Goal: Transaction & Acquisition: Purchase product/service

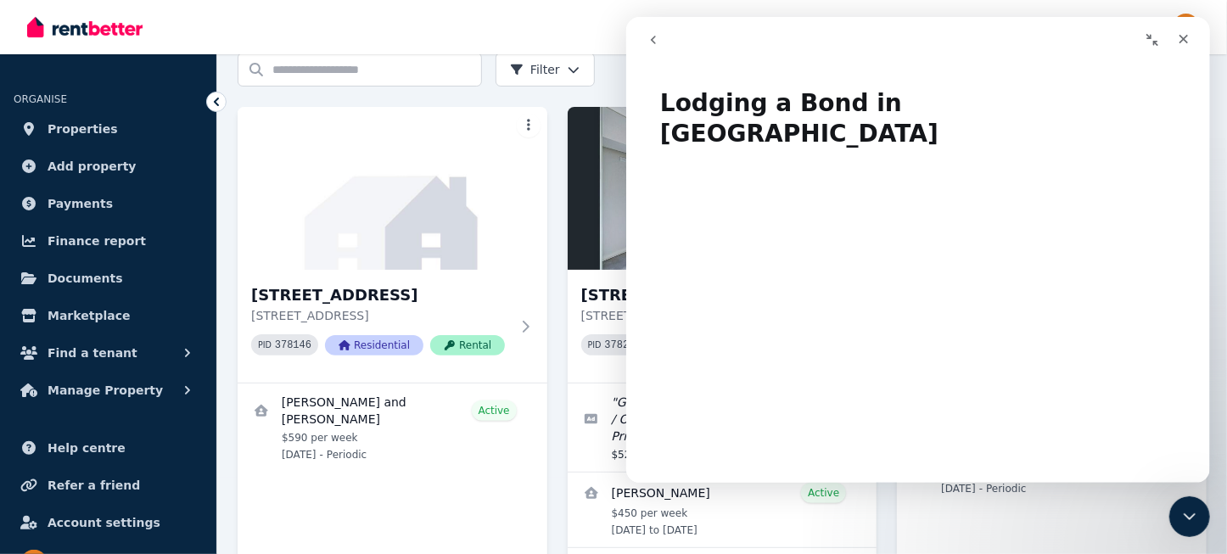
click at [648, 40] on icon "go back" at bounding box center [653, 40] width 14 height 14
click at [1151, 37] on icon "Collapse window" at bounding box center [1152, 40] width 14 height 14
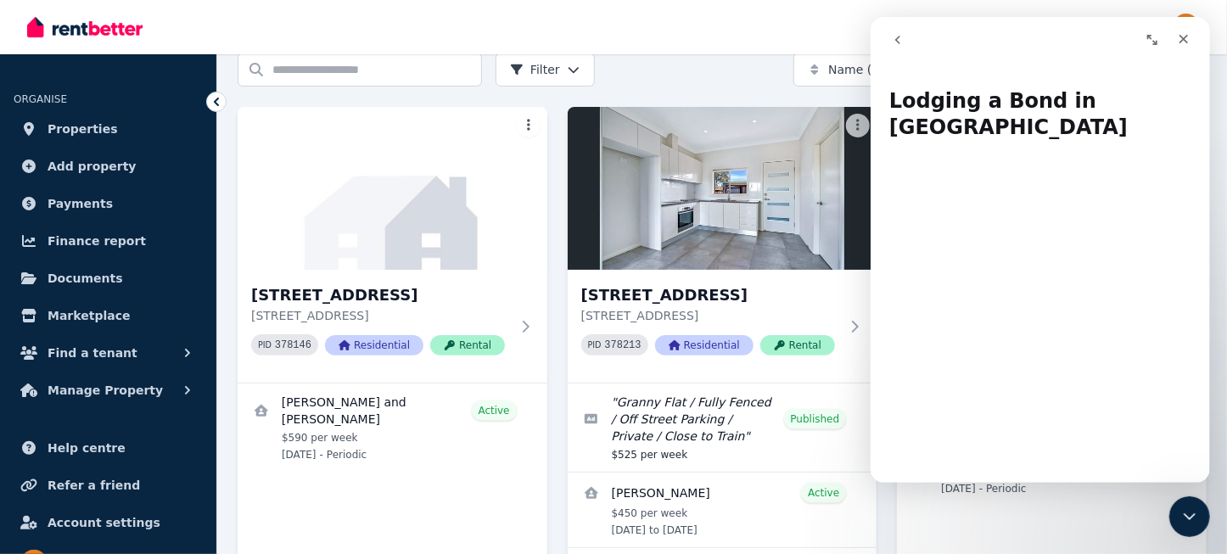
click at [1151, 37] on icon "Expand window" at bounding box center [1152, 40] width 14 height 14
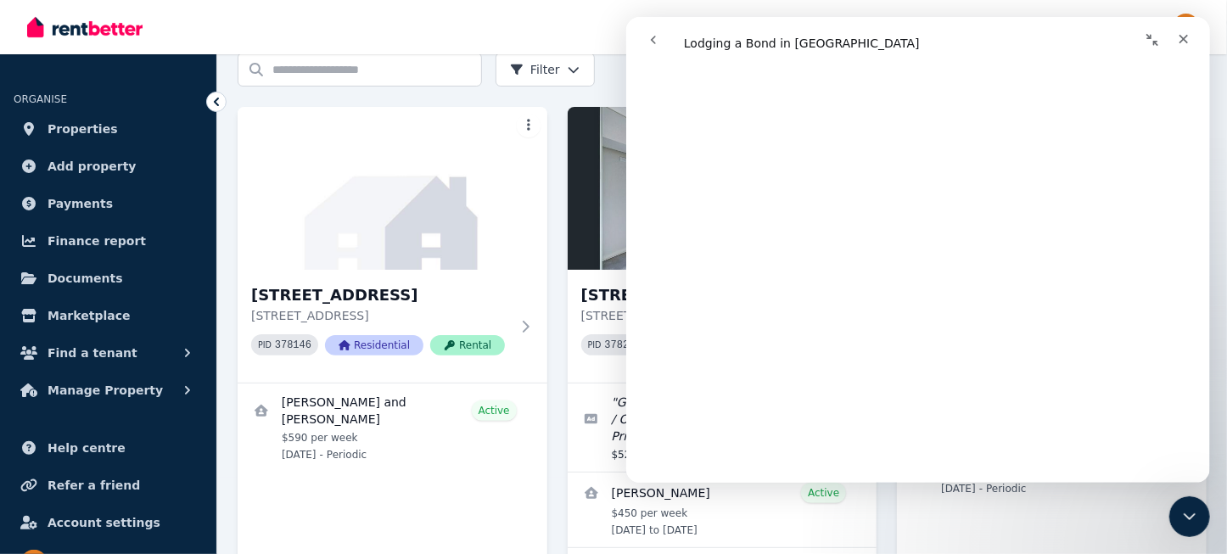
scroll to position [3484, 0]
click at [1187, 38] on icon "Close" at bounding box center [1183, 39] width 14 height 14
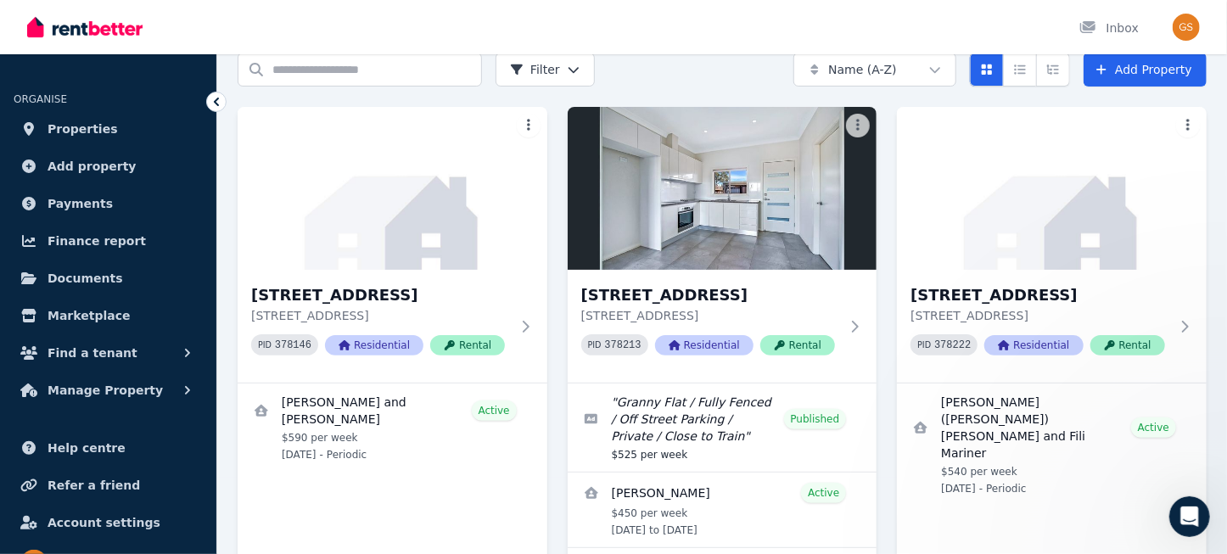
scroll to position [0, 0]
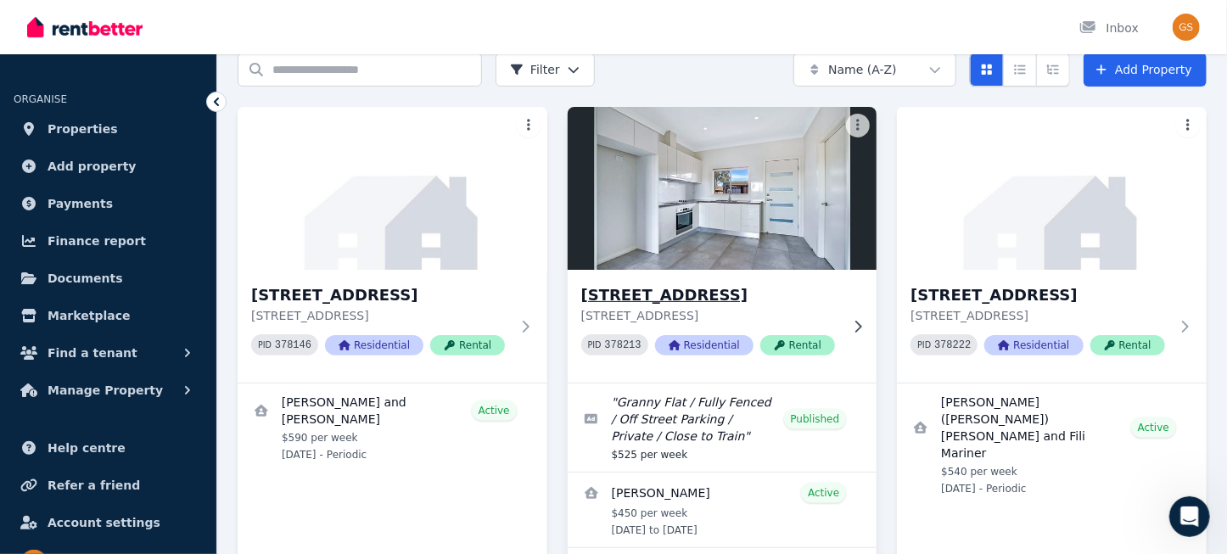
click at [612, 300] on h3 "[STREET_ADDRESS]" at bounding box center [710, 295] width 259 height 24
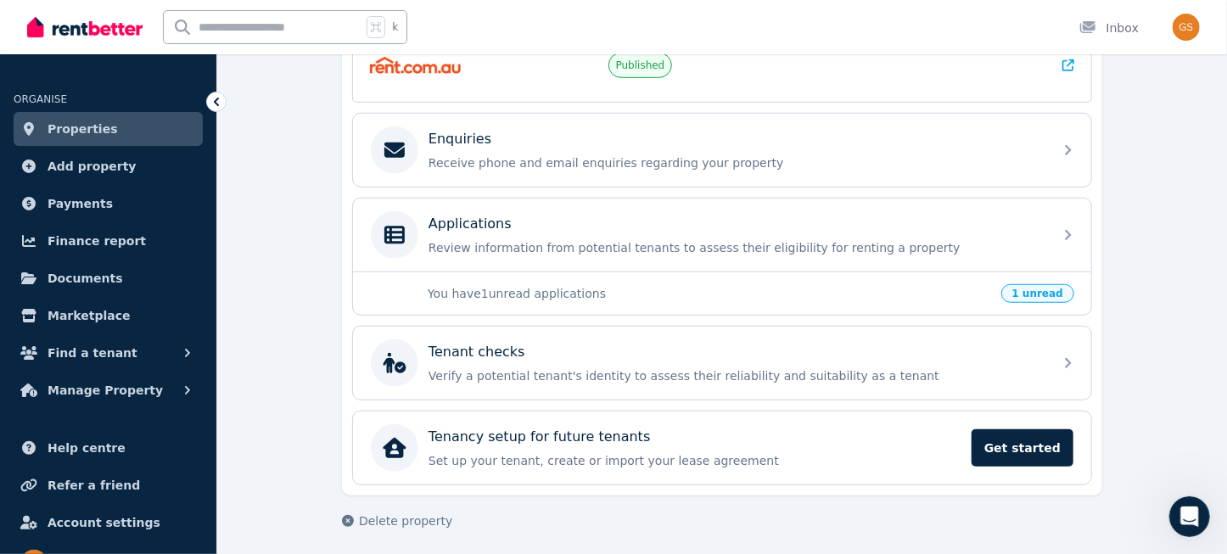
scroll to position [497, 0]
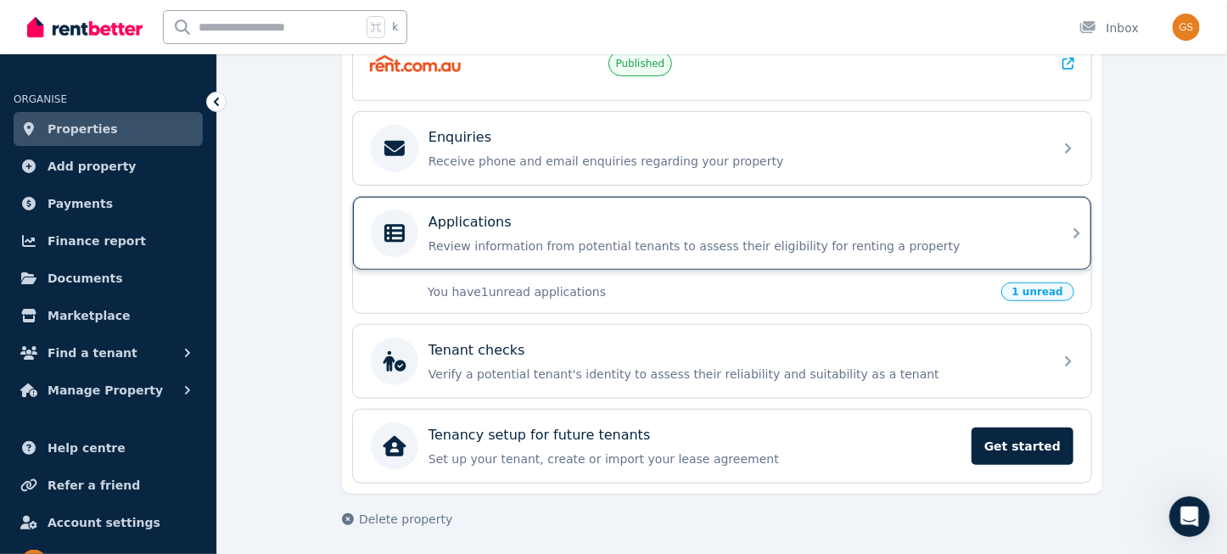
click at [1078, 230] on icon at bounding box center [1077, 233] width 6 height 10
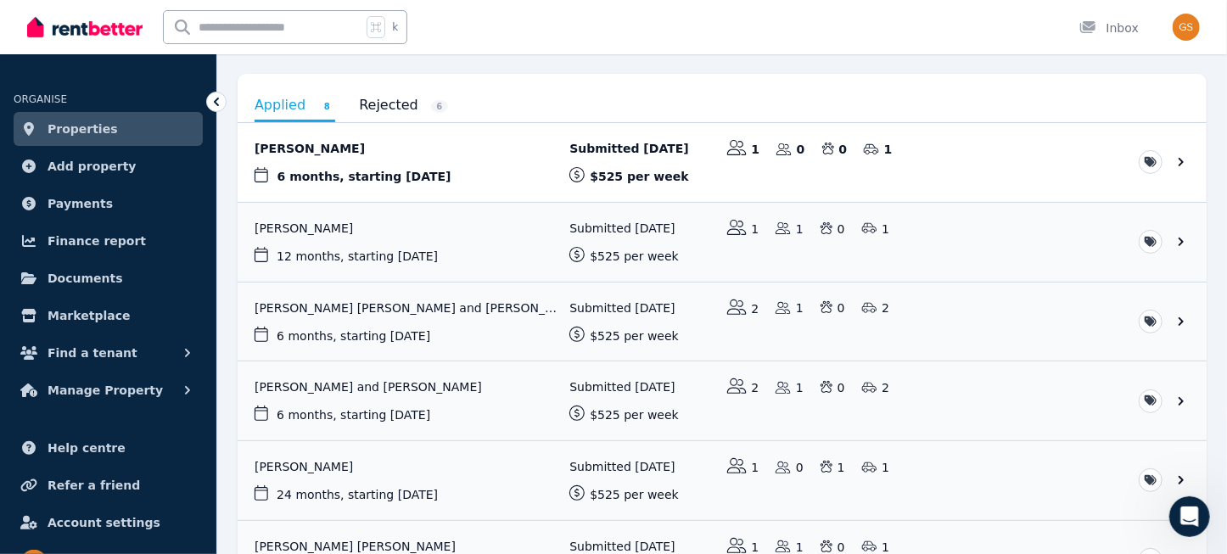
scroll to position [147, 0]
click at [1181, 397] on link "View application: Alvin Banaag and Edwin Bico" at bounding box center [722, 399] width 969 height 79
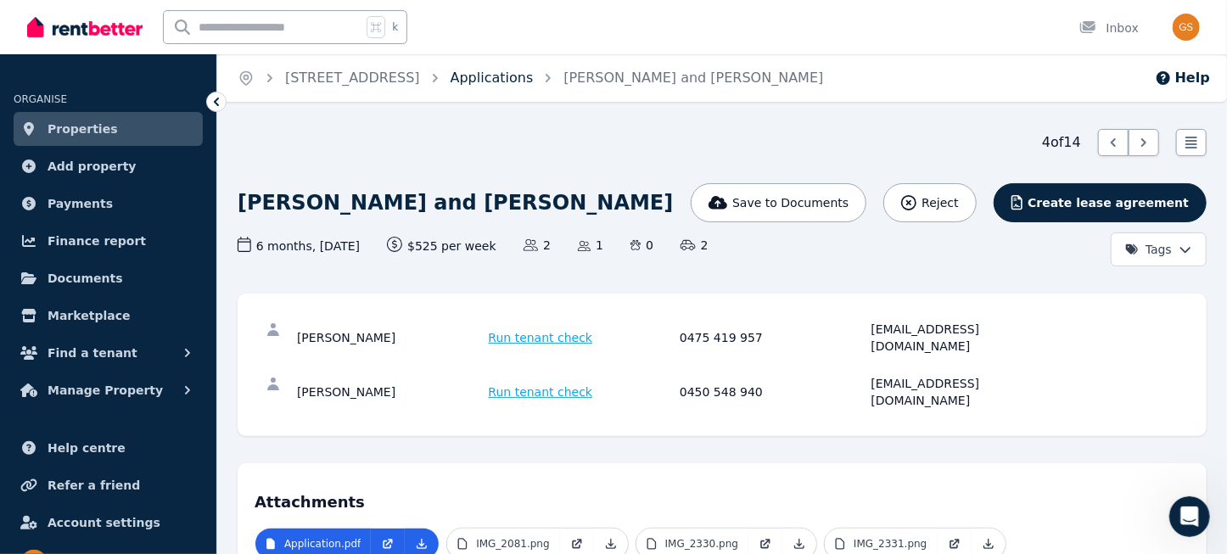
click at [516, 81] on link "Applications" at bounding box center [492, 78] width 83 height 16
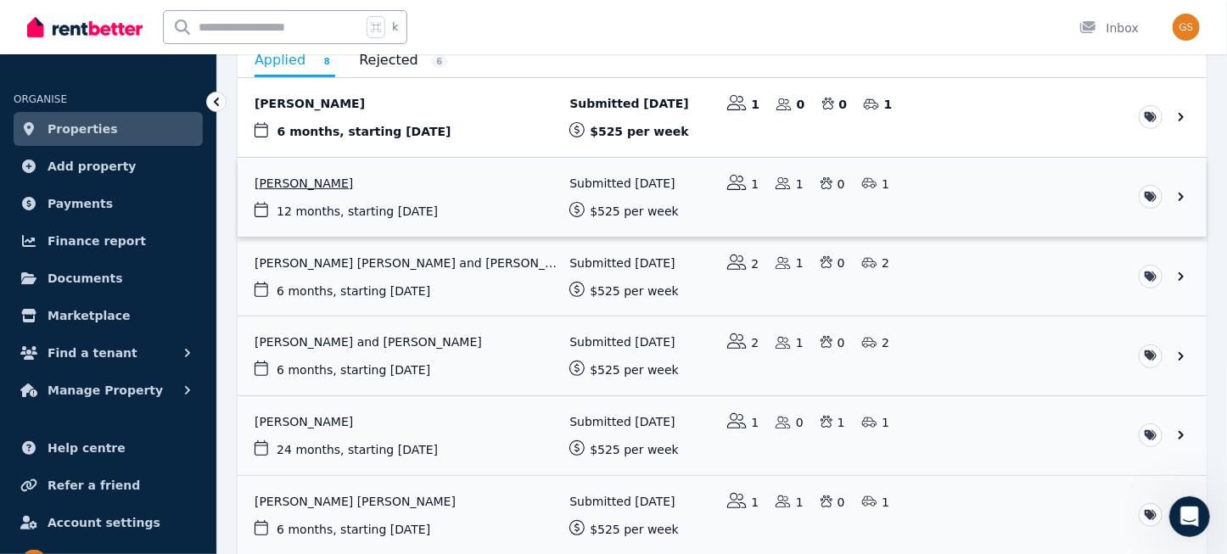
scroll to position [212, 0]
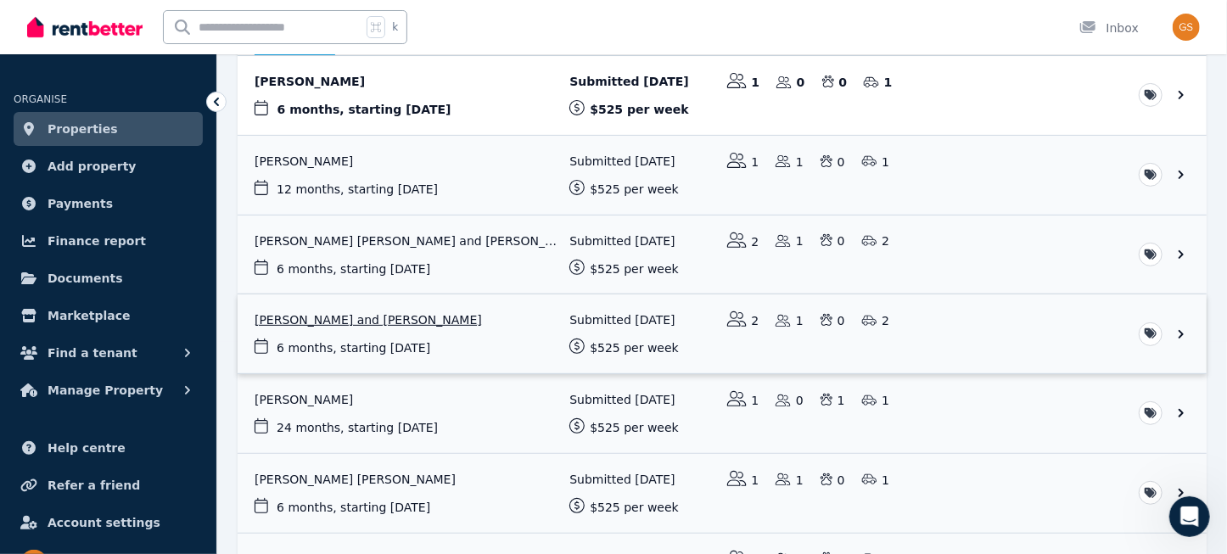
click at [1180, 328] on link "View application: Alvin Banaag and Edwin Bico" at bounding box center [722, 334] width 969 height 79
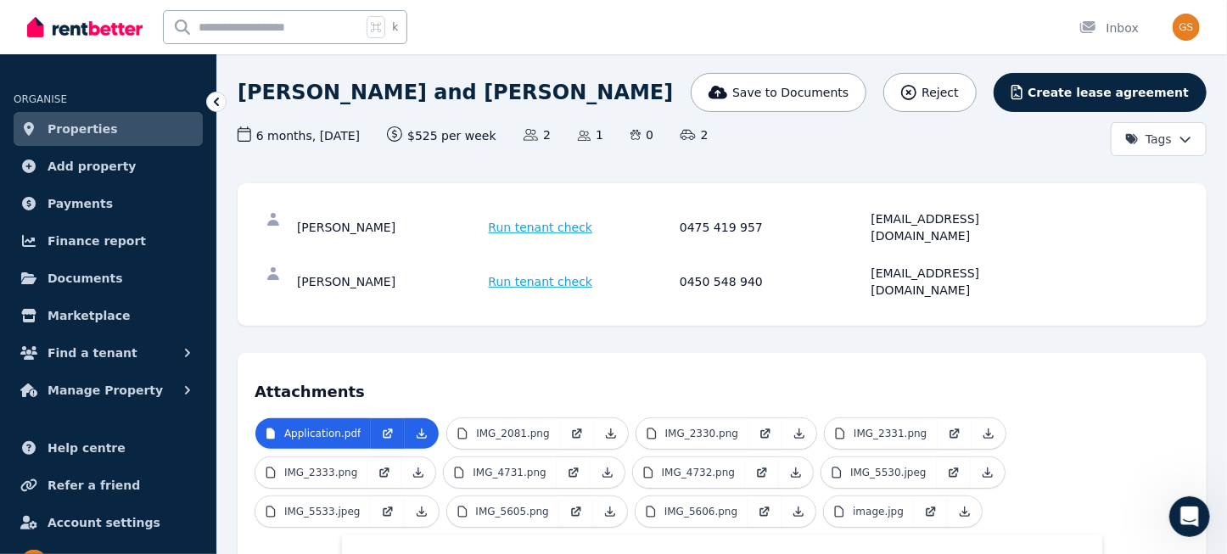
scroll to position [101, 0]
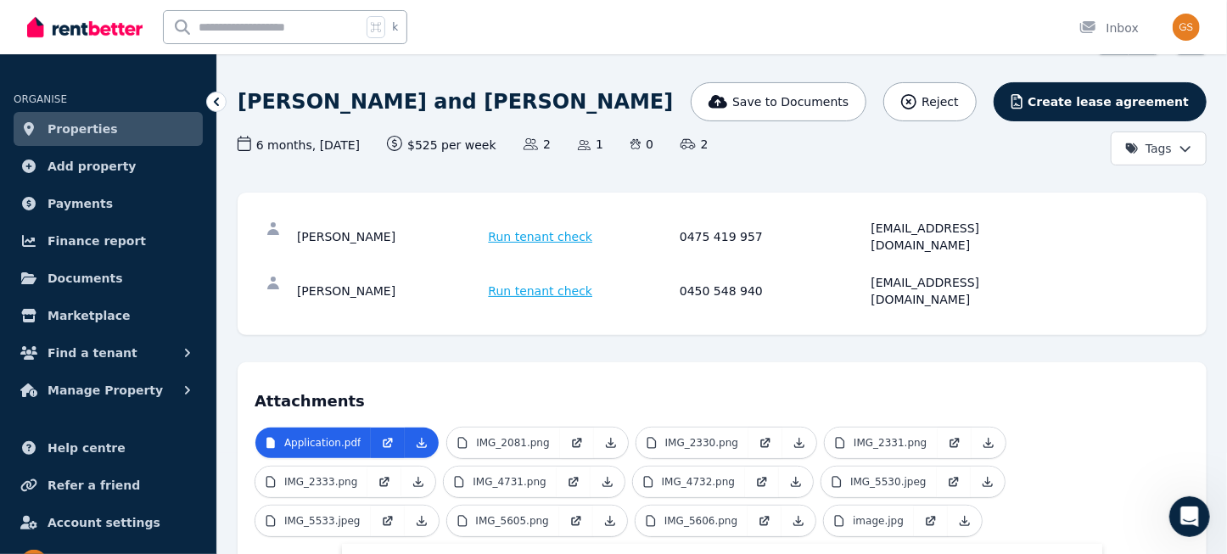
click at [520, 230] on span "Run tenant check" at bounding box center [541, 236] width 104 height 17
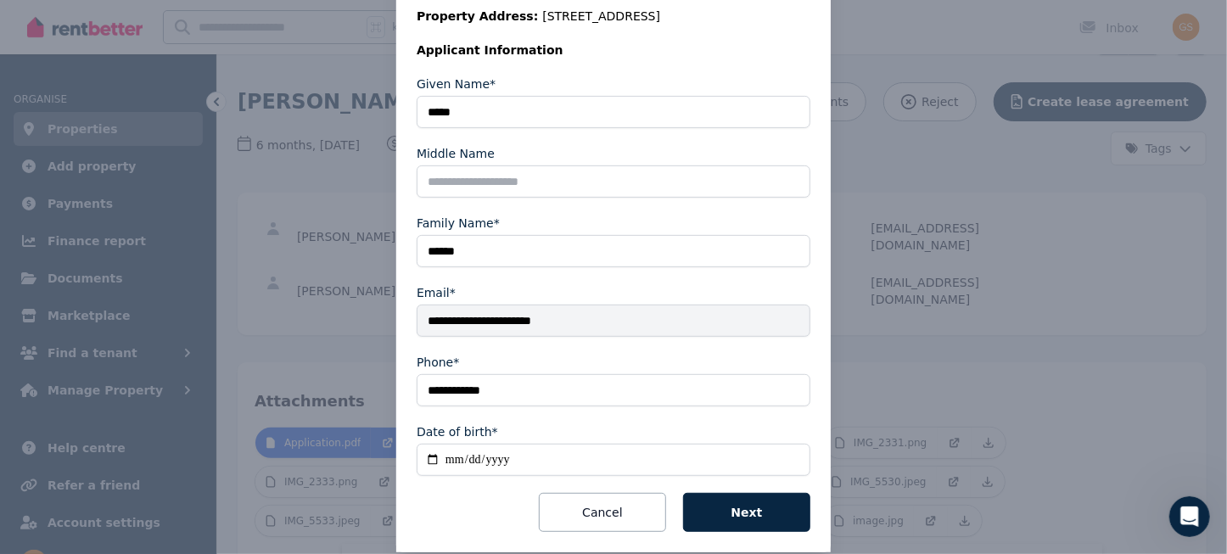
scroll to position [283, 0]
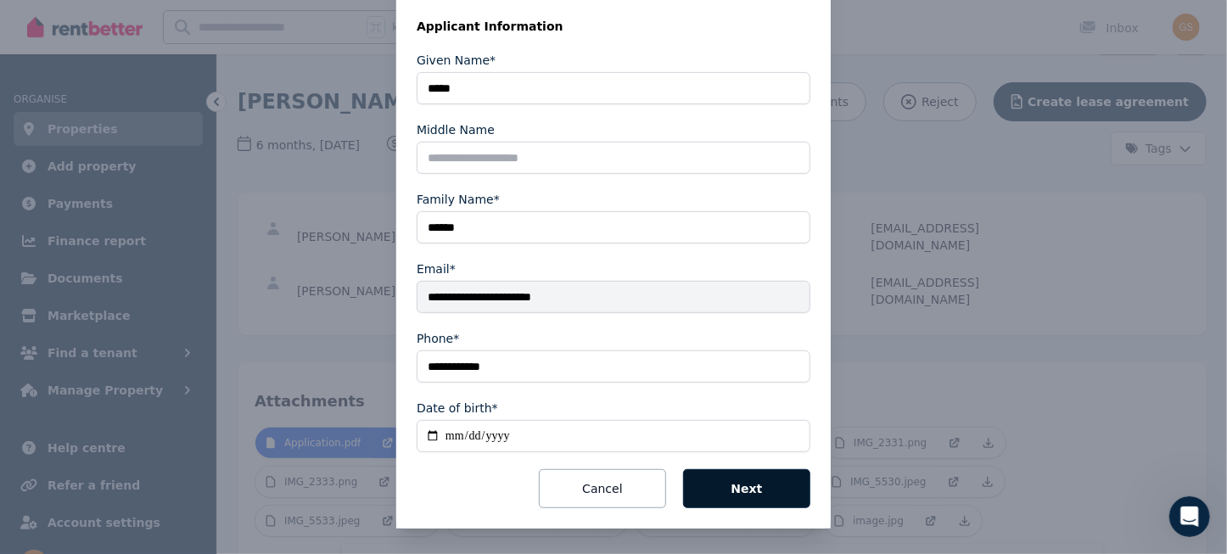
click at [743, 489] on button "Next" at bounding box center [746, 488] width 127 height 39
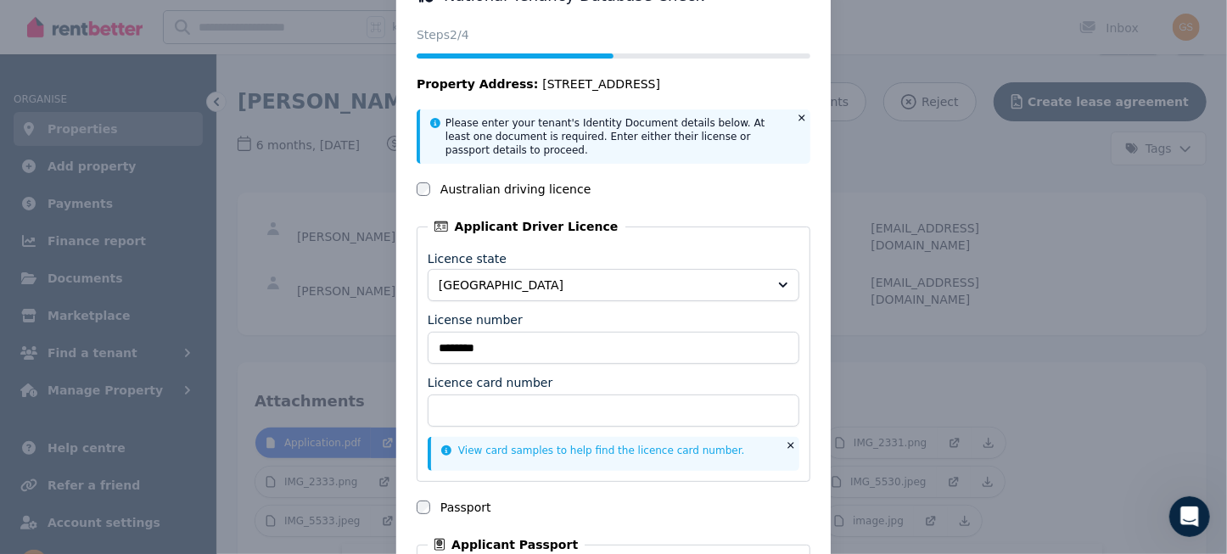
scroll to position [58, 0]
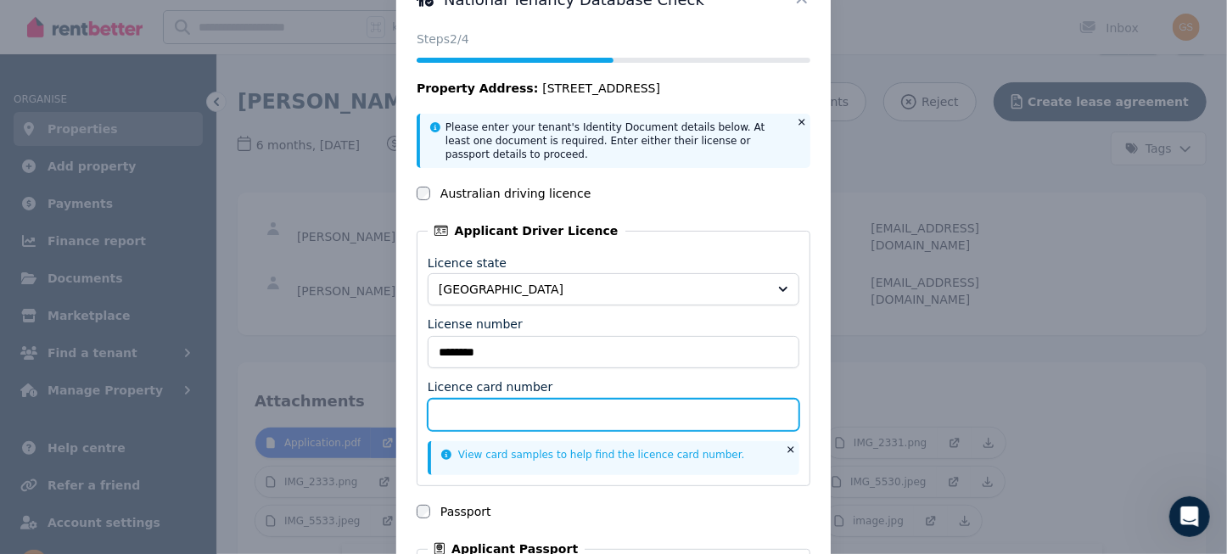
click at [573, 407] on input "Licence card number" at bounding box center [614, 415] width 372 height 32
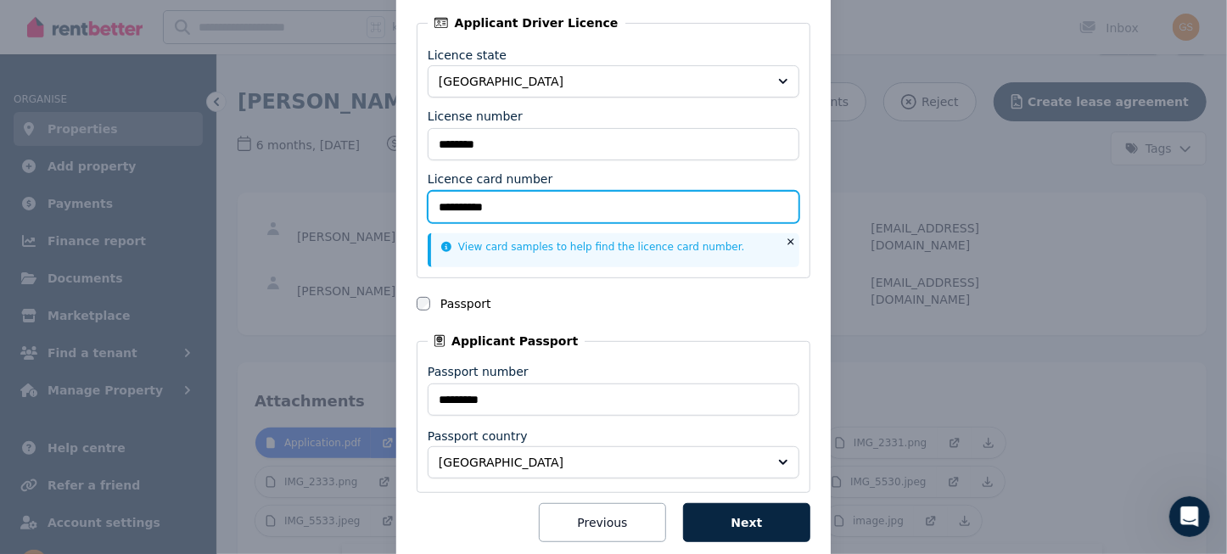
scroll to position [267, 0]
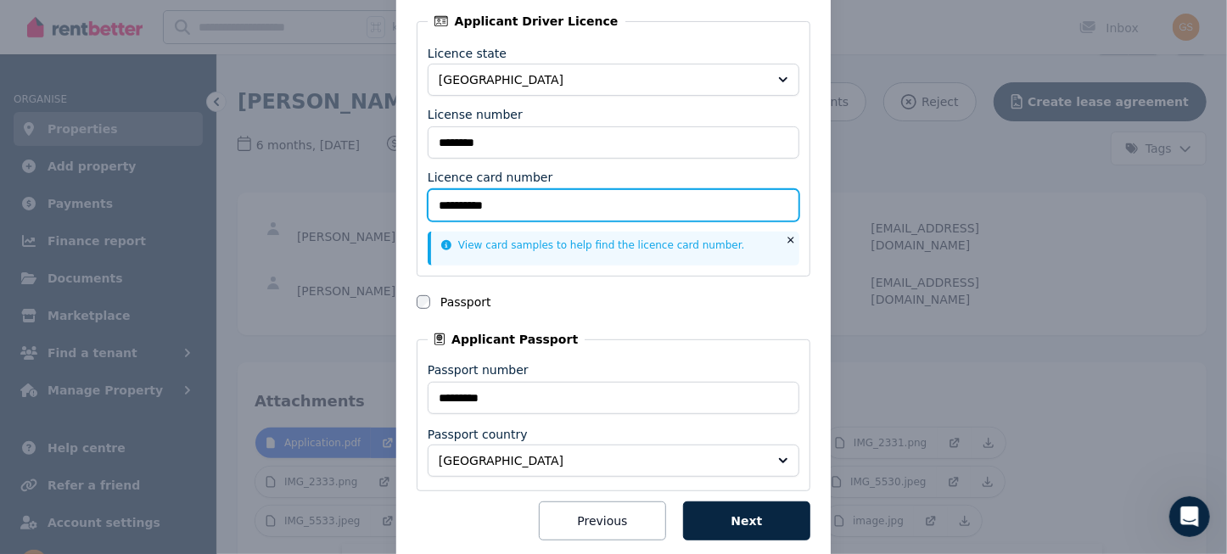
type input "**********"
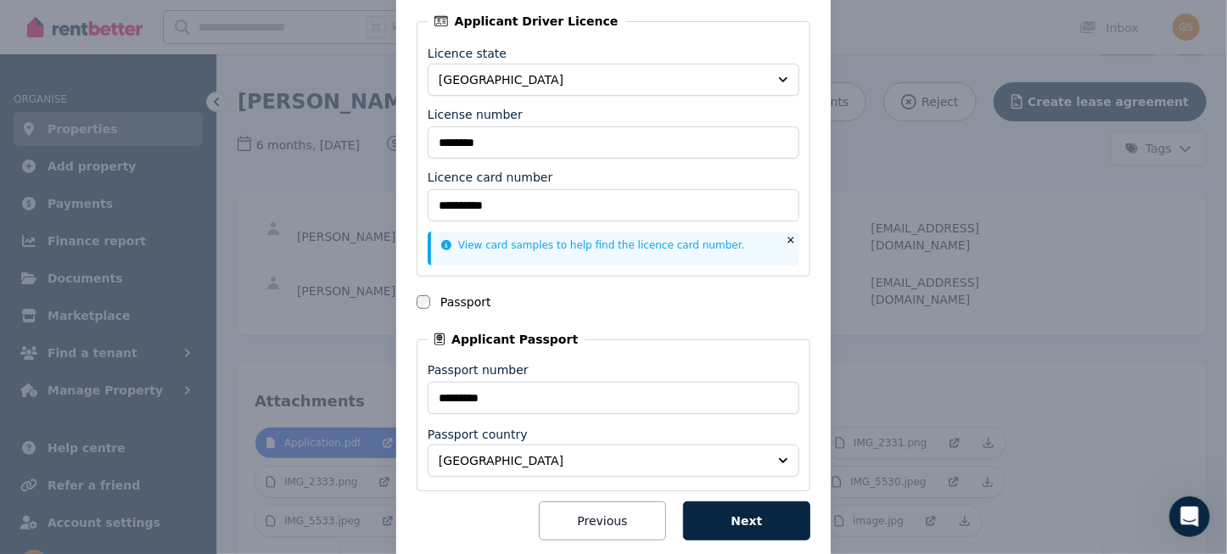
click at [368, 398] on div "**********" at bounding box center [613, 161] width 1227 height 856
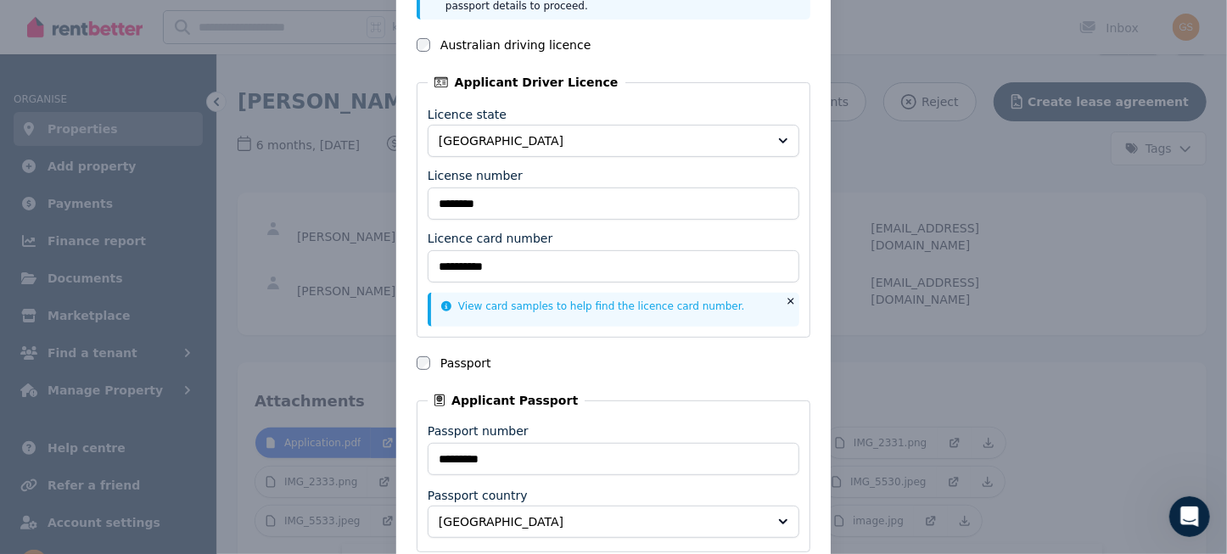
scroll to position [0, 0]
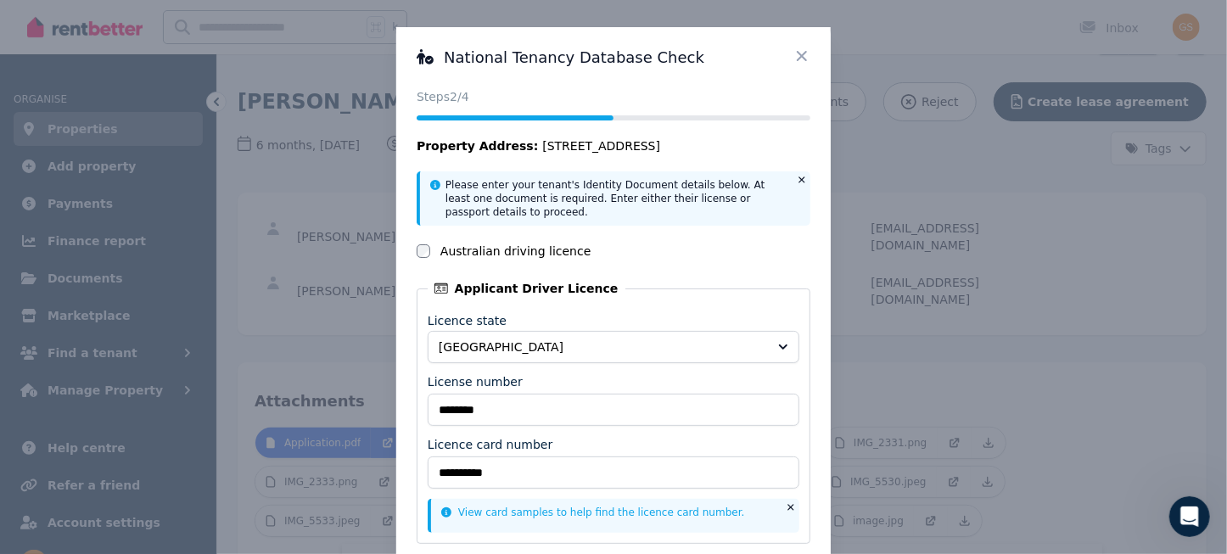
click at [801, 52] on icon at bounding box center [802, 56] width 17 height 17
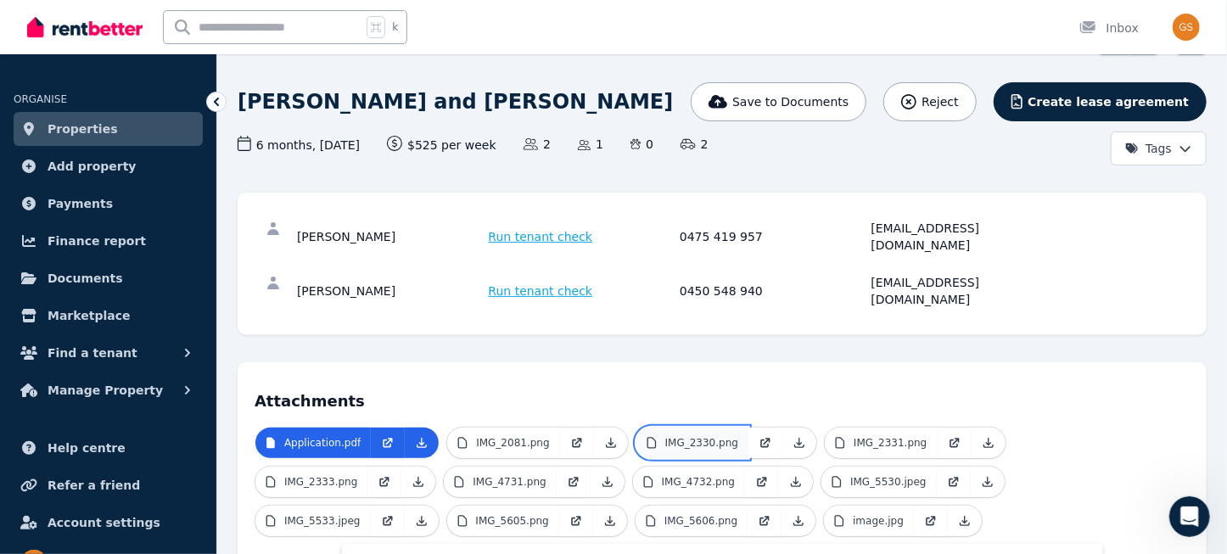
click at [690, 436] on p "IMG_2330.png" at bounding box center [701, 443] width 73 height 14
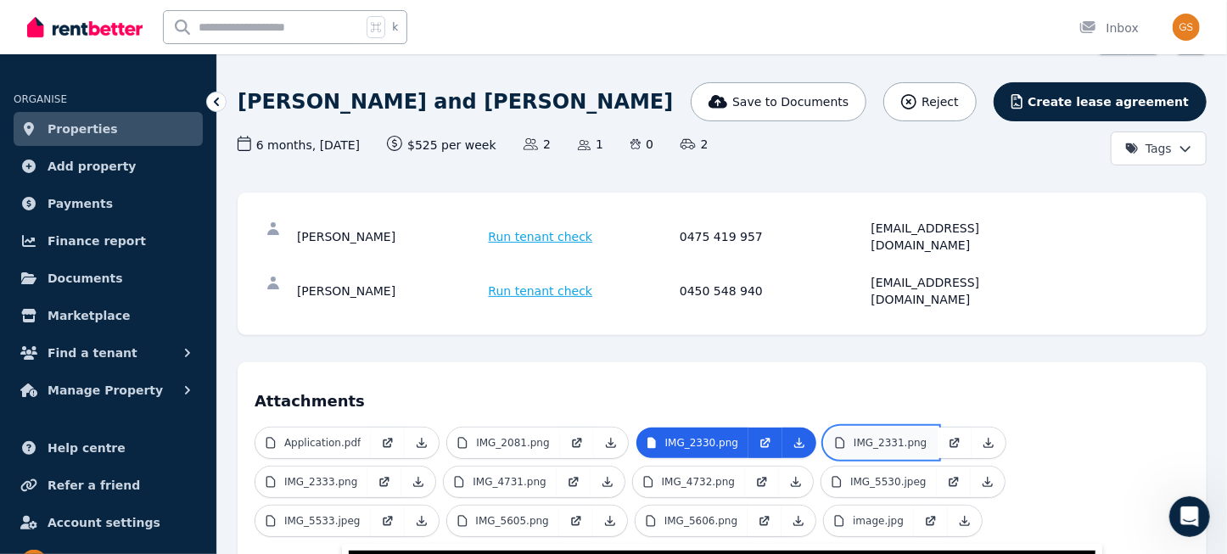
click at [879, 436] on p "IMG_2331.png" at bounding box center [890, 443] width 73 height 14
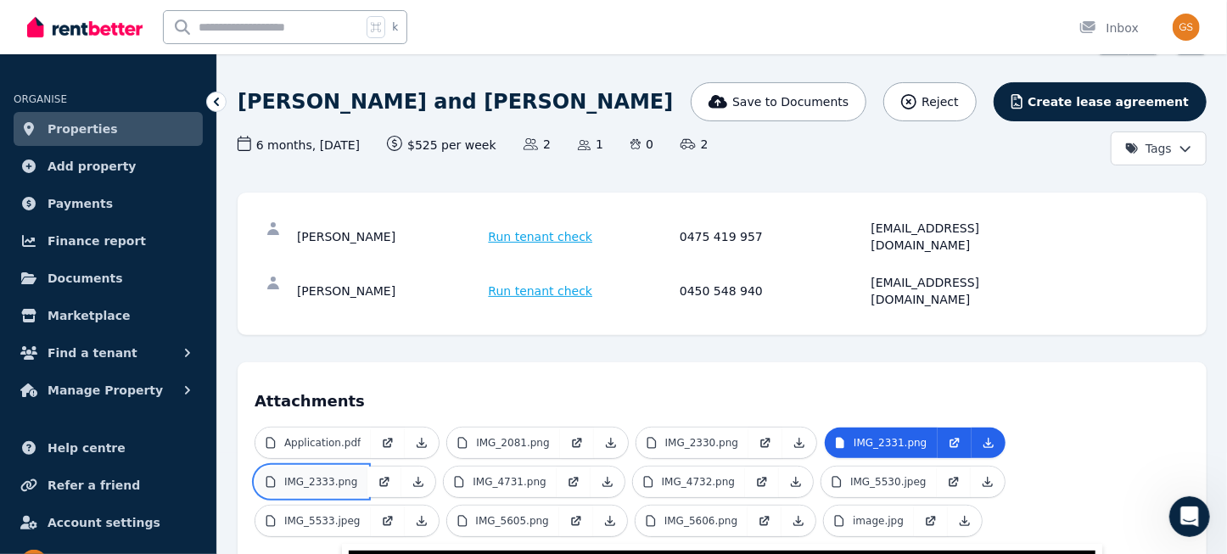
click at [334, 475] on p "IMG_2333.png" at bounding box center [320, 482] width 73 height 14
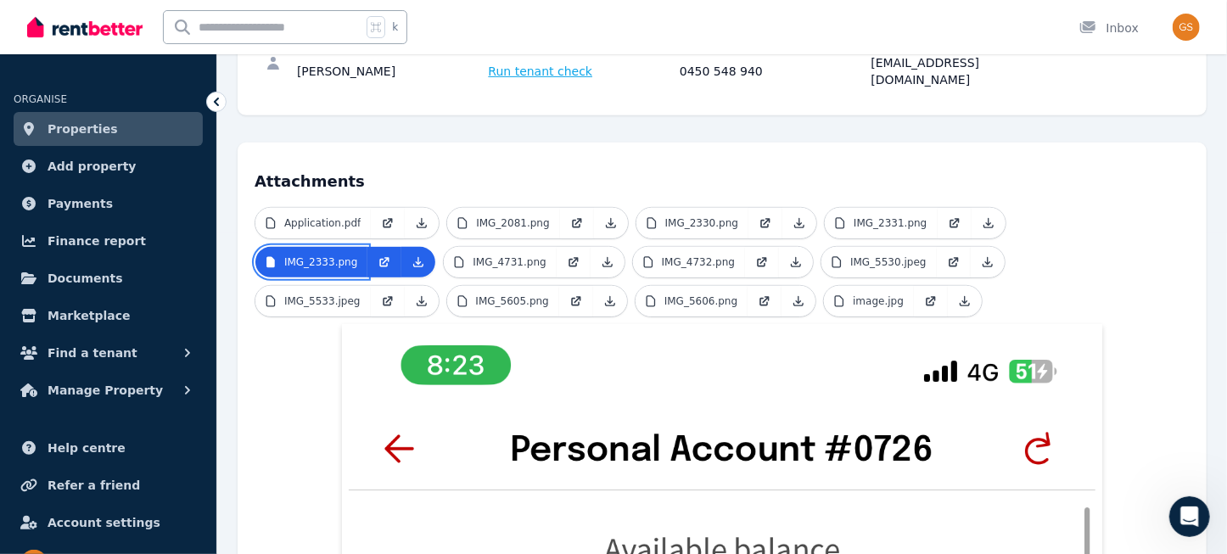
scroll to position [341, 0]
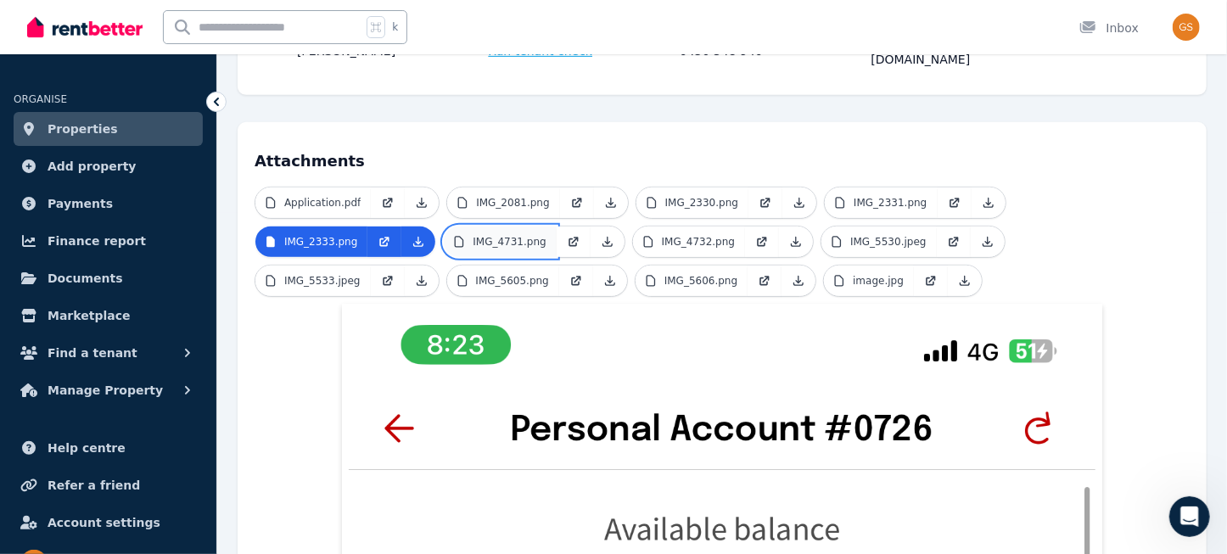
click at [502, 235] on p "IMG_4731.png" at bounding box center [509, 242] width 73 height 14
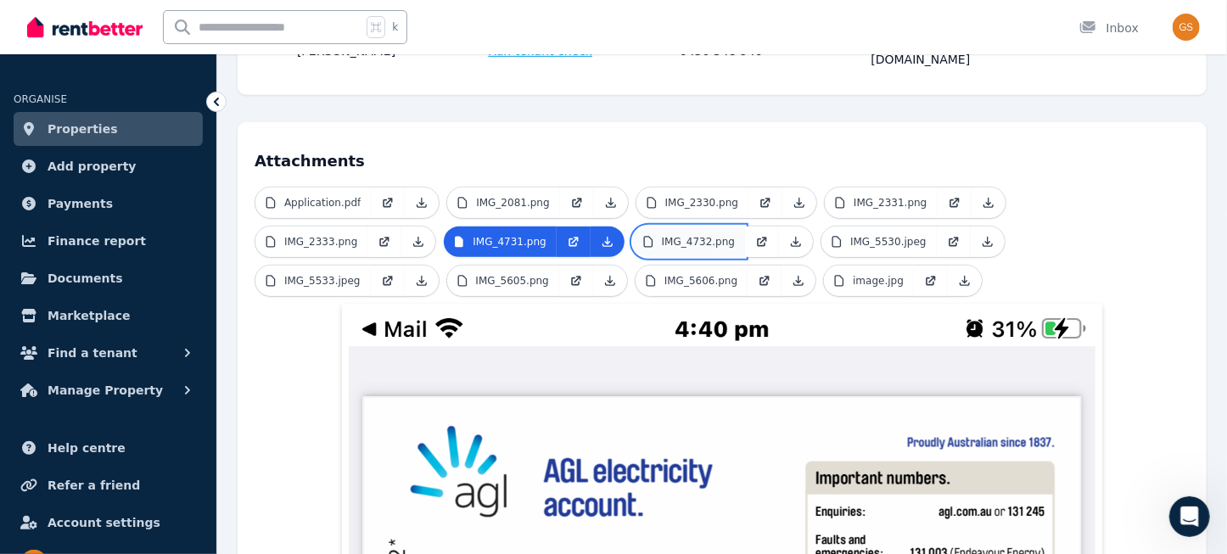
click at [680, 227] on link "IMG_4732.png" at bounding box center [689, 242] width 112 height 31
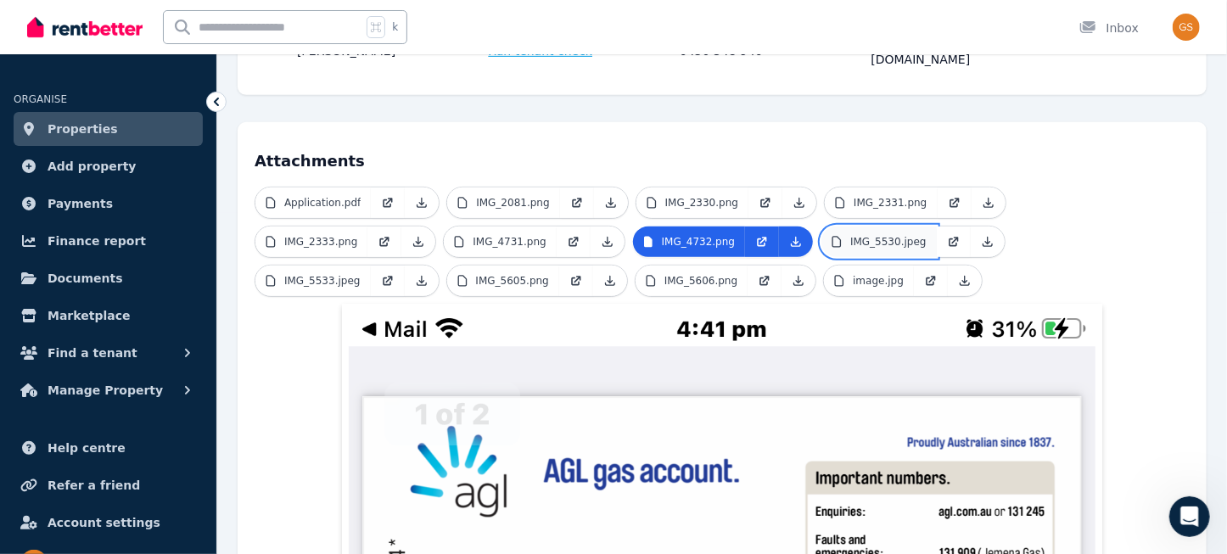
click at [852, 235] on p "IMG_5530.jpeg" at bounding box center [888, 242] width 76 height 14
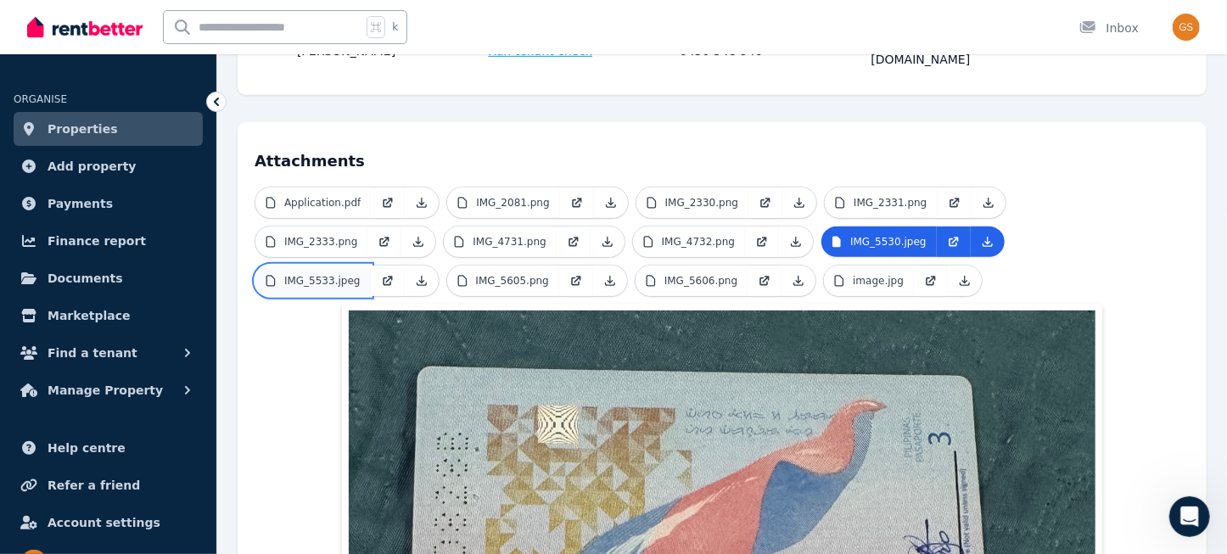
click at [348, 274] on p "IMG_5533.jpeg" at bounding box center [322, 281] width 76 height 14
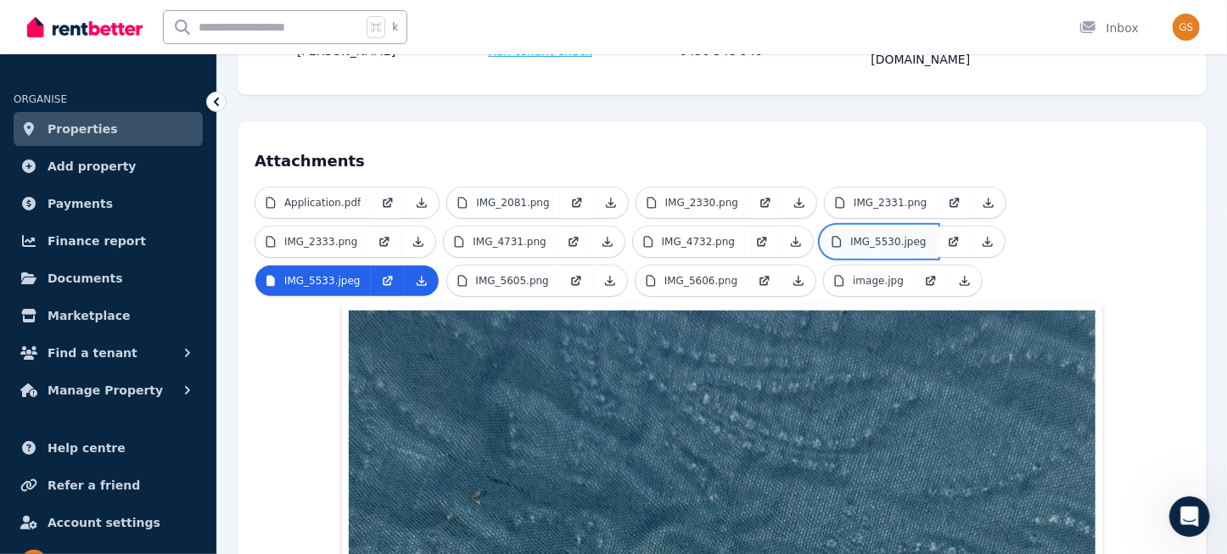
click at [876, 227] on link "IMG_5530.jpeg" at bounding box center [879, 242] width 115 height 31
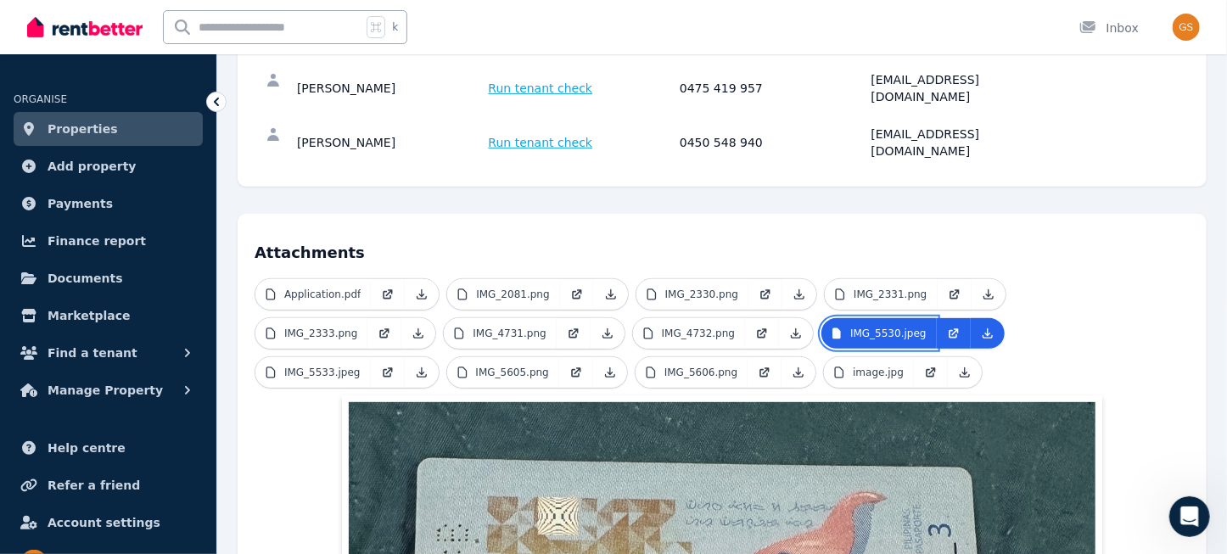
scroll to position [226, 0]
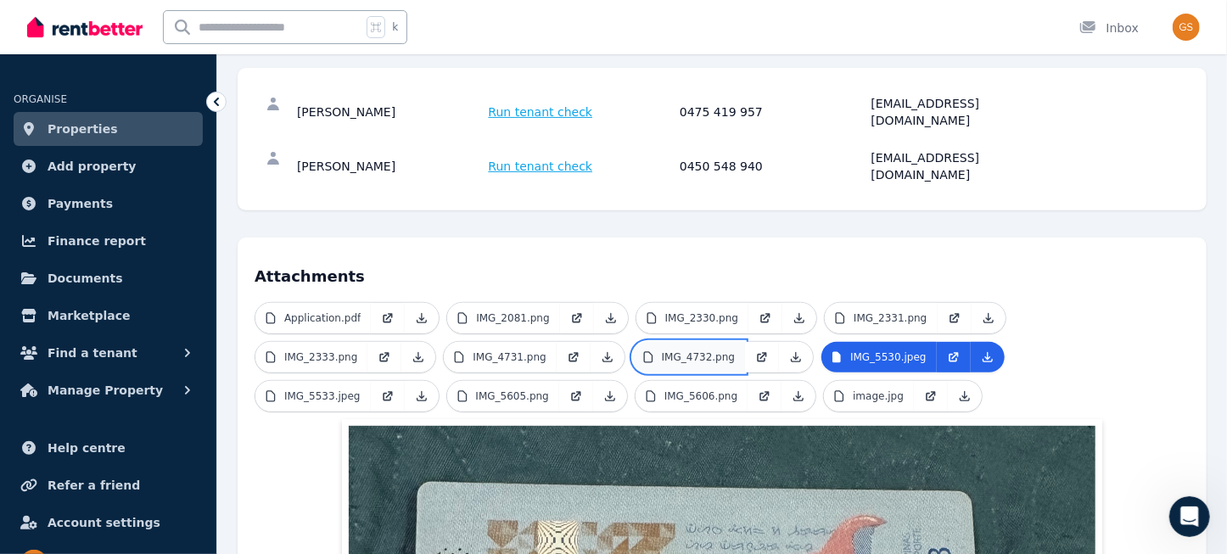
click at [692, 351] on p "IMG_4732.png" at bounding box center [698, 358] width 73 height 14
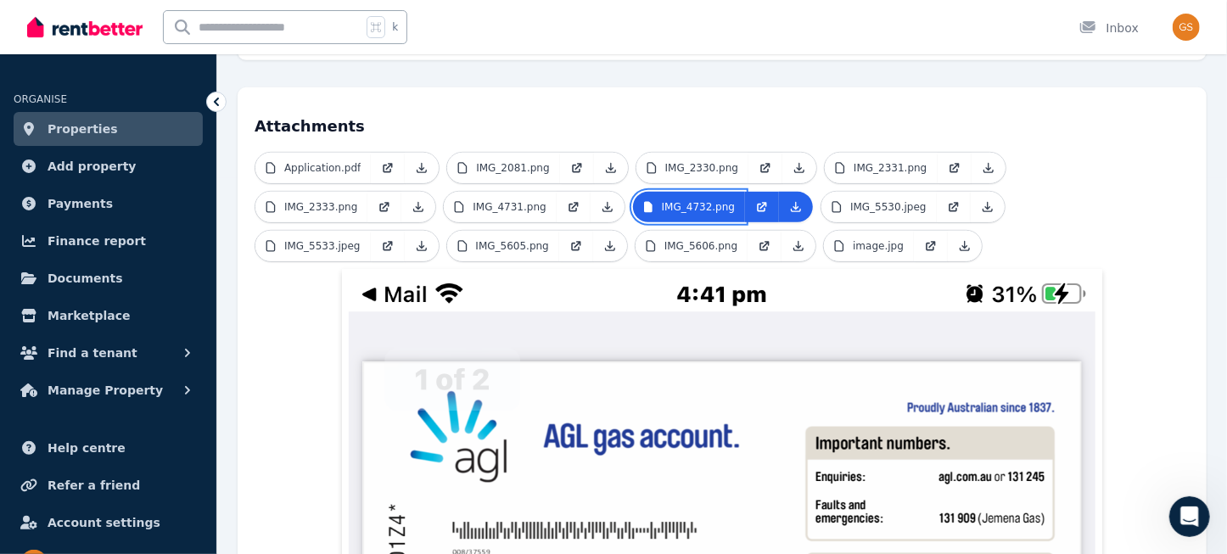
scroll to position [359, 0]
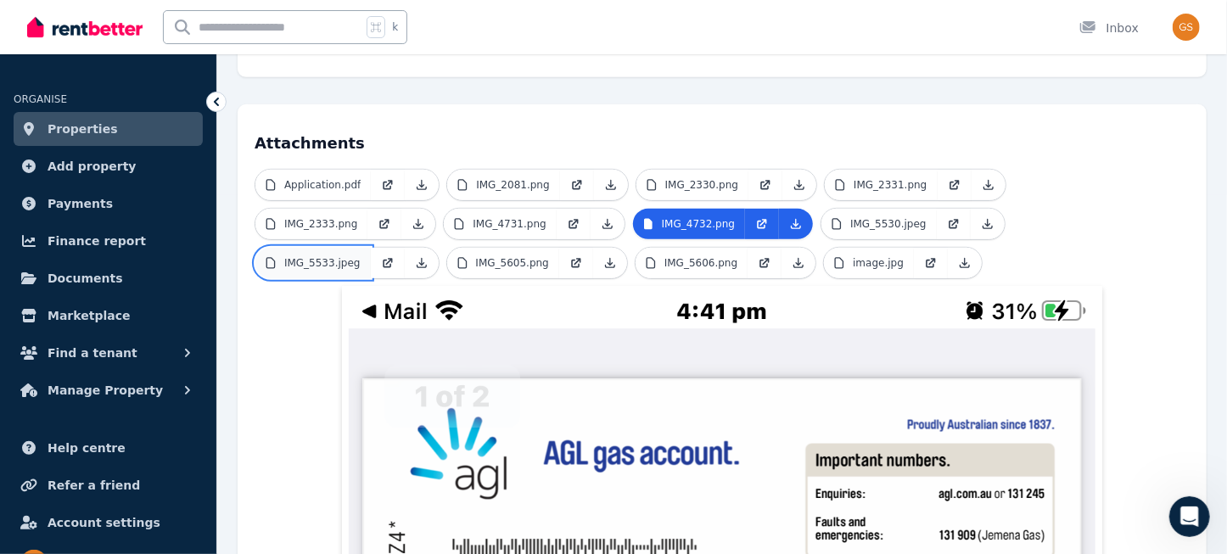
click at [319, 256] on p "IMG_5533.jpeg" at bounding box center [322, 263] width 76 height 14
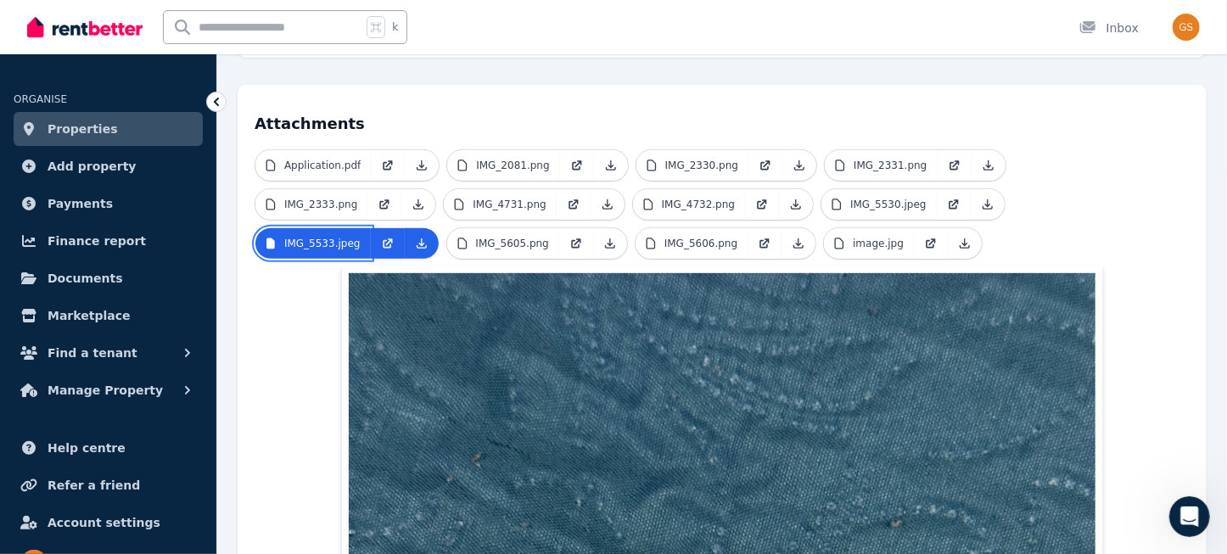
scroll to position [360, 0]
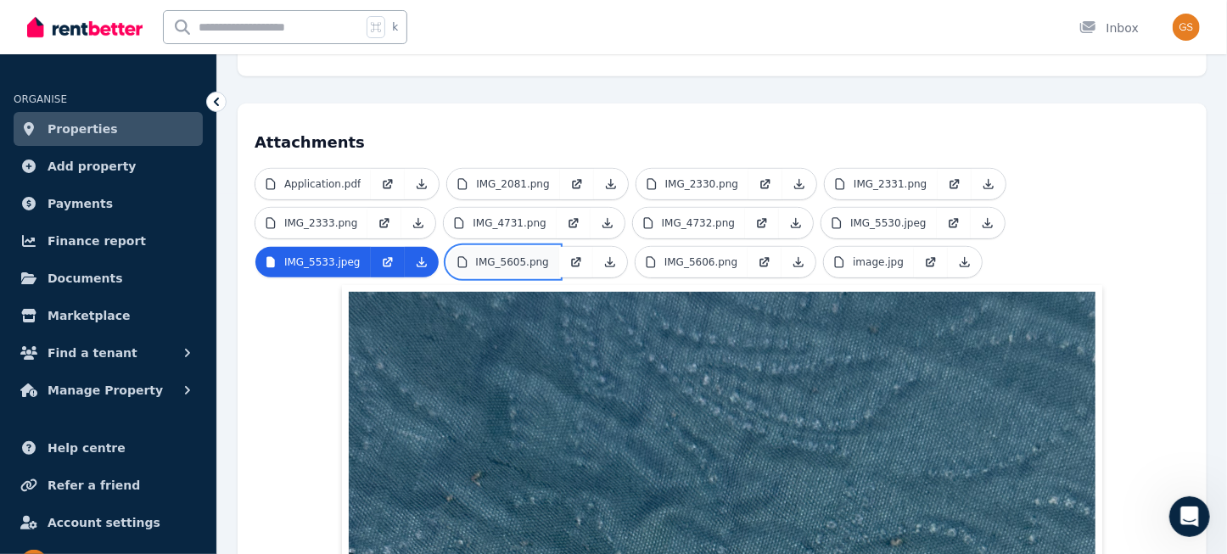
click at [500, 255] on p "IMG_5605.png" at bounding box center [512, 262] width 73 height 14
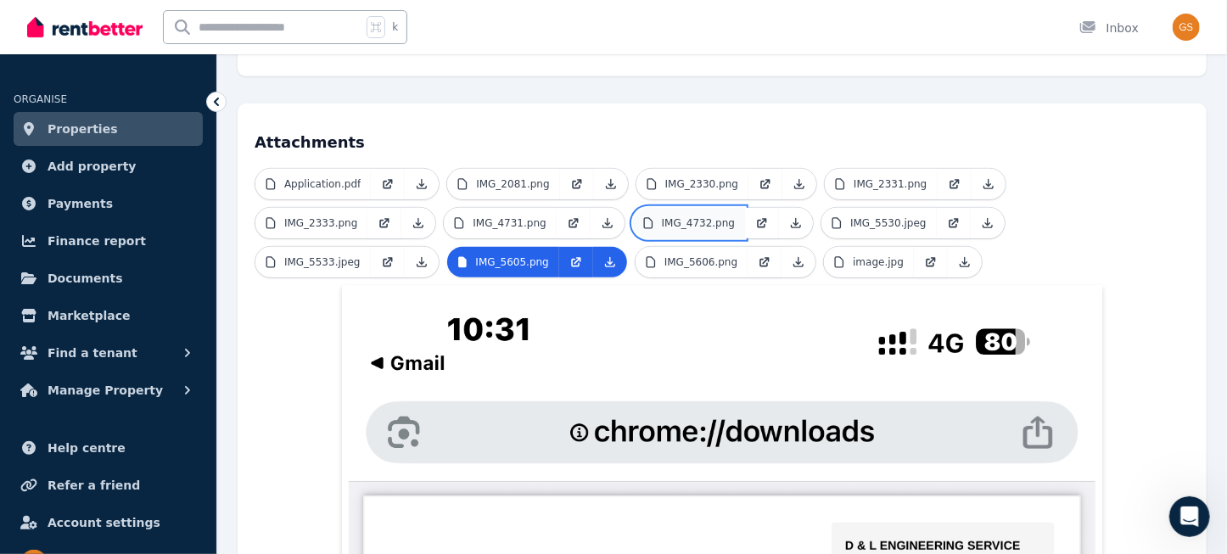
click at [728, 216] on p "IMG_4732.png" at bounding box center [698, 223] width 73 height 14
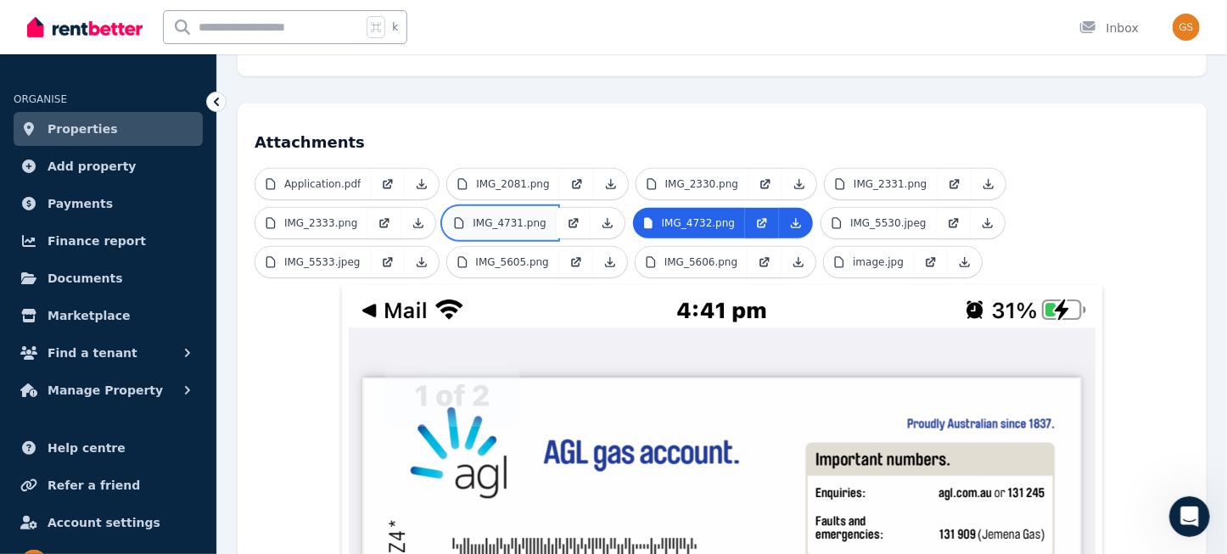
click at [540, 216] on p "IMG_4731.png" at bounding box center [509, 223] width 73 height 14
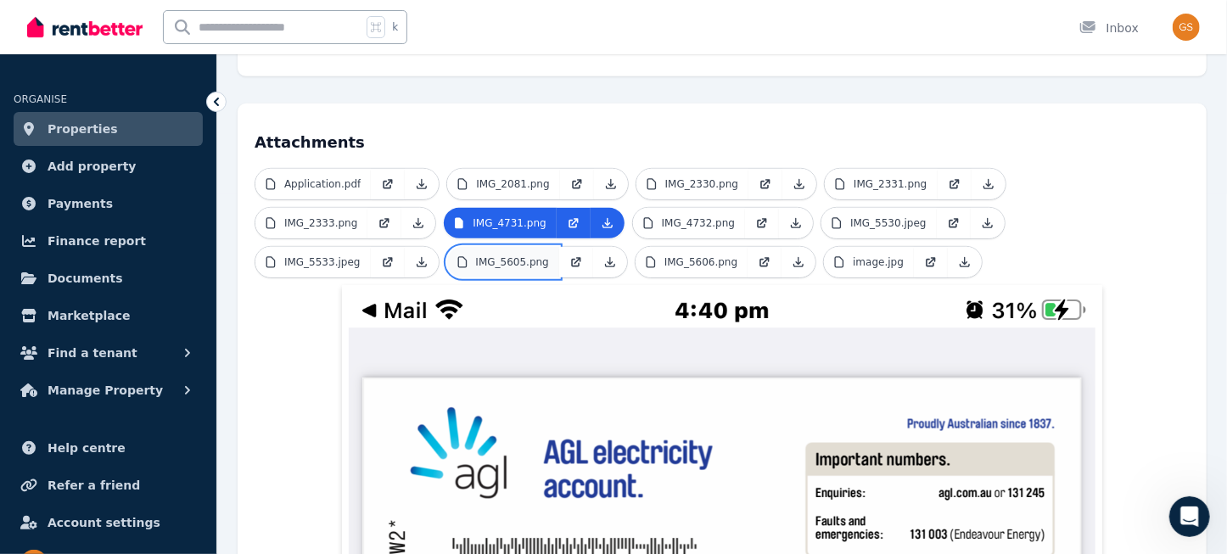
click at [513, 255] on p "IMG_5605.png" at bounding box center [512, 262] width 73 height 14
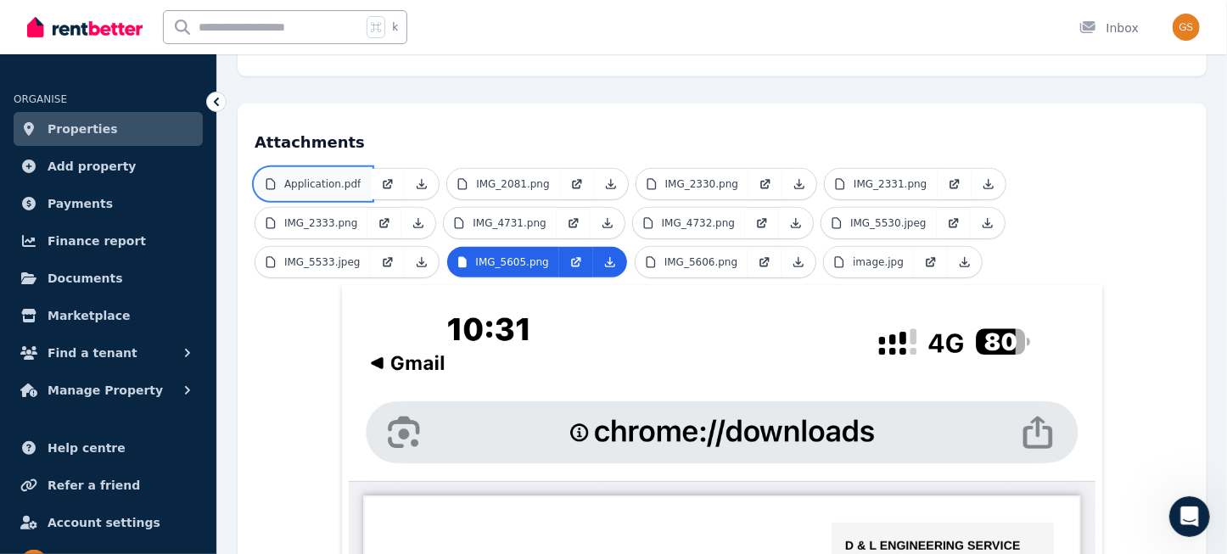
click at [349, 177] on p "Application.pdf" at bounding box center [322, 184] width 76 height 14
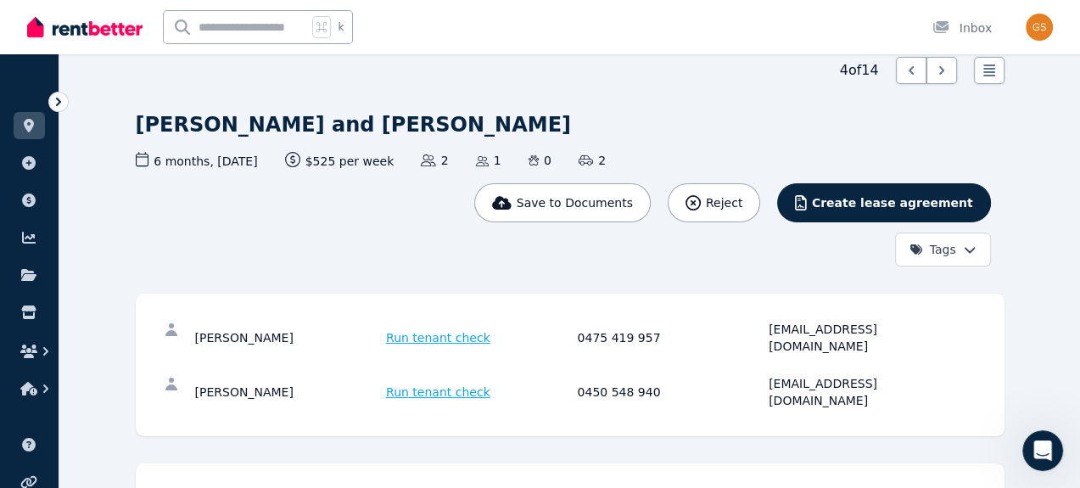
scroll to position [75, 0]
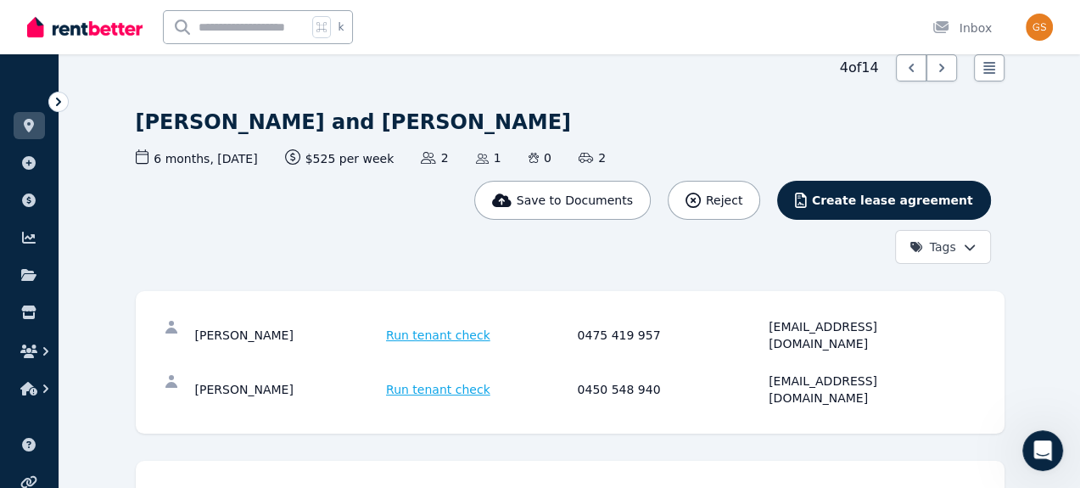
click at [443, 381] on span "Run tenant check" at bounding box center [438, 389] width 104 height 17
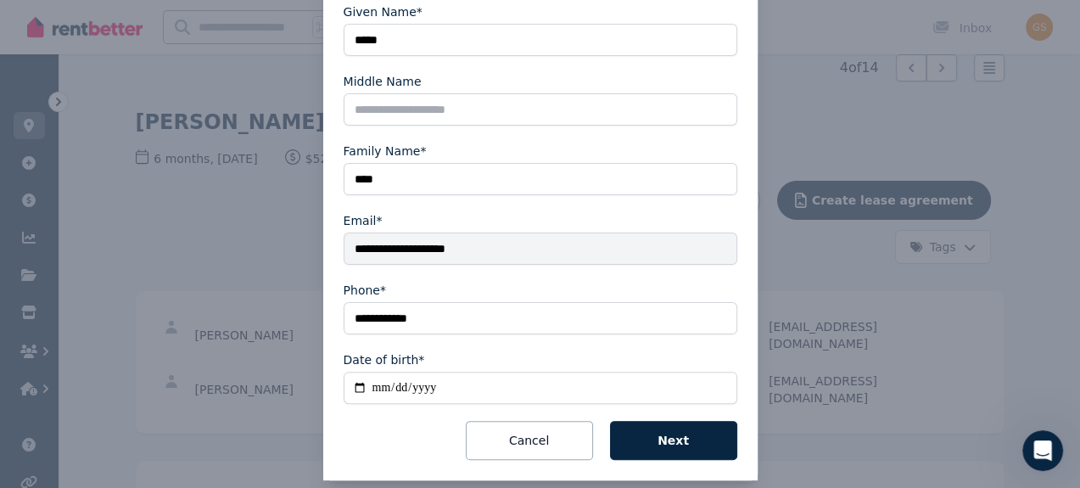
scroll to position [348, 0]
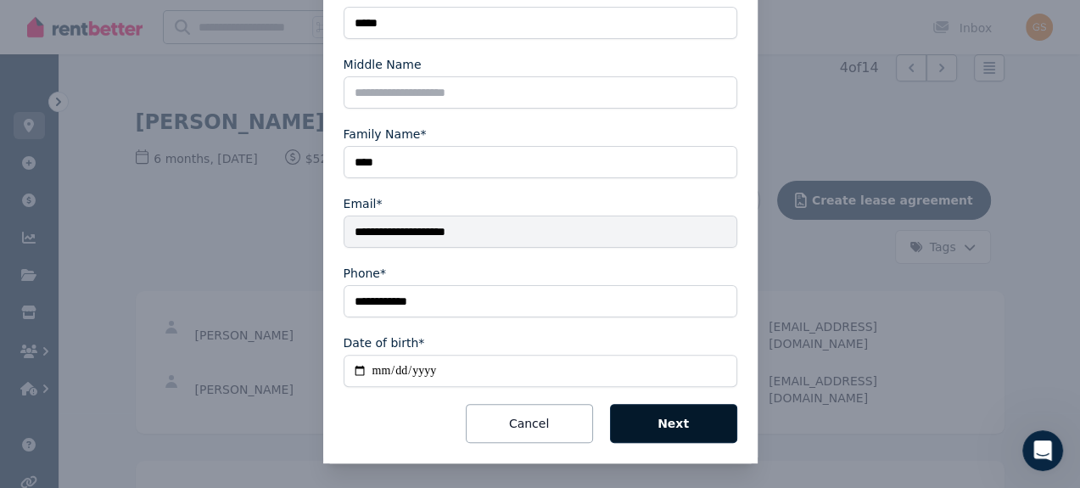
click at [654, 416] on button "Next" at bounding box center [673, 423] width 127 height 39
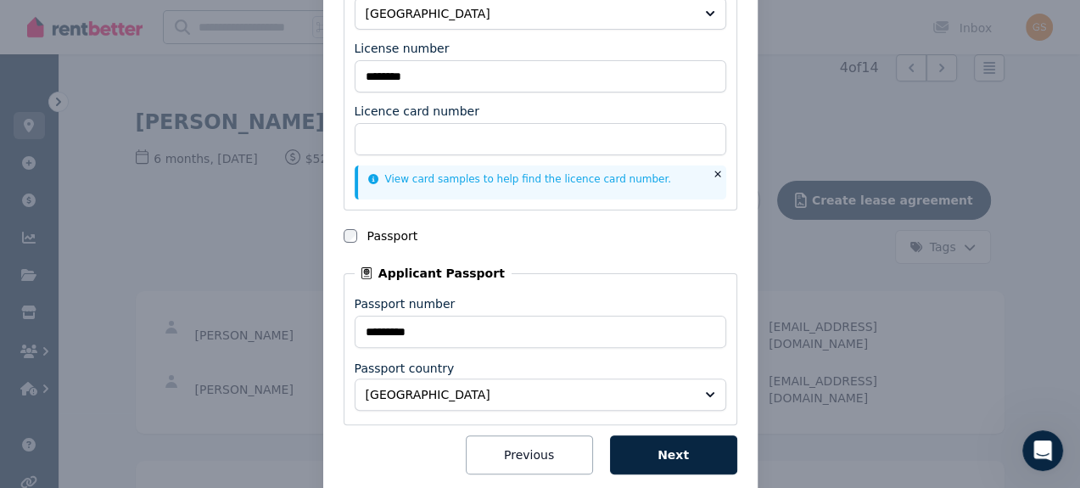
scroll to position [330, 0]
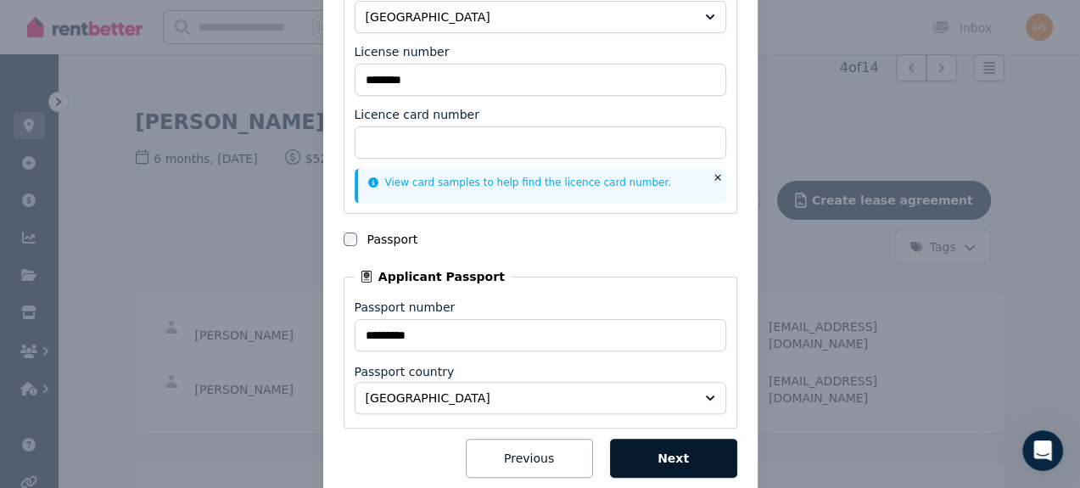
click at [657, 458] on button "Next" at bounding box center [673, 458] width 127 height 39
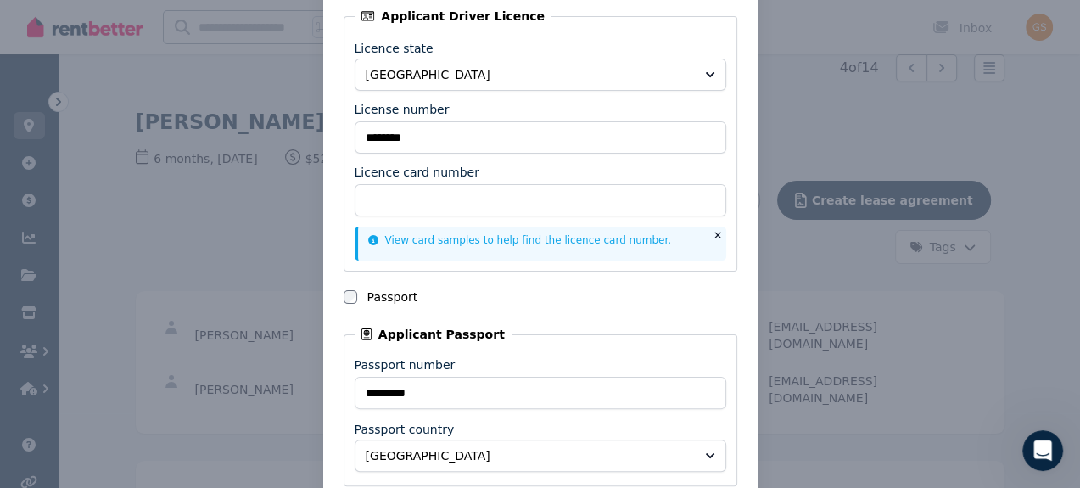
scroll to position [273, 0]
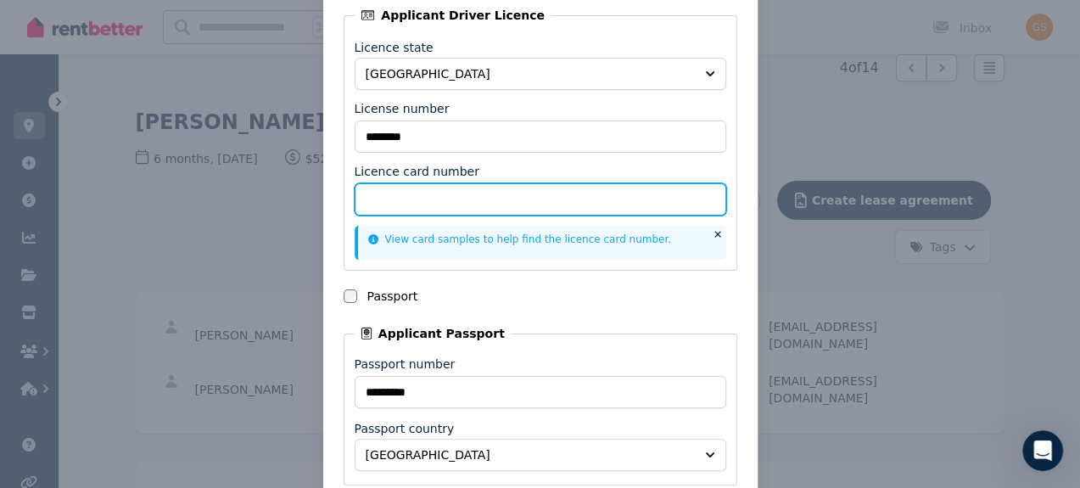
click at [451, 193] on input "Licence card number" at bounding box center [541, 199] width 372 height 32
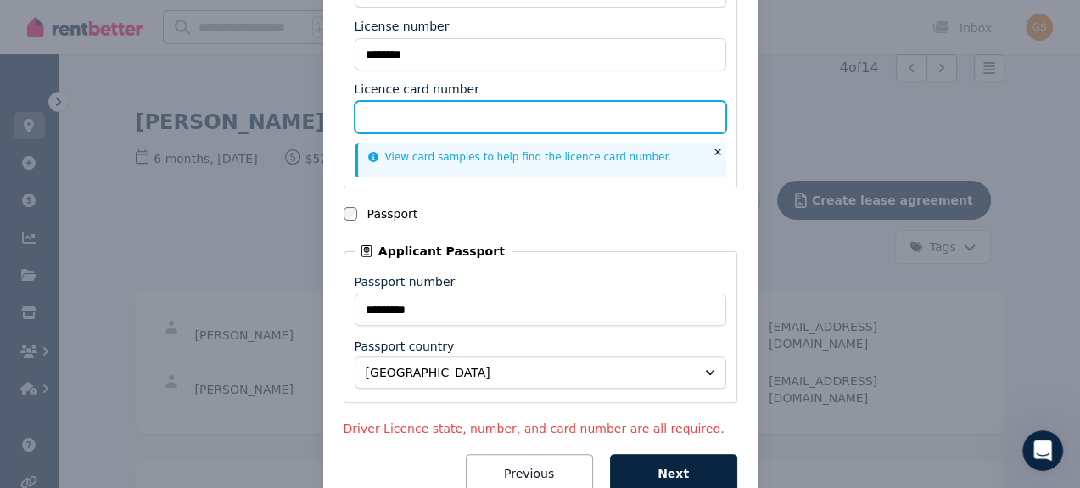
scroll to position [406, 0]
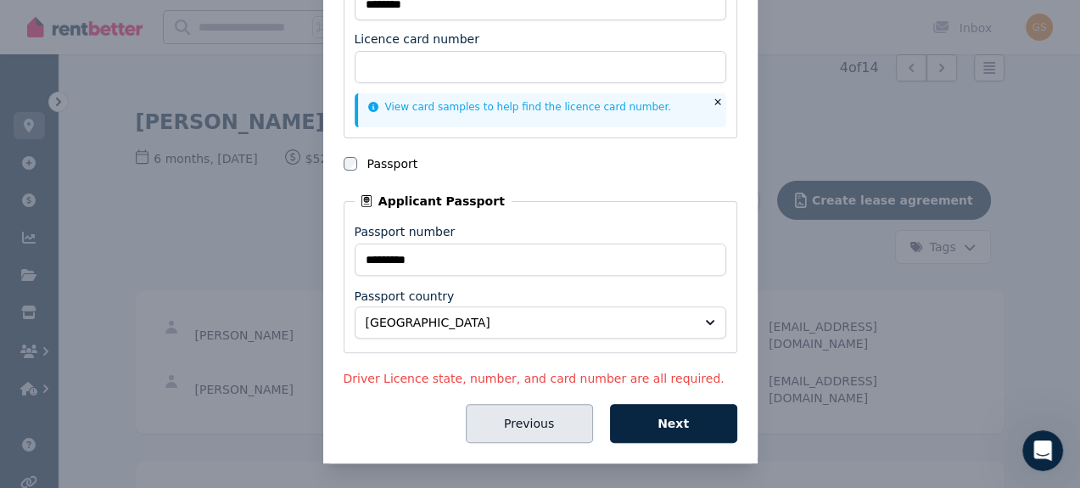
click at [505, 428] on button "Previous" at bounding box center [529, 423] width 127 height 39
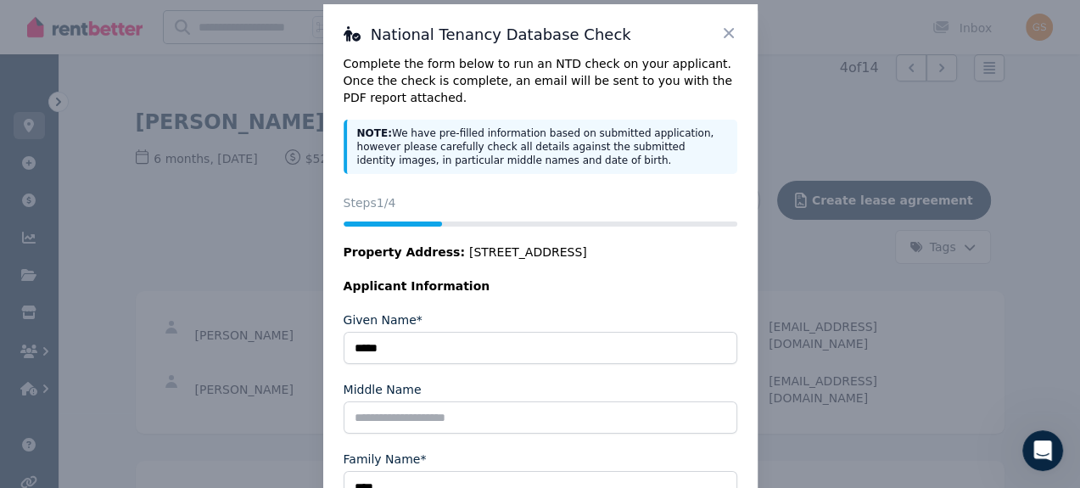
scroll to position [0, 0]
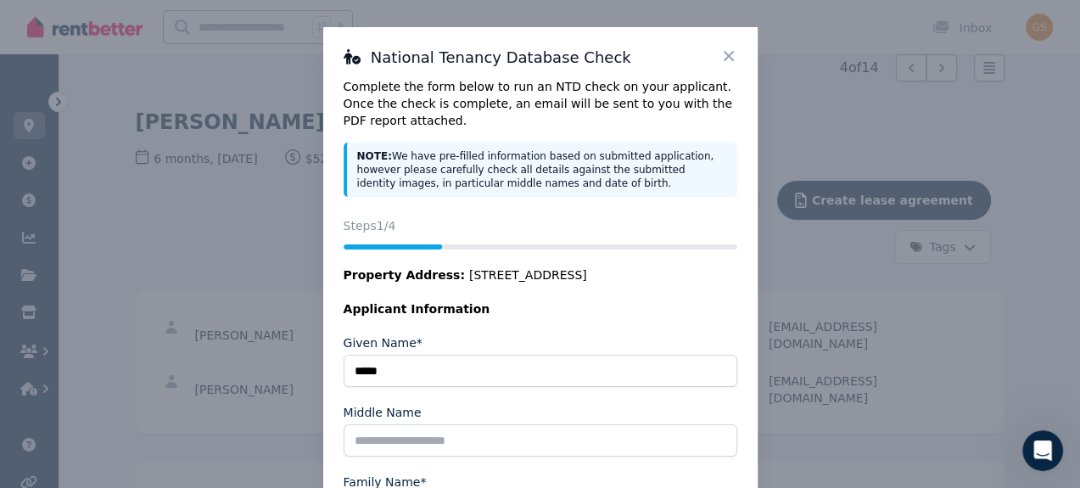
click at [727, 54] on icon at bounding box center [729, 56] width 10 height 10
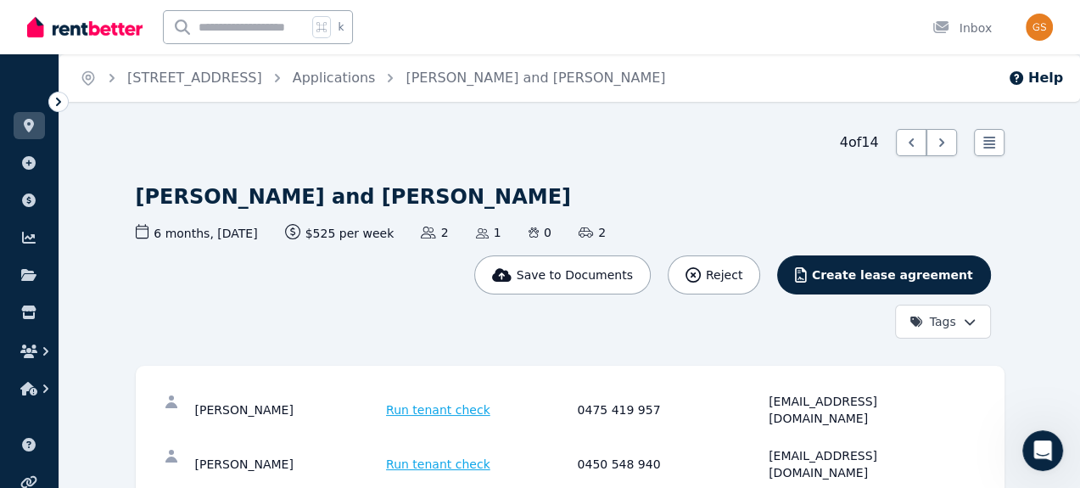
click at [418, 401] on span "Run tenant check" at bounding box center [438, 409] width 104 height 17
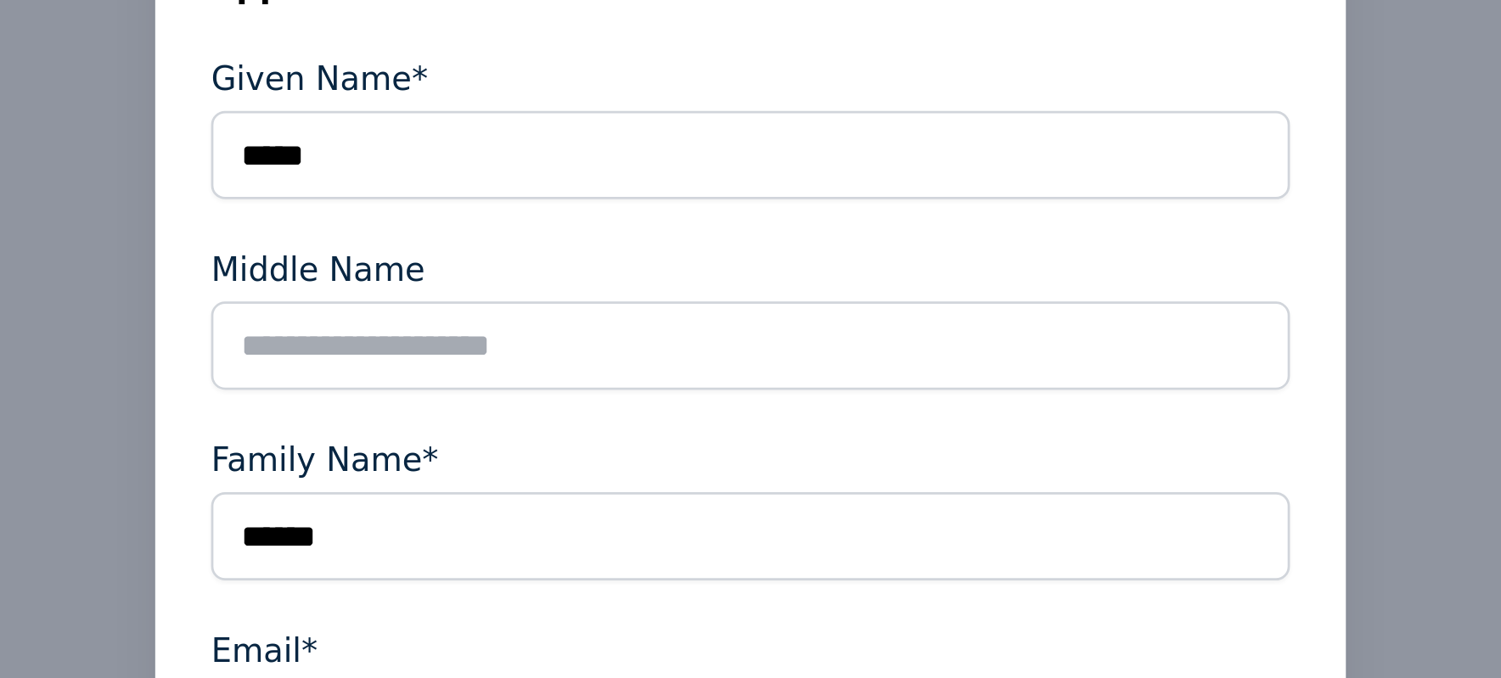
scroll to position [104, 0]
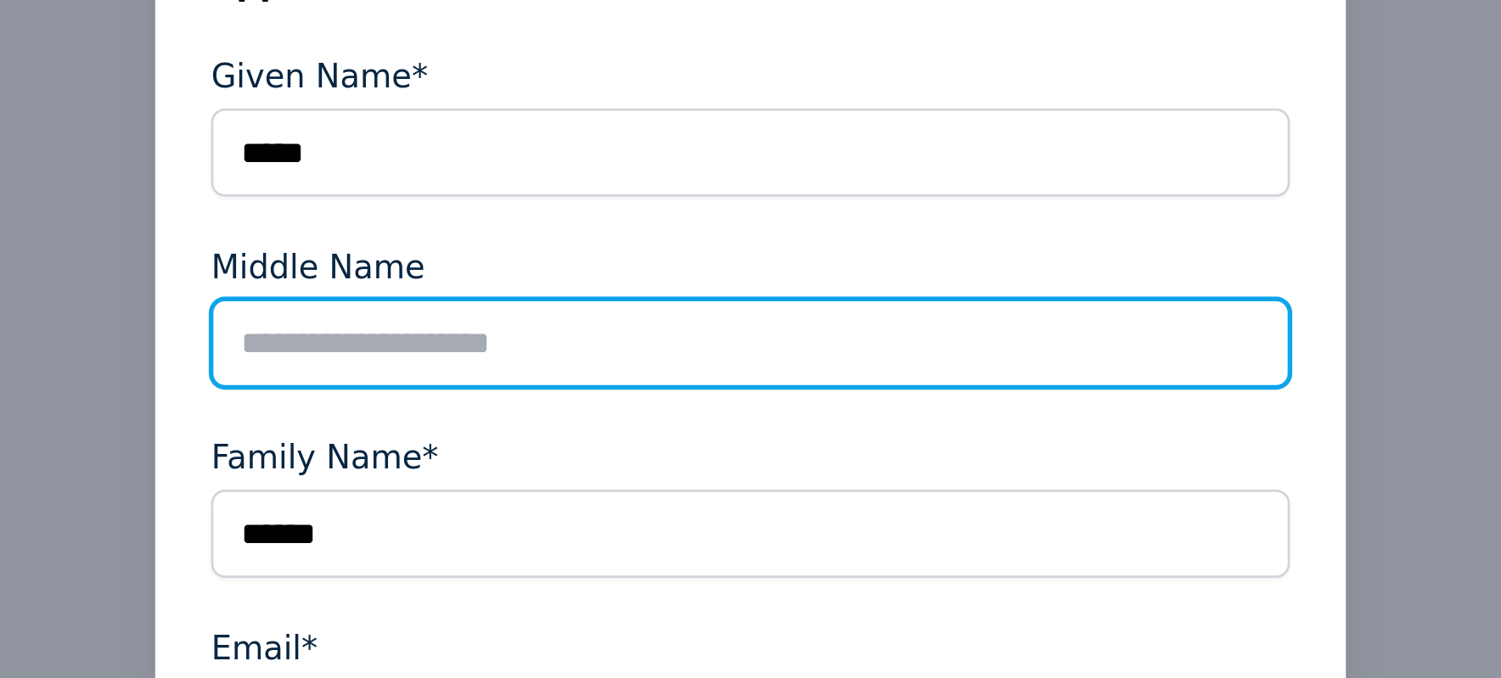
click at [654, 336] on input "Middle Name" at bounding box center [750, 336] width 394 height 32
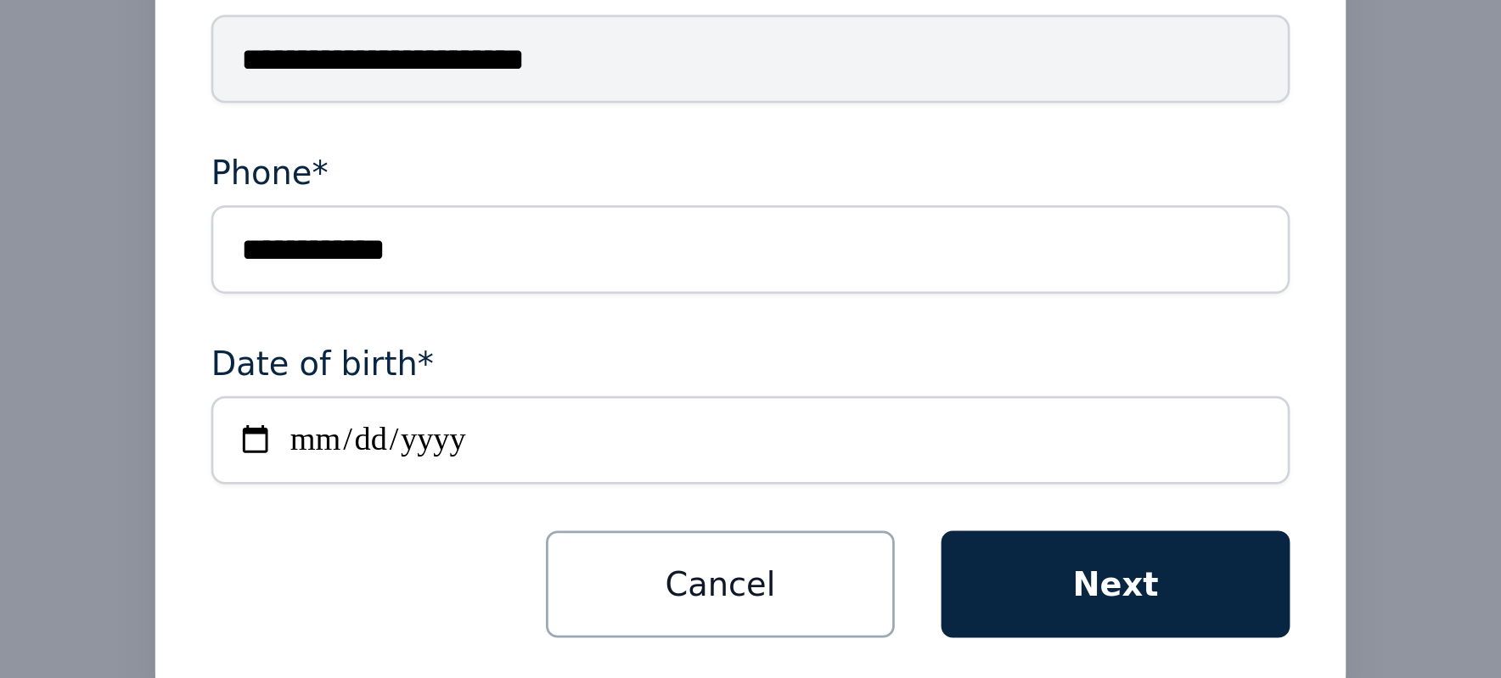
scroll to position [570, 0]
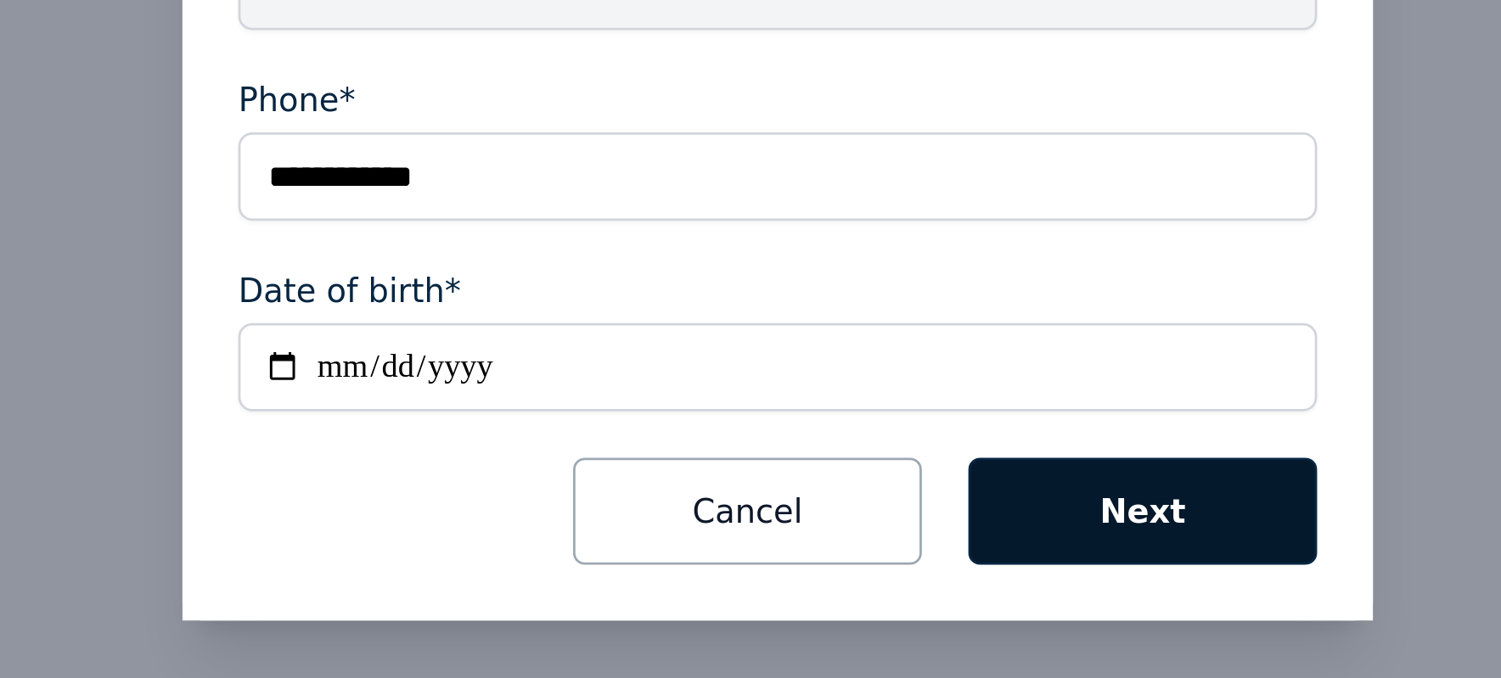
type input "********"
click at [846, 553] on button "Next" at bounding box center [883, 617] width 127 height 39
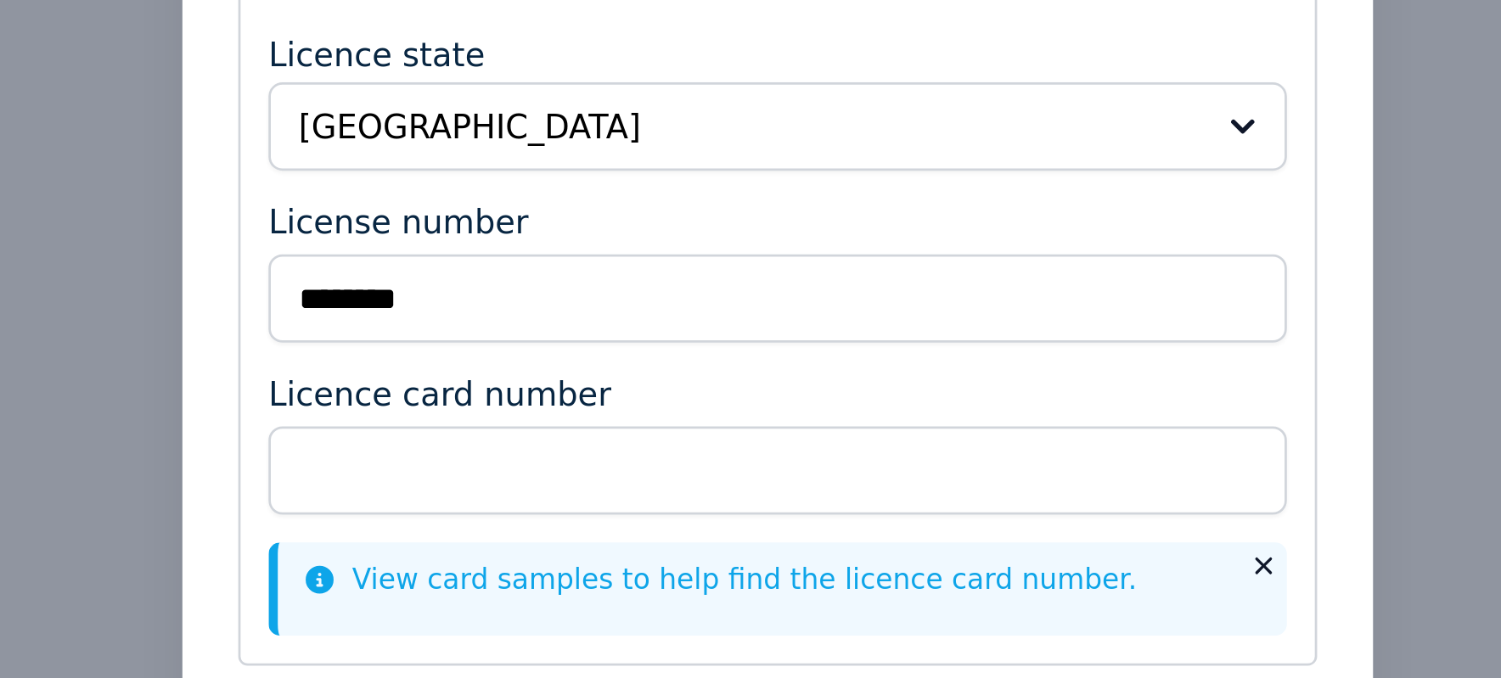
scroll to position [569, 0]
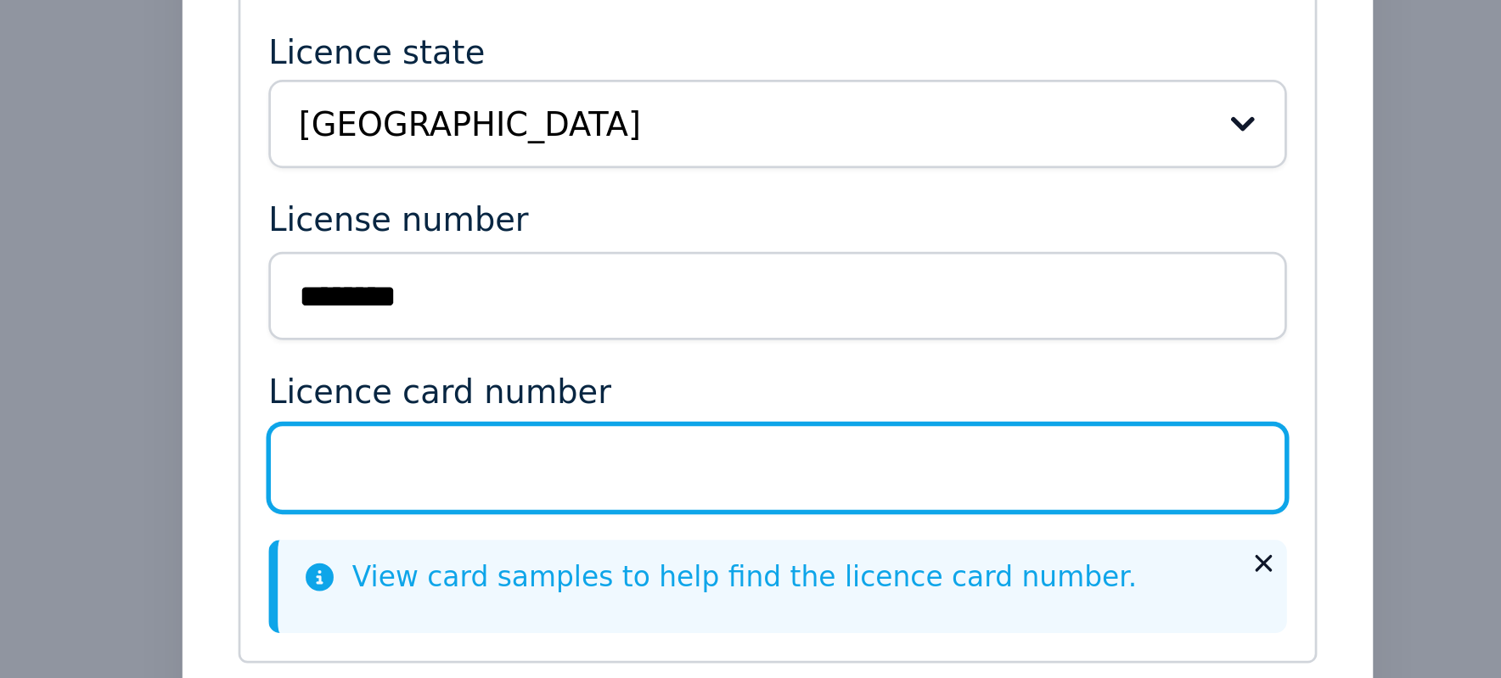
click at [621, 297] on input "Licence card number" at bounding box center [750, 299] width 372 height 32
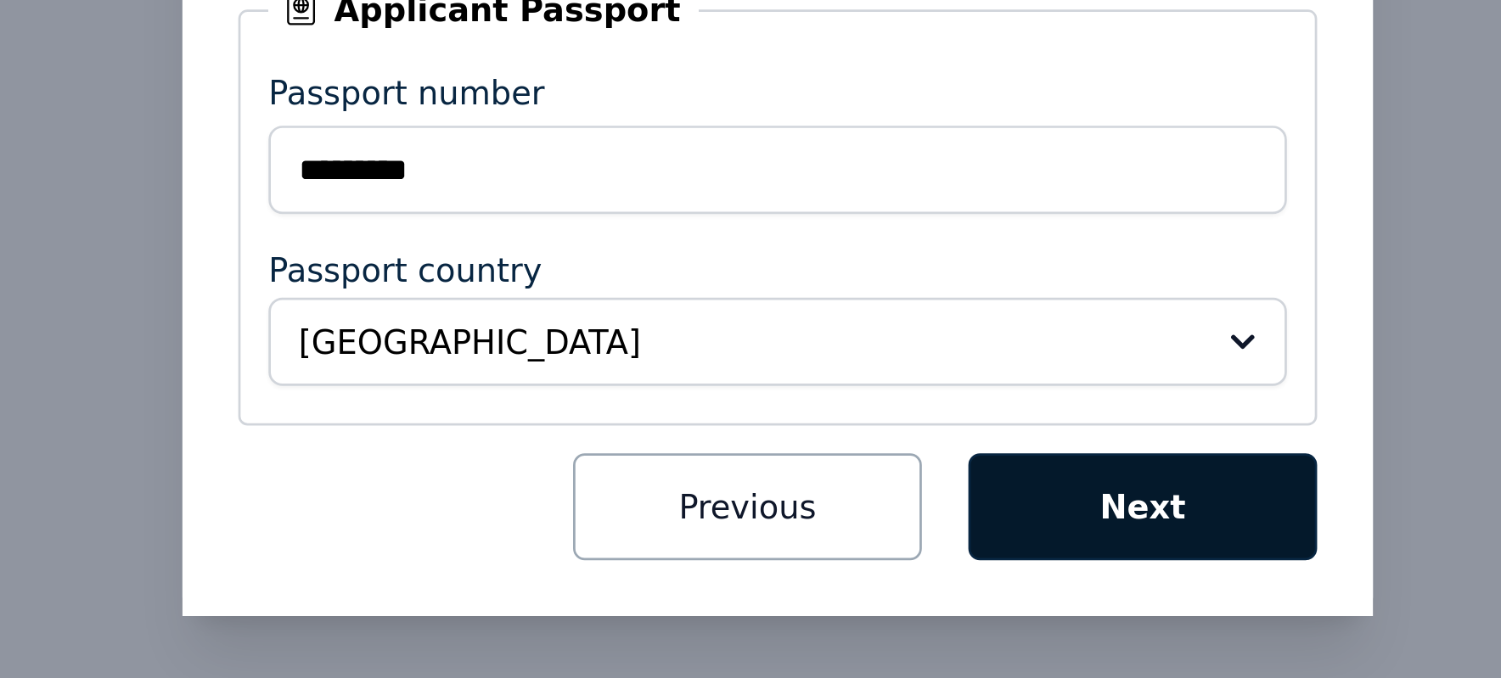
type input "**********"
click at [869, 553] on button "Next" at bounding box center [883, 615] width 127 height 39
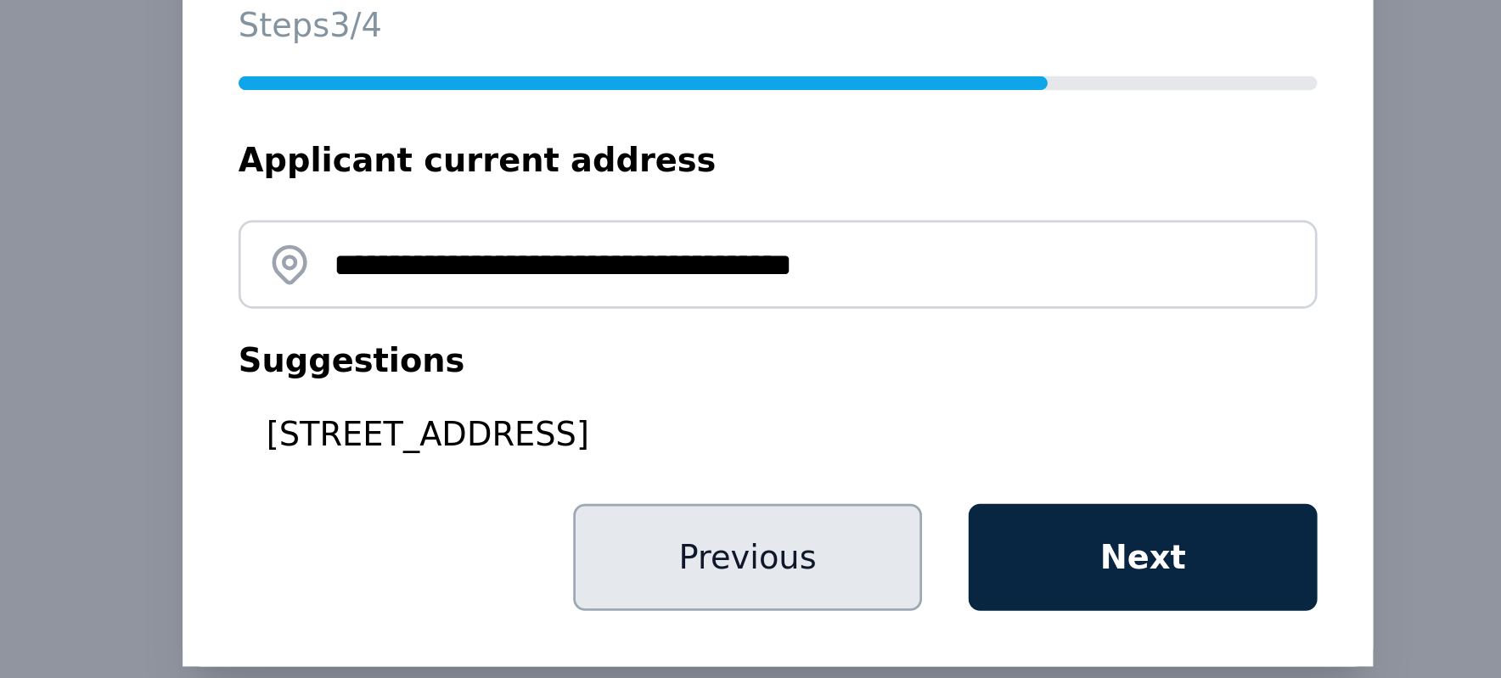
click at [755, 446] on button "Previous" at bounding box center [739, 451] width 127 height 39
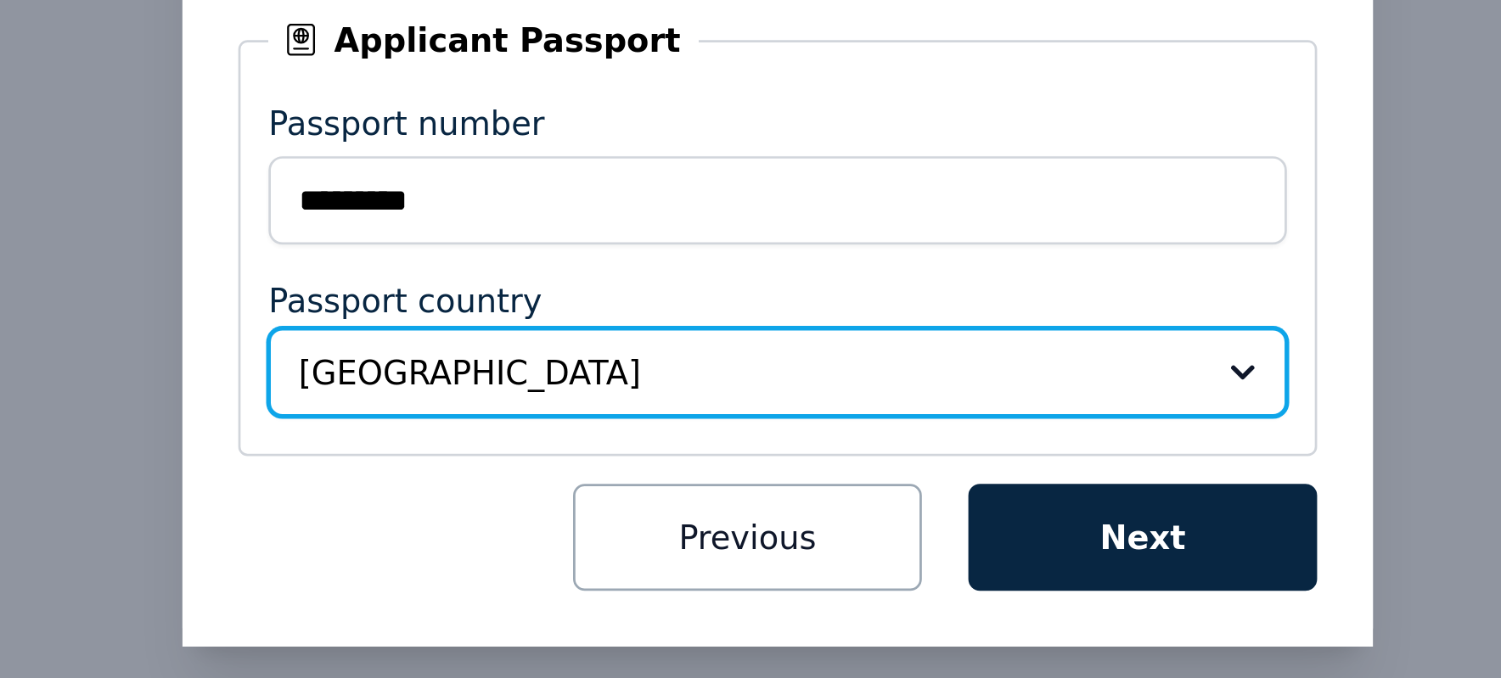
click at [918, 553] on button "Australia" at bounding box center [750, 555] width 372 height 32
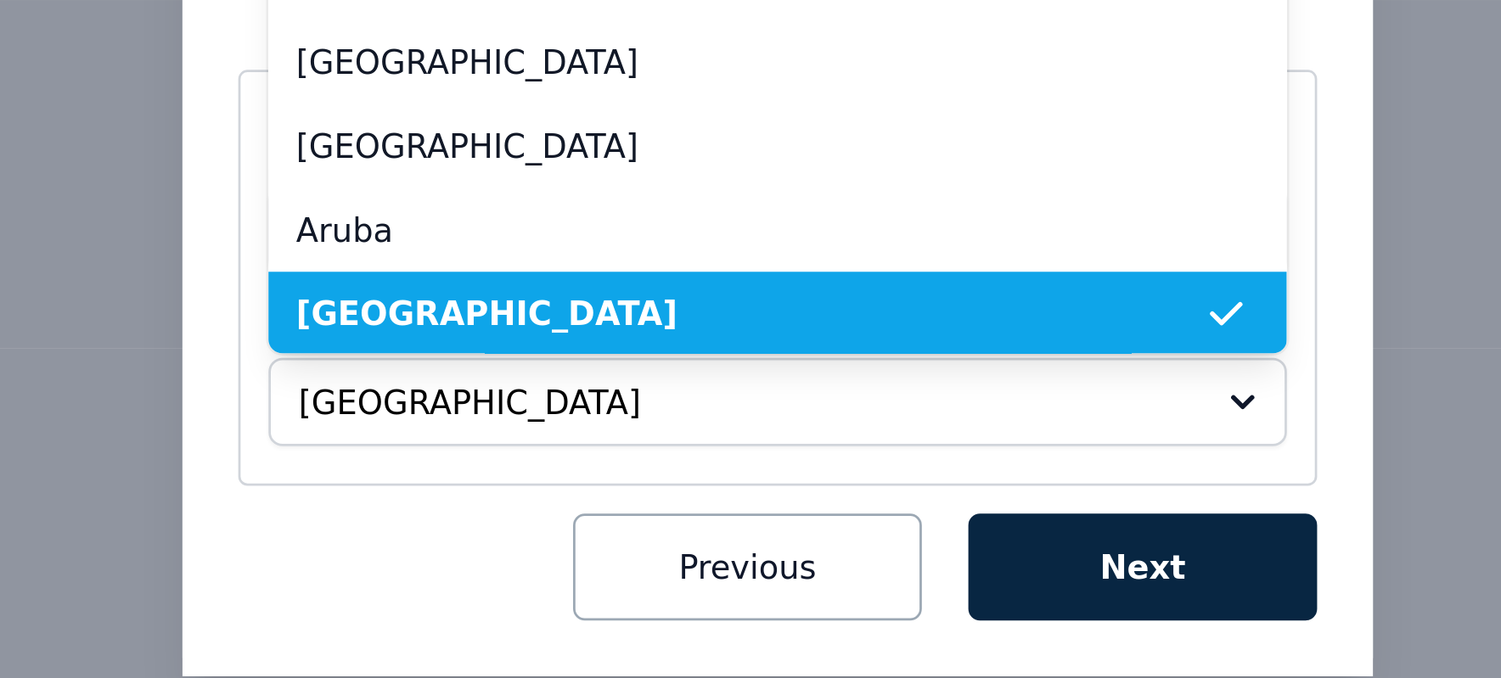
scroll to position [141, 0]
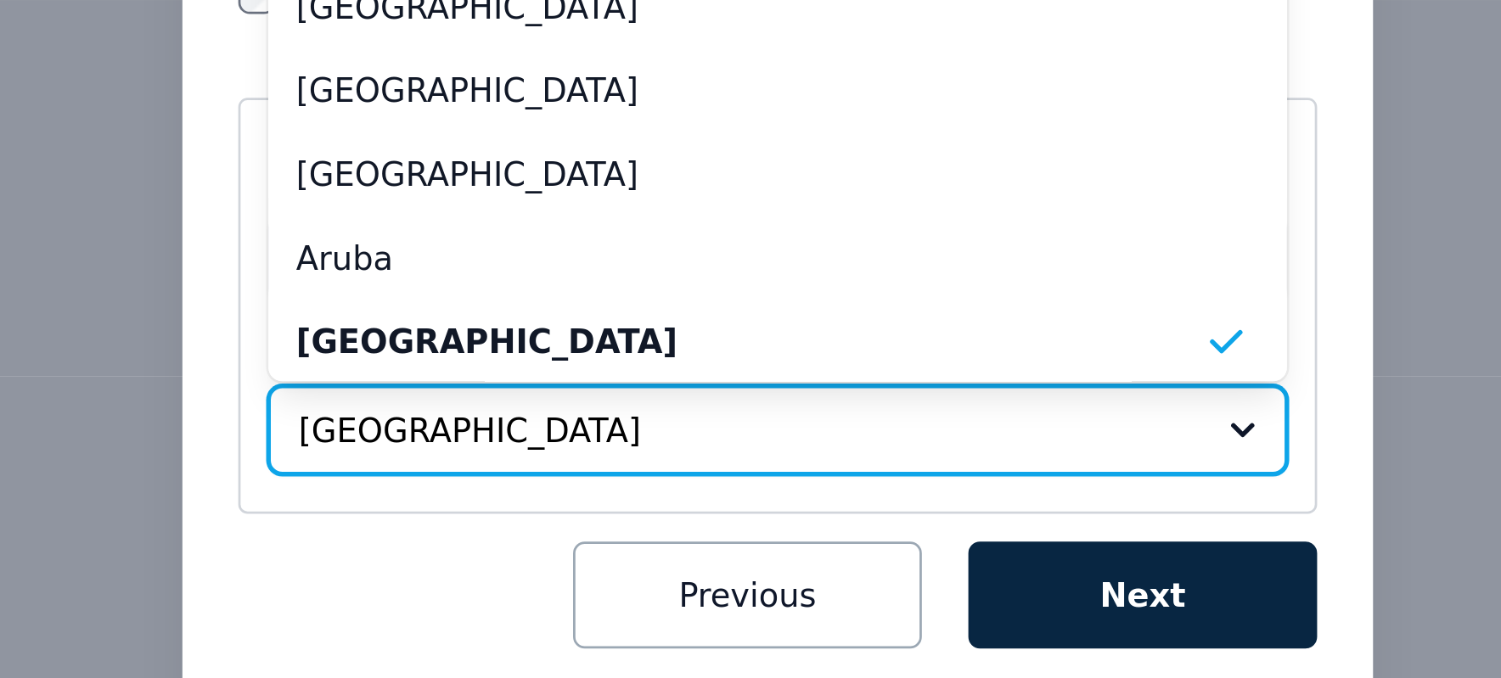
click at [625, 553] on span "Australia" at bounding box center [738, 587] width 326 height 17
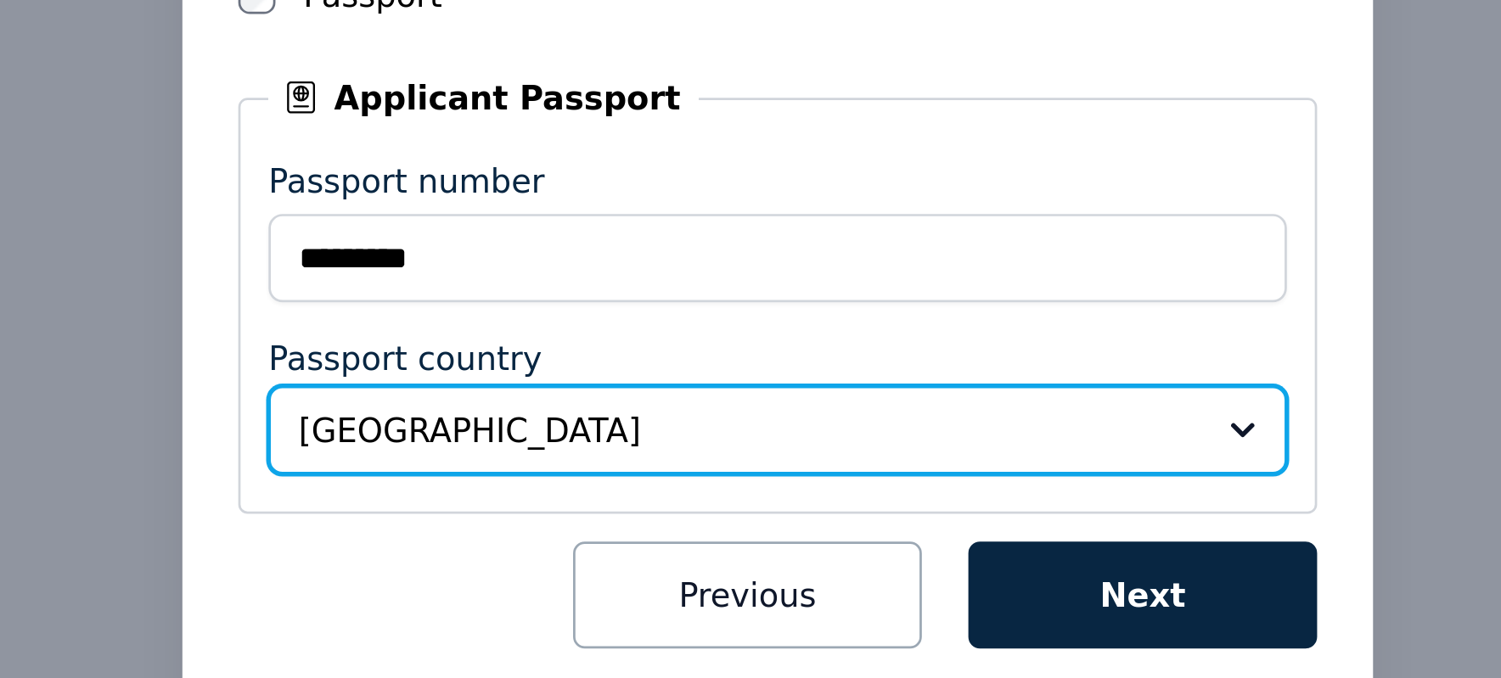
drag, startPoint x: 620, startPoint y: 583, endPoint x: 592, endPoint y: 581, distance: 28.1
click at [592, 553] on span "Australia" at bounding box center [738, 587] width 326 height 17
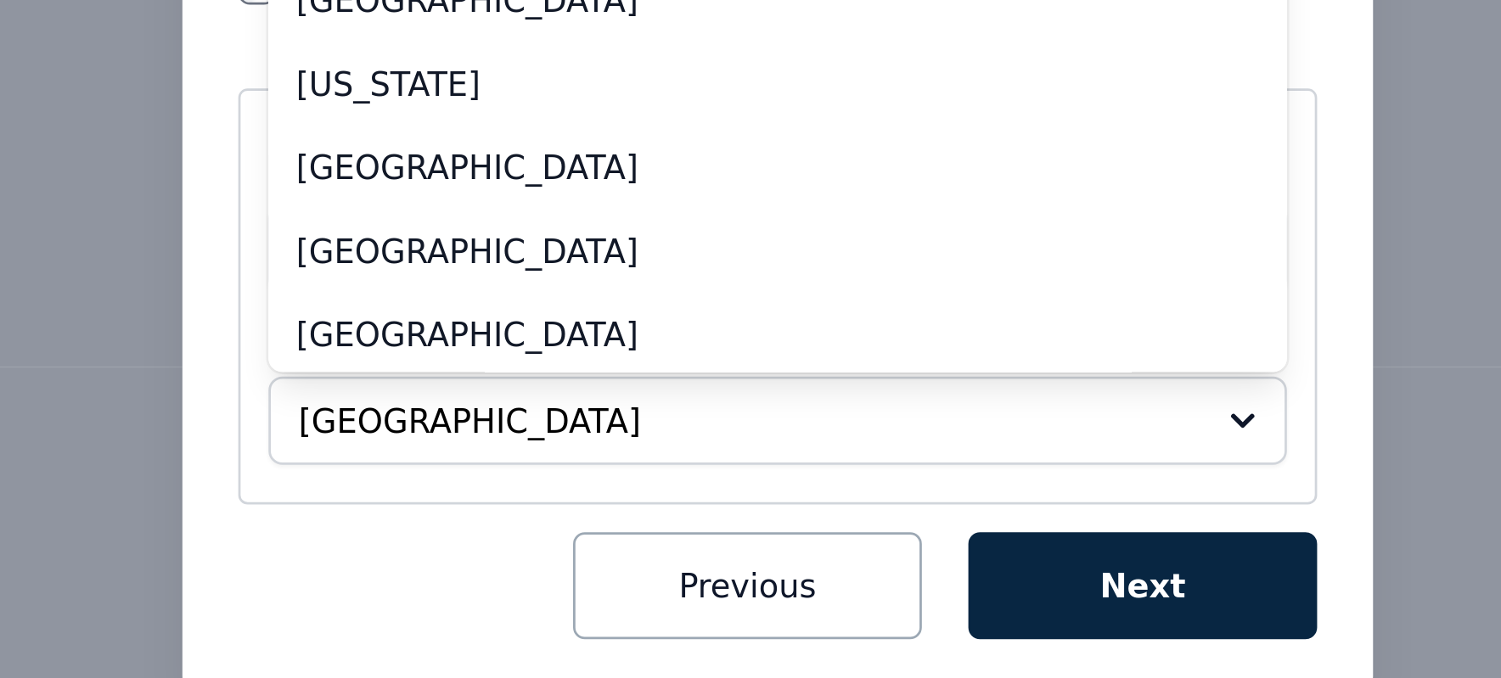
scroll to position [172, 0]
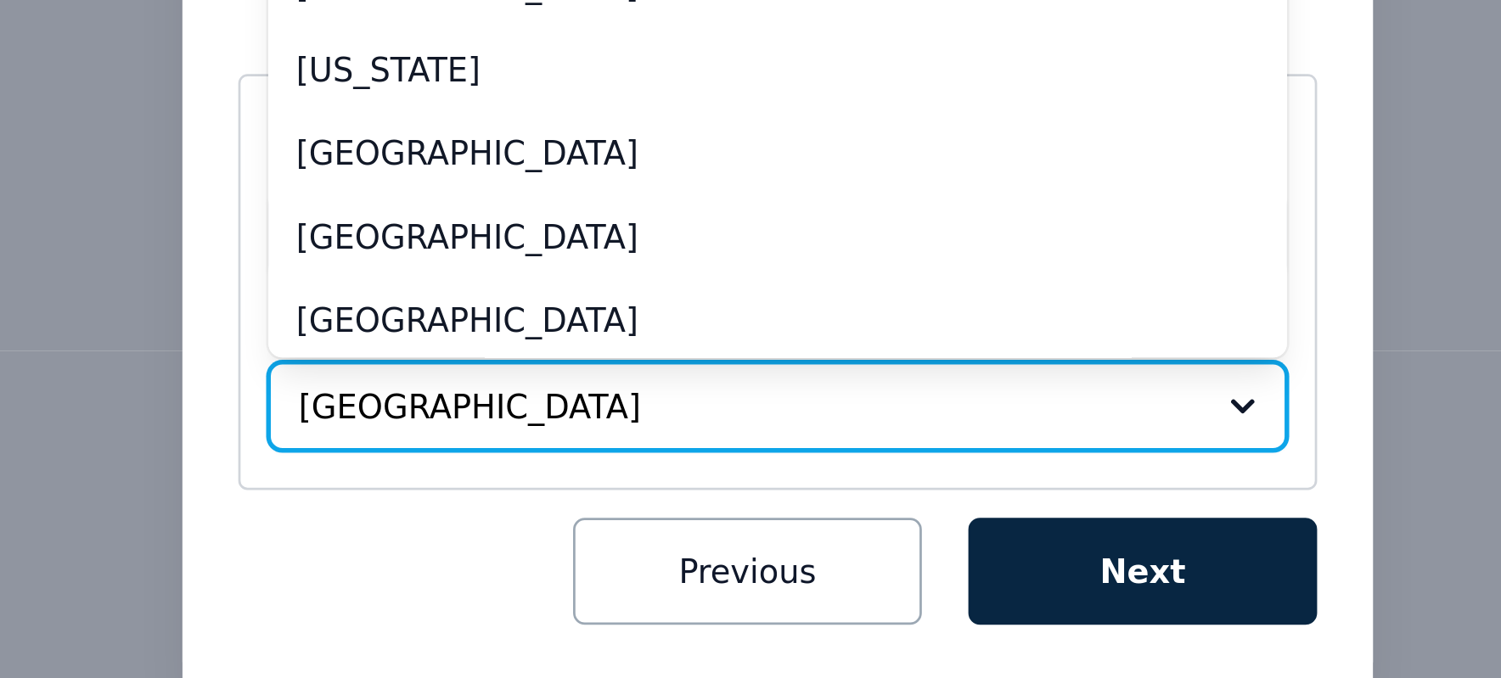
click at [921, 553] on button "Australia" at bounding box center [750, 556] width 372 height 32
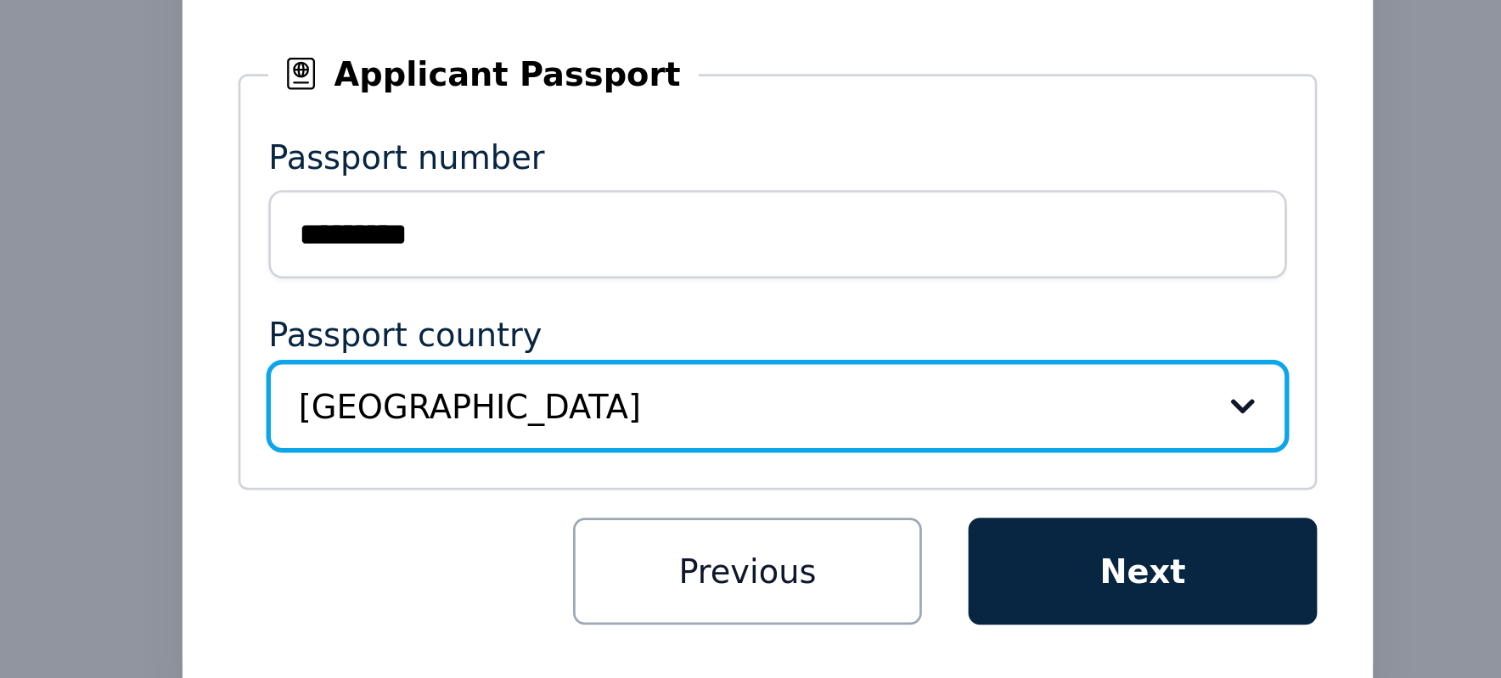
click at [696, 553] on span "Australia" at bounding box center [738, 555] width 326 height 17
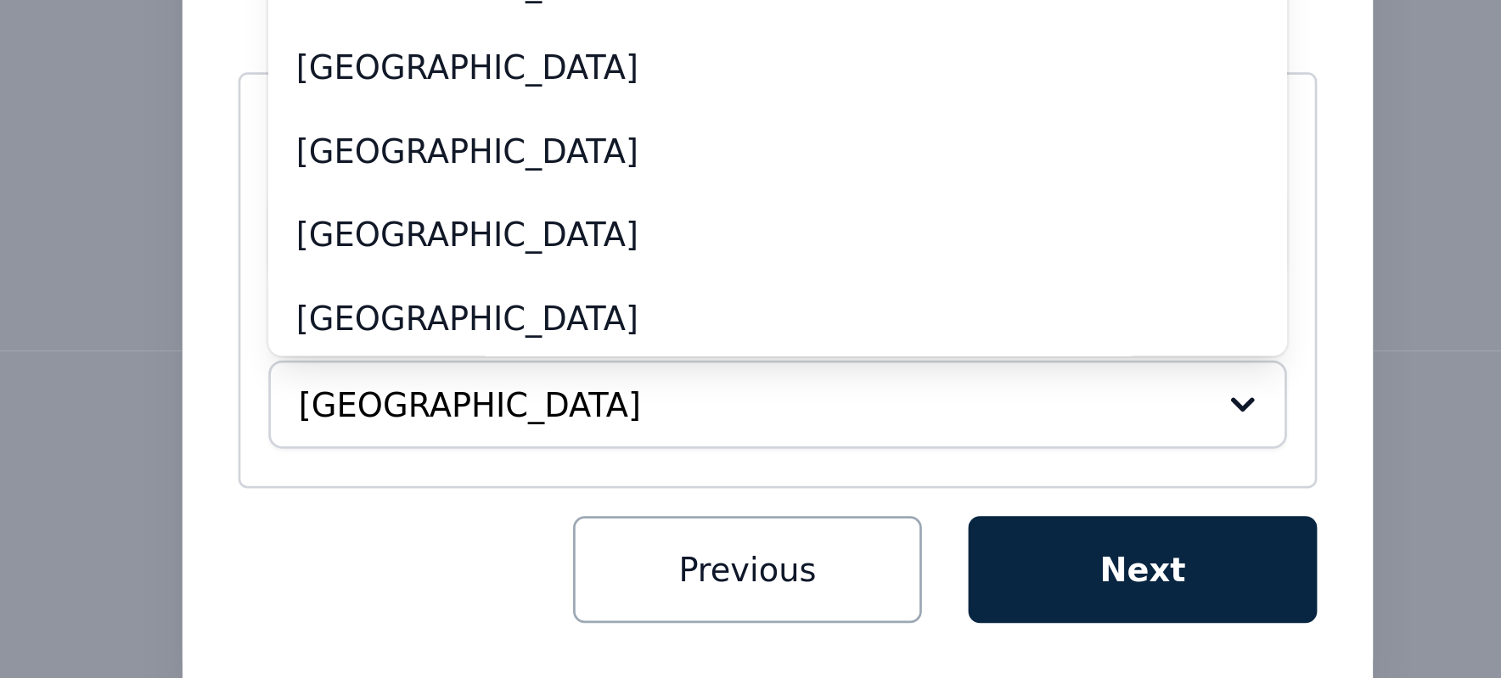
scroll to position [5205, 0]
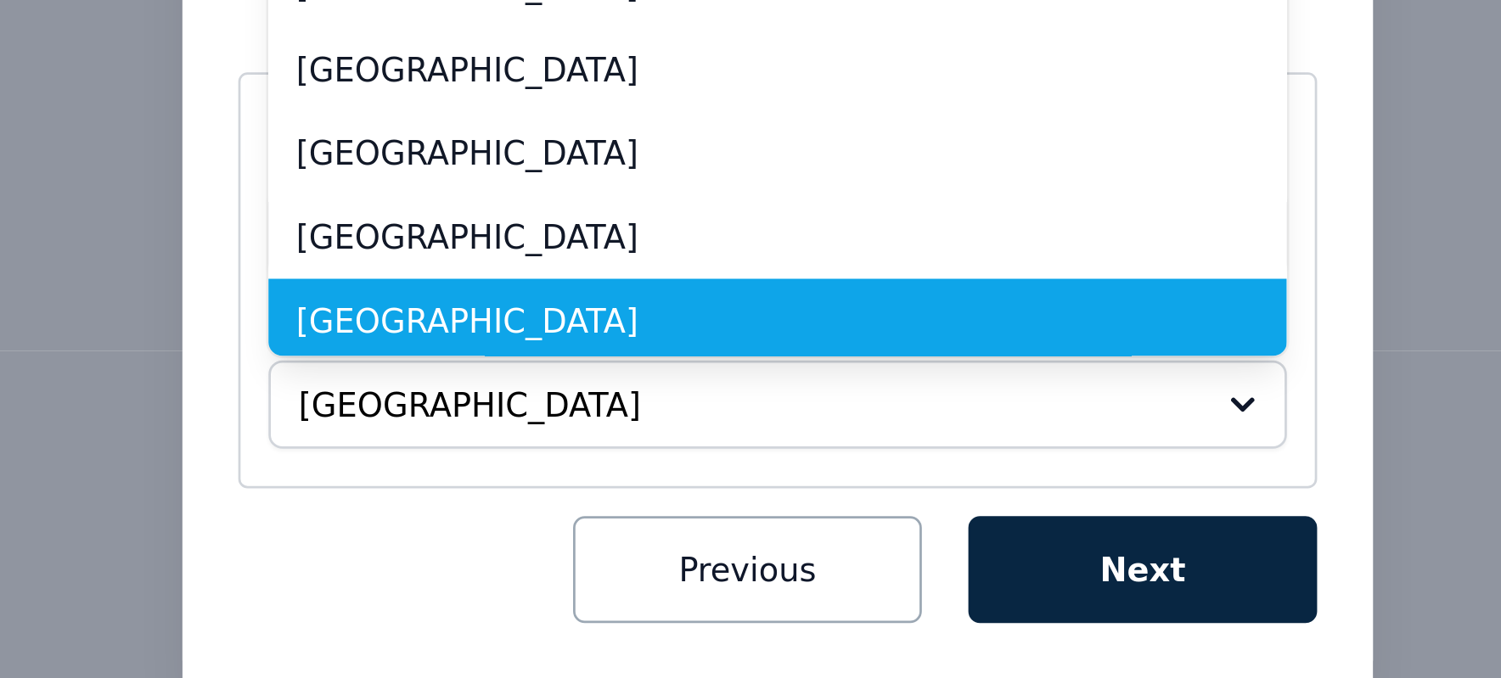
click at [606, 519] on span "[GEOGRAPHIC_DATA]" at bounding box center [740, 524] width 331 height 17
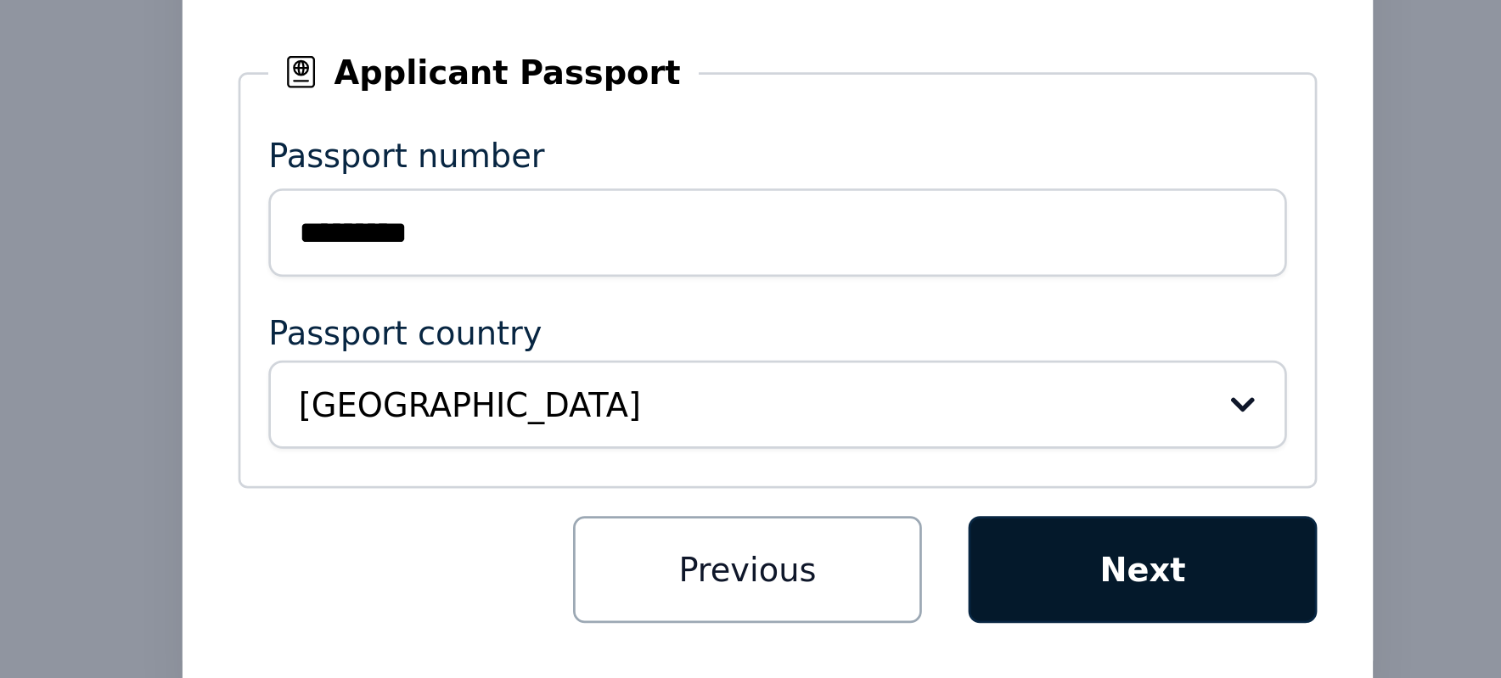
click at [885, 553] on button "Next" at bounding box center [883, 615] width 127 height 39
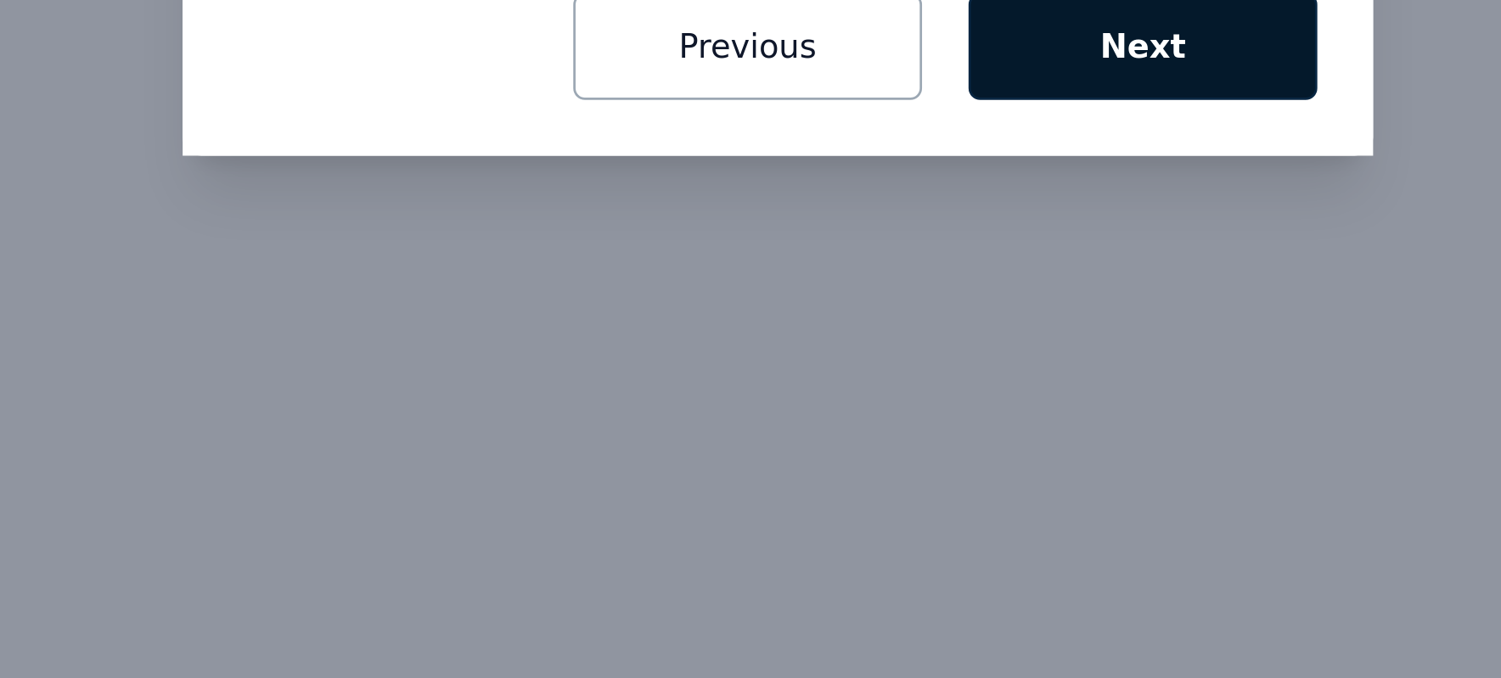
scroll to position [0, 0]
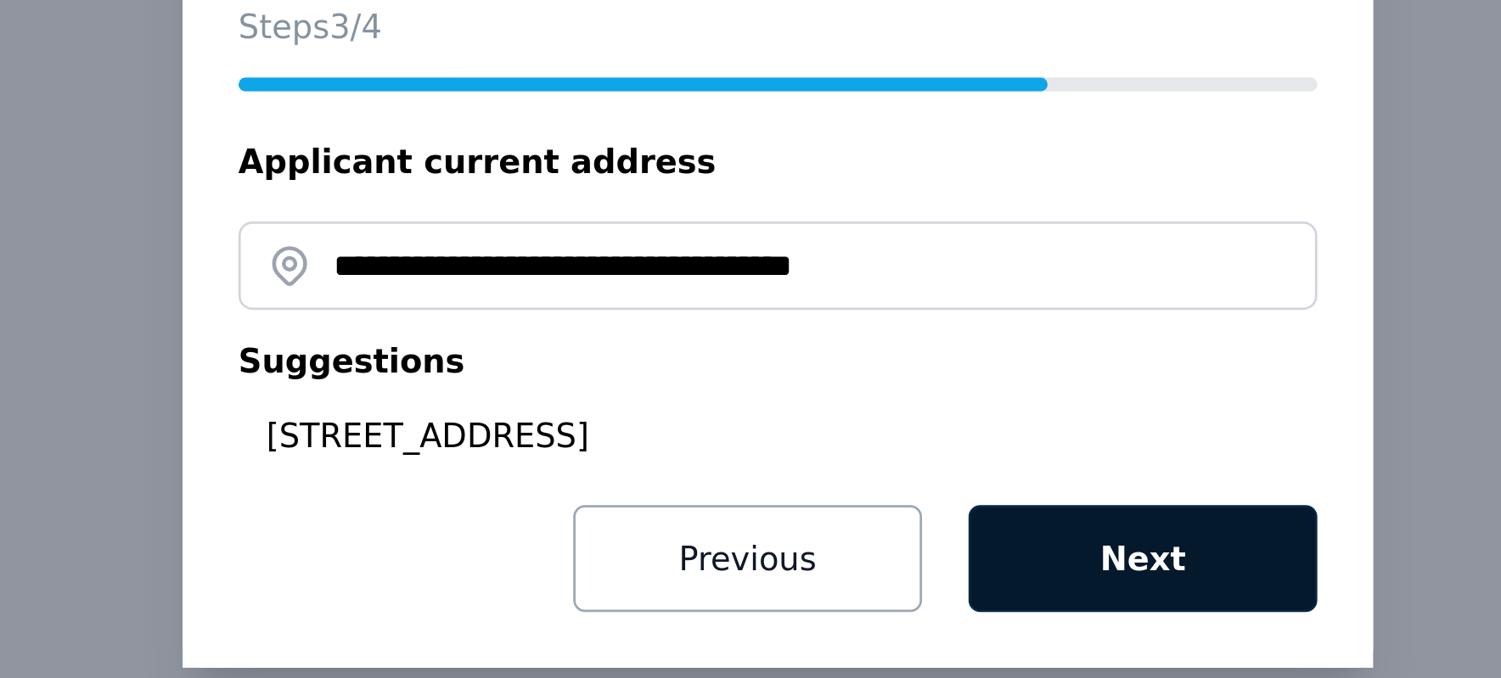
click at [873, 451] on button "Next" at bounding box center [883, 451] width 127 height 39
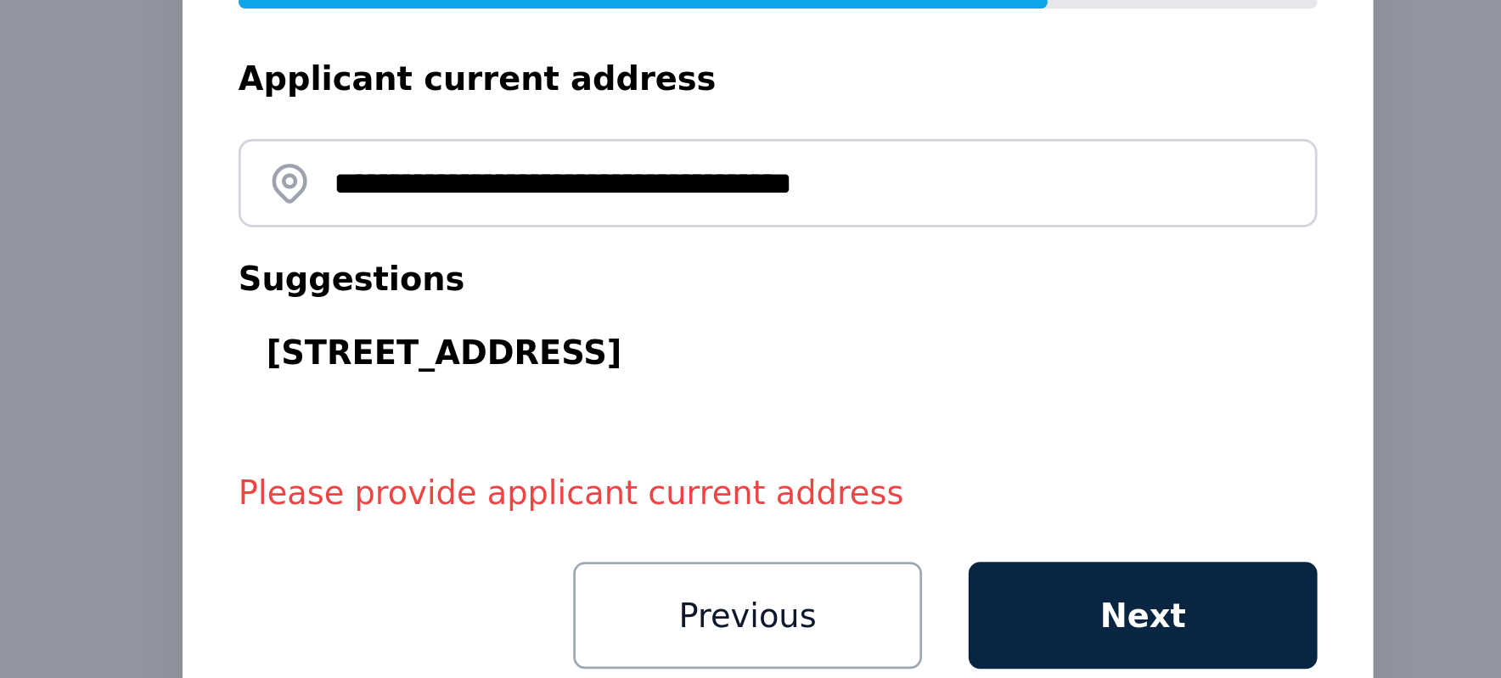
click at [715, 380] on div "[STREET_ADDRESS]" at bounding box center [756, 381] width 384 height 17
type input "**********"
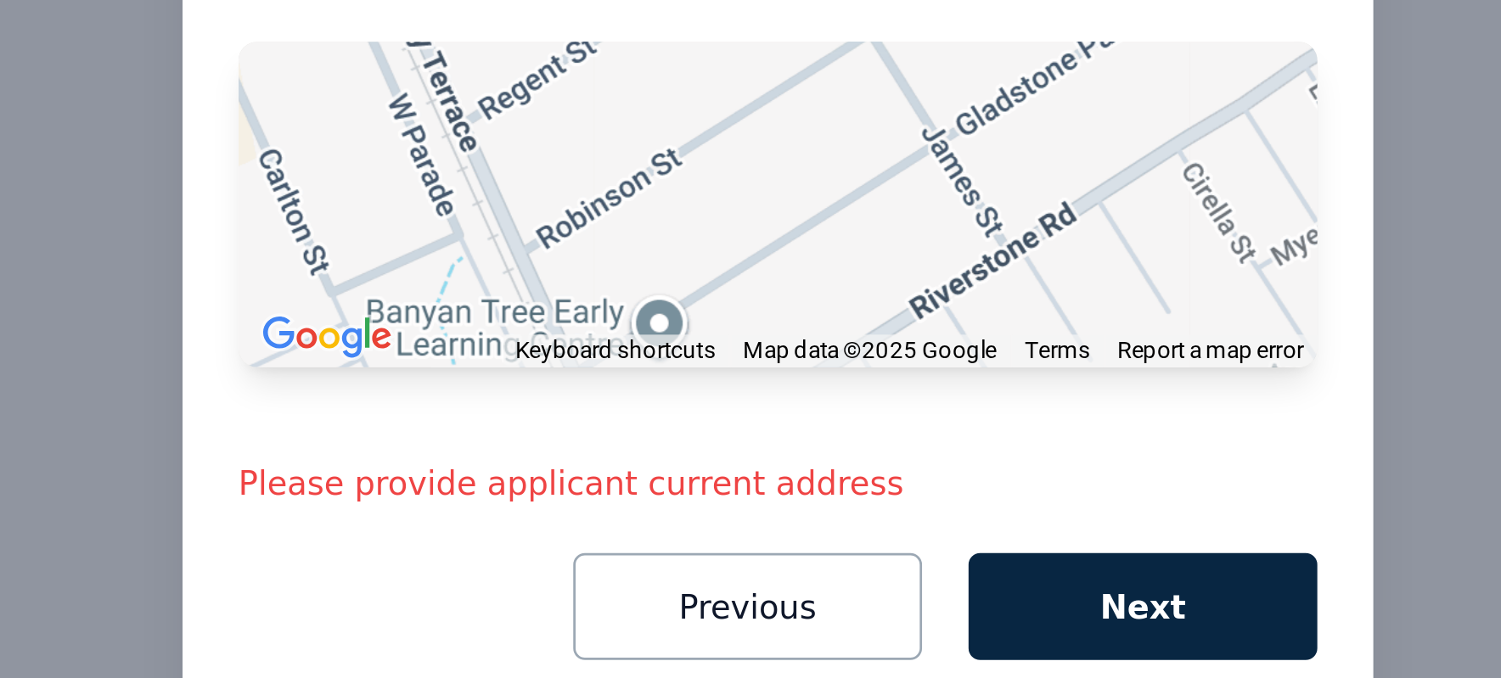
scroll to position [569, 0]
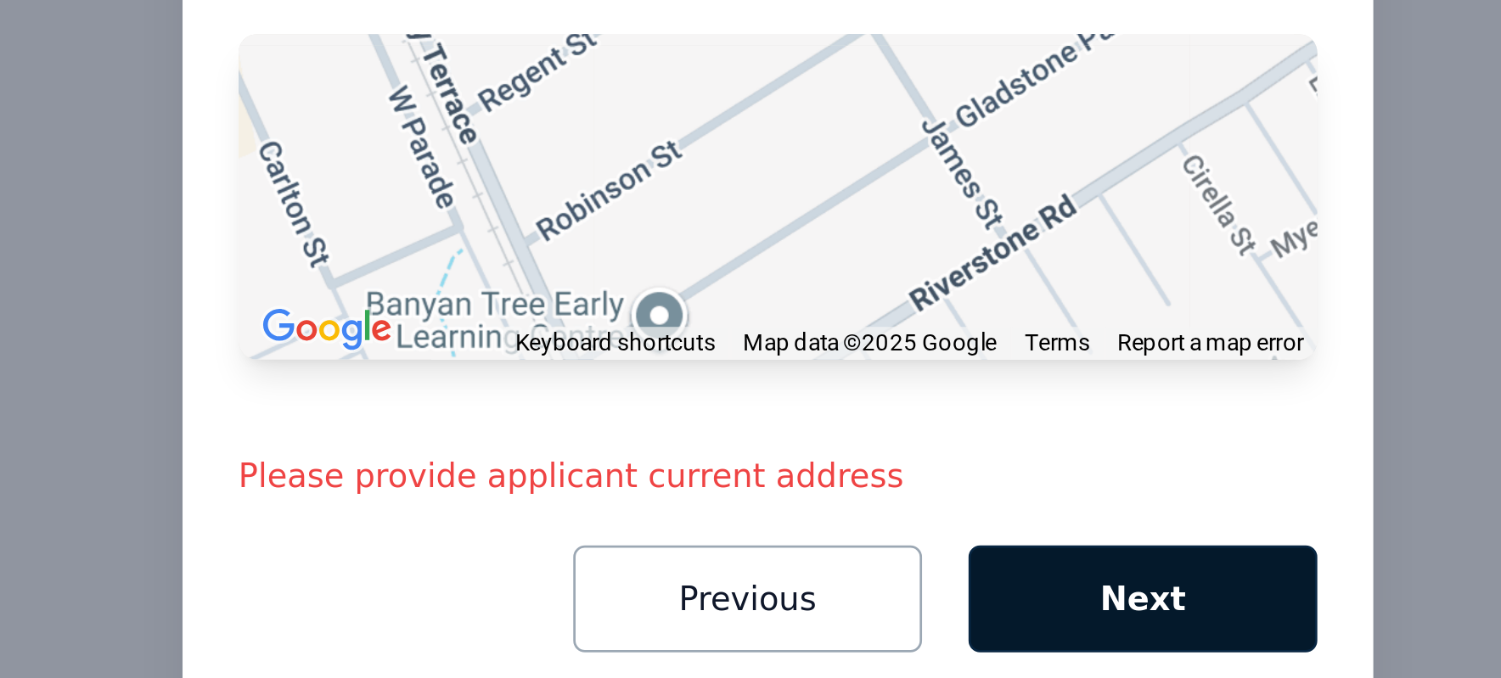
click at [883, 516] on button "Next" at bounding box center [883, 522] width 127 height 39
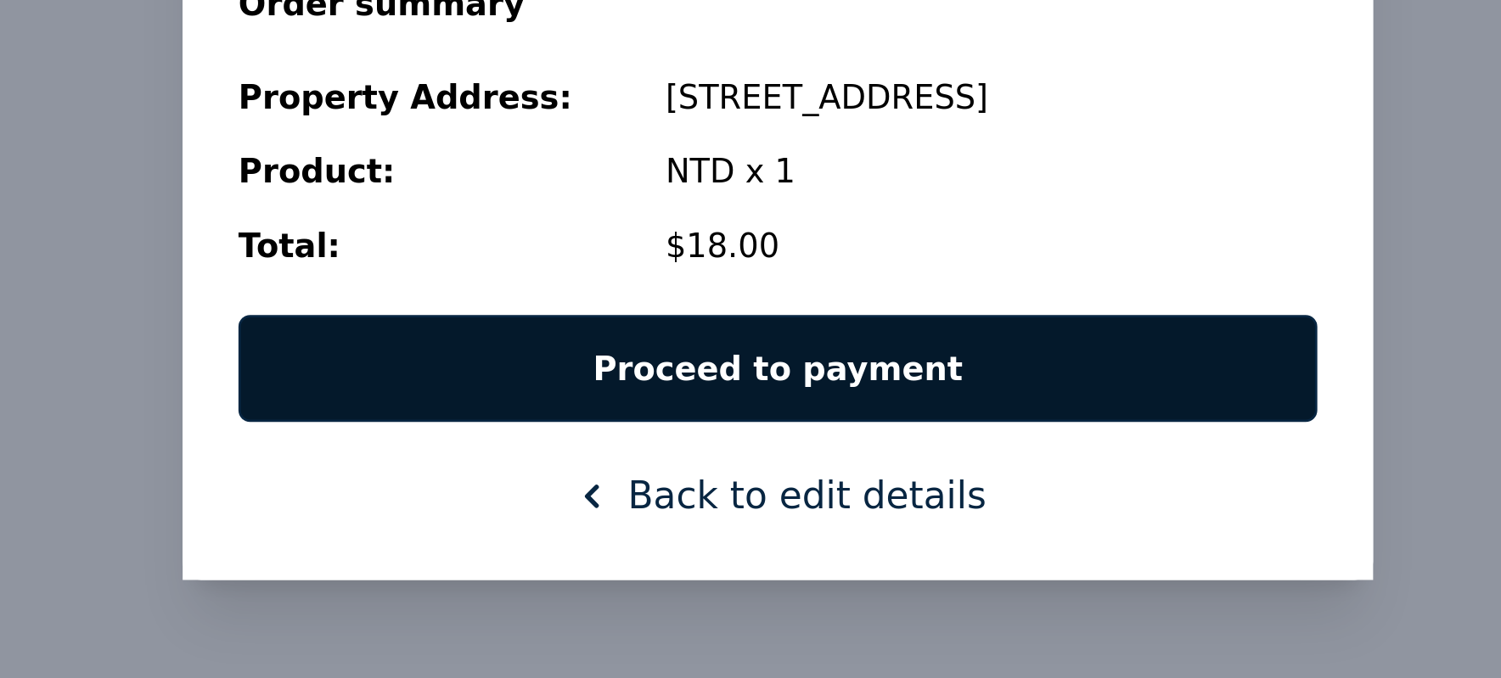
click at [764, 431] on button "Proceed to payment" at bounding box center [750, 426] width 394 height 39
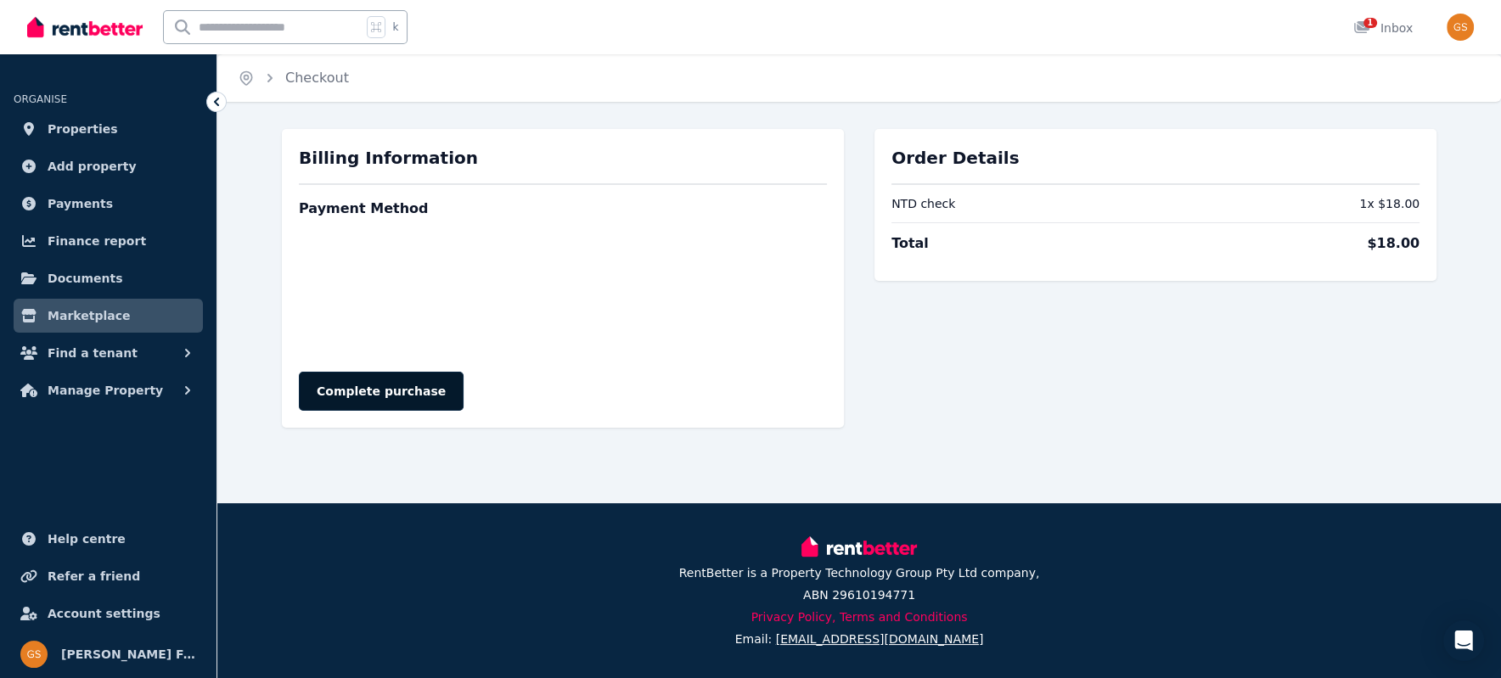
click at [362, 395] on button "Complete purchase" at bounding box center [381, 391] width 165 height 39
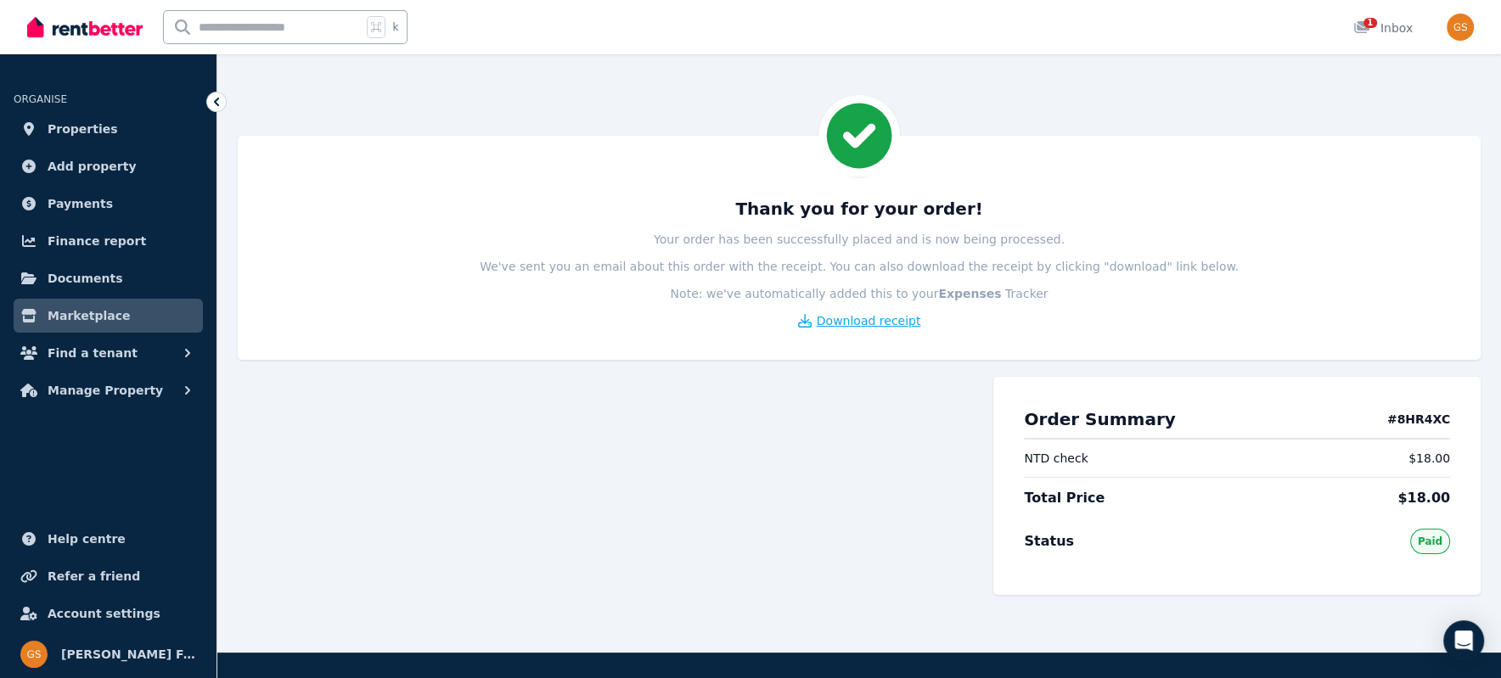
click at [883, 323] on span "Download receipt" at bounding box center [868, 320] width 104 height 17
click at [1366, 27] on icon at bounding box center [1361, 27] width 15 height 12
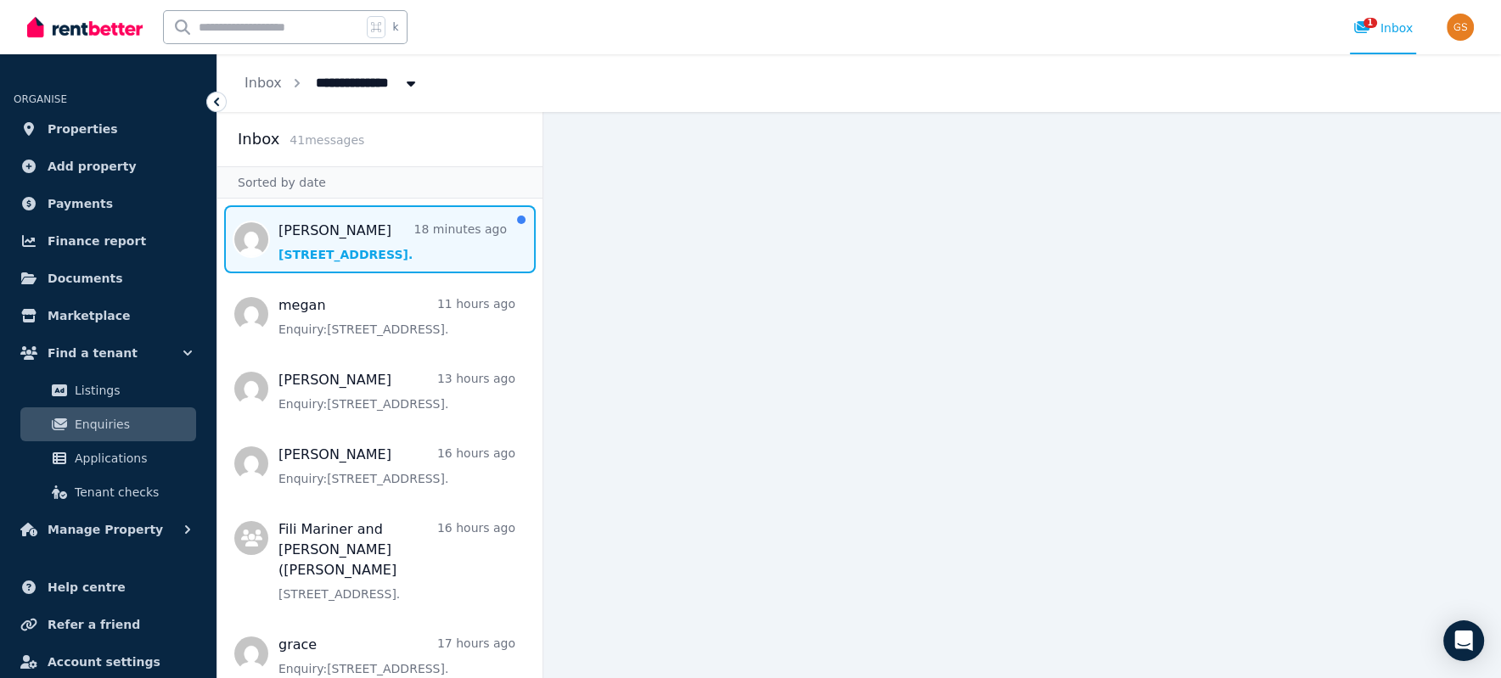
click at [312, 226] on span "Message list" at bounding box center [379, 239] width 325 height 68
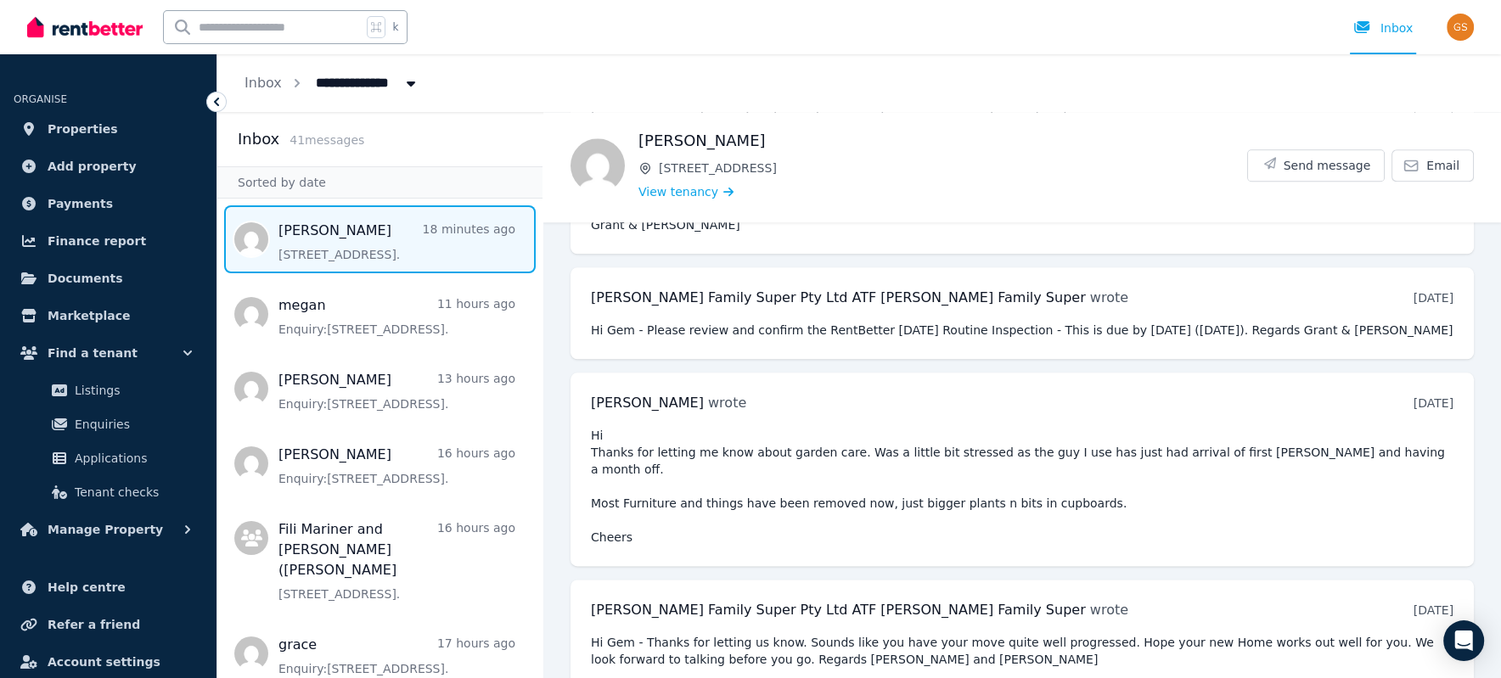
scroll to position [9401, 0]
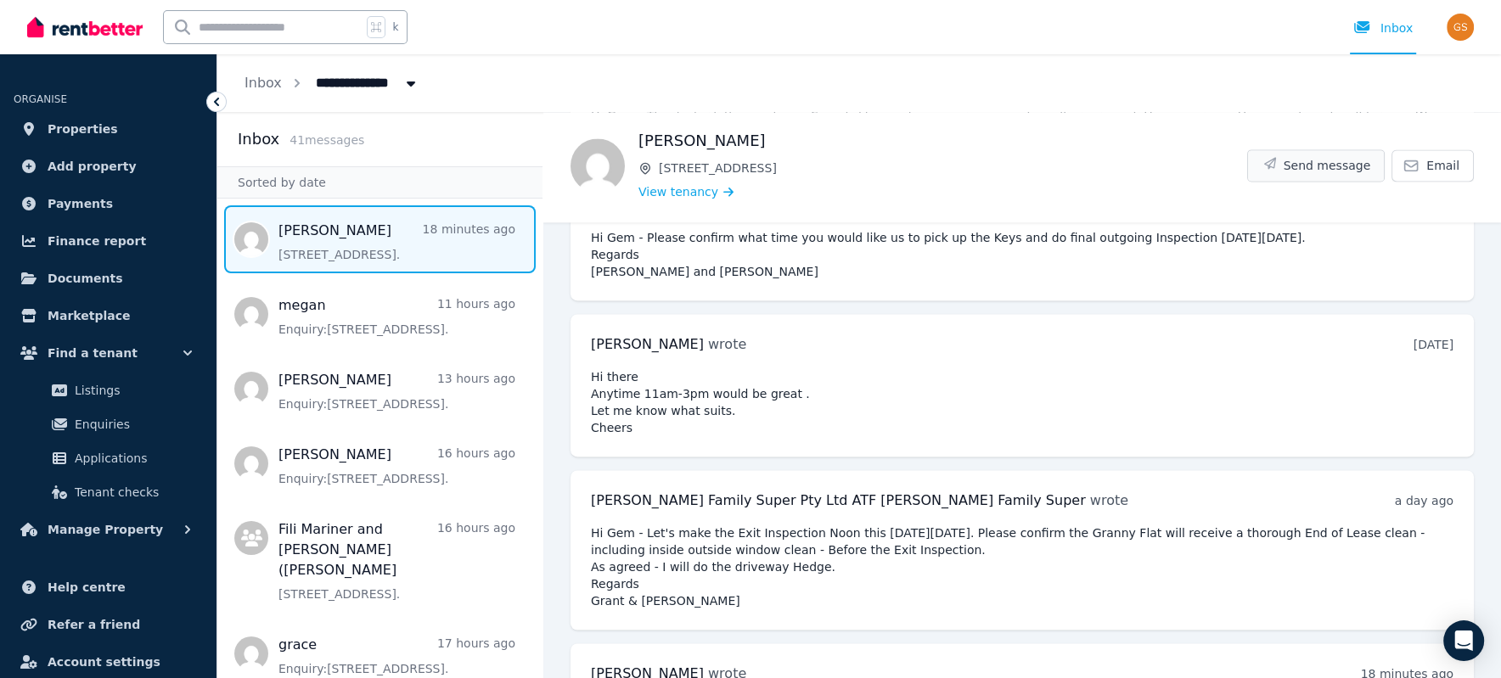
click at [1317, 165] on span "Send message" at bounding box center [1326, 165] width 87 height 17
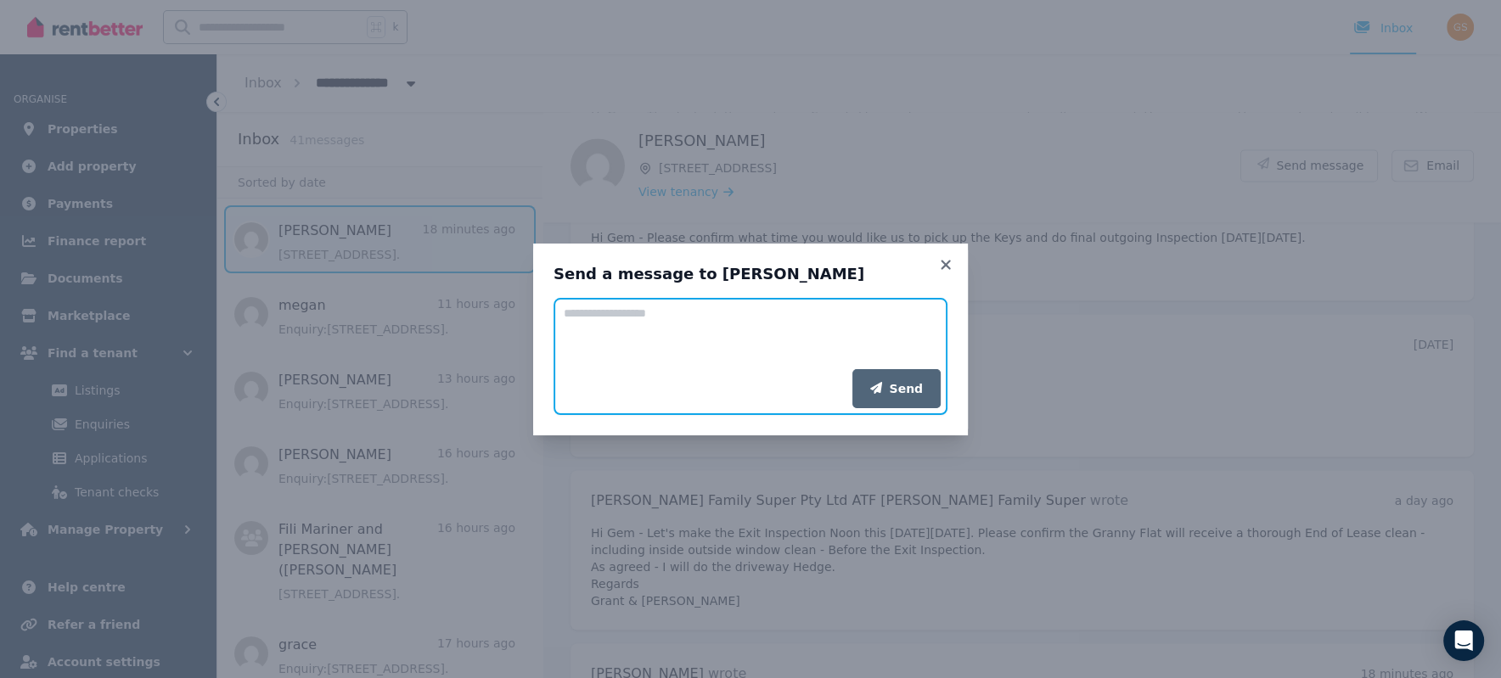
click at [650, 320] on textarea "Add your message" at bounding box center [750, 333] width 394 height 71
type textarea "**********"
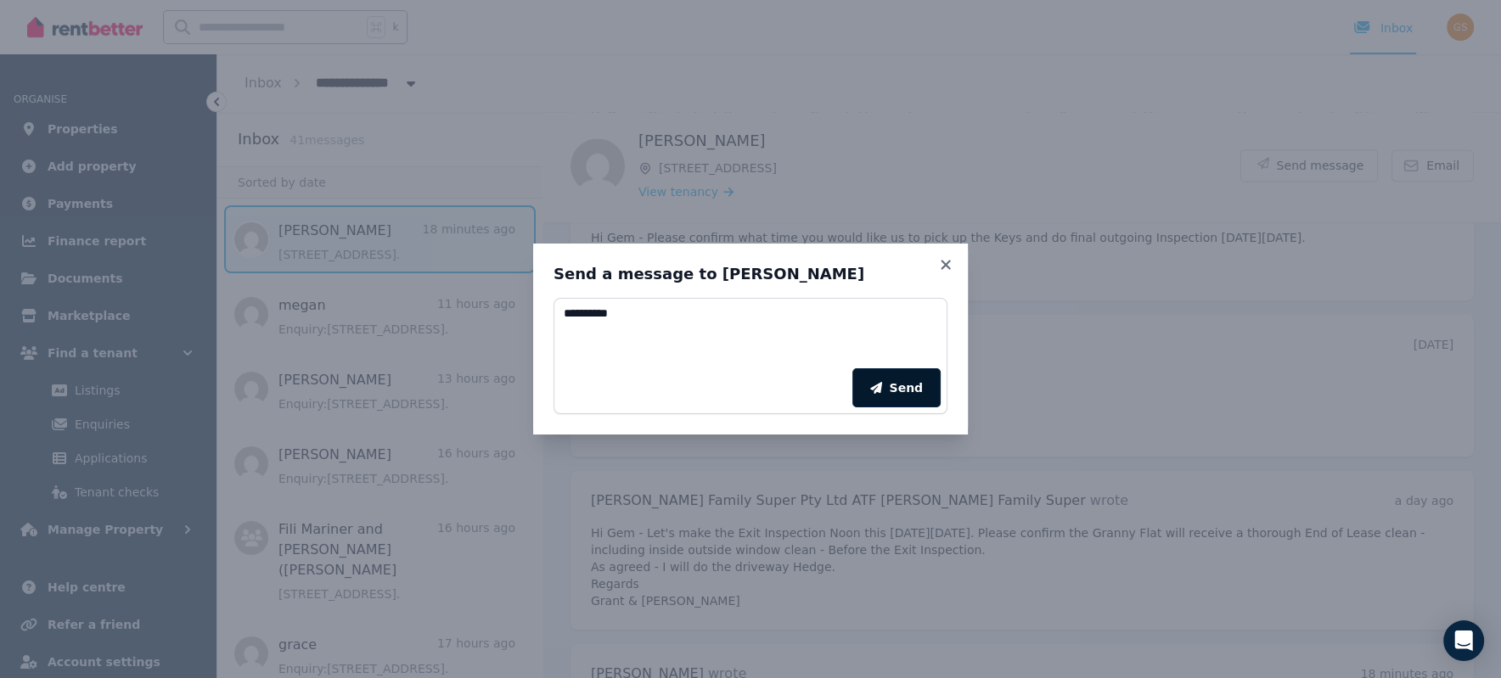
click at [889, 384] on button "Send" at bounding box center [896, 387] width 88 height 39
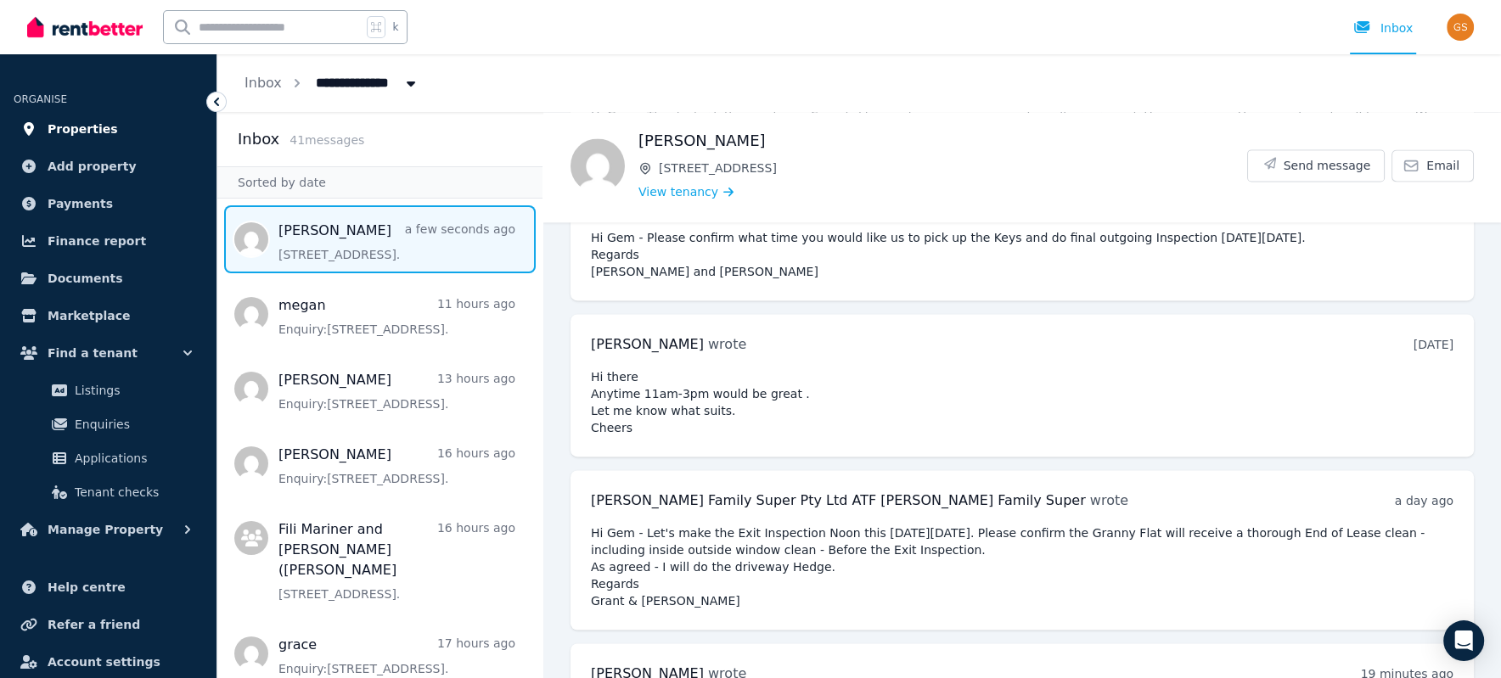
click at [101, 125] on span "Properties" at bounding box center [83, 129] width 70 height 20
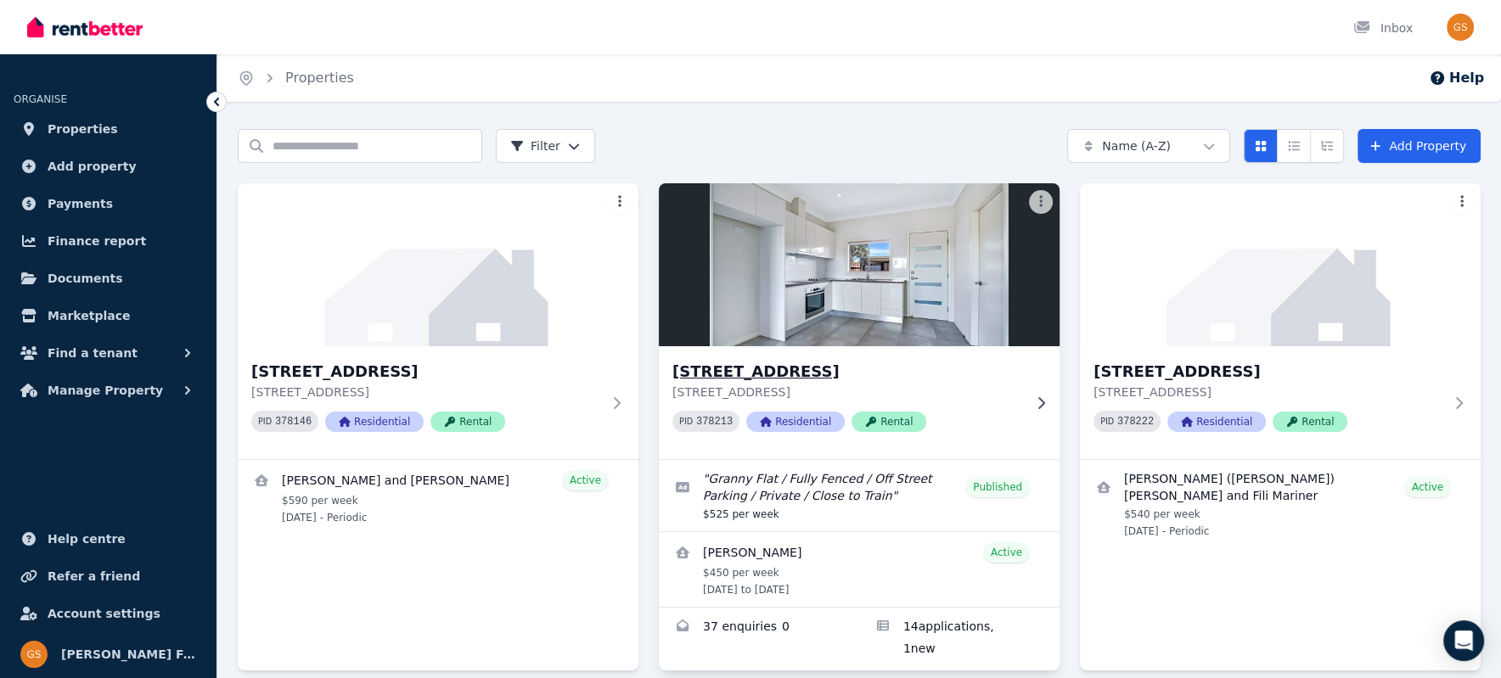
click at [748, 371] on h3 "[STREET_ADDRESS]" at bounding box center [847, 372] width 350 height 24
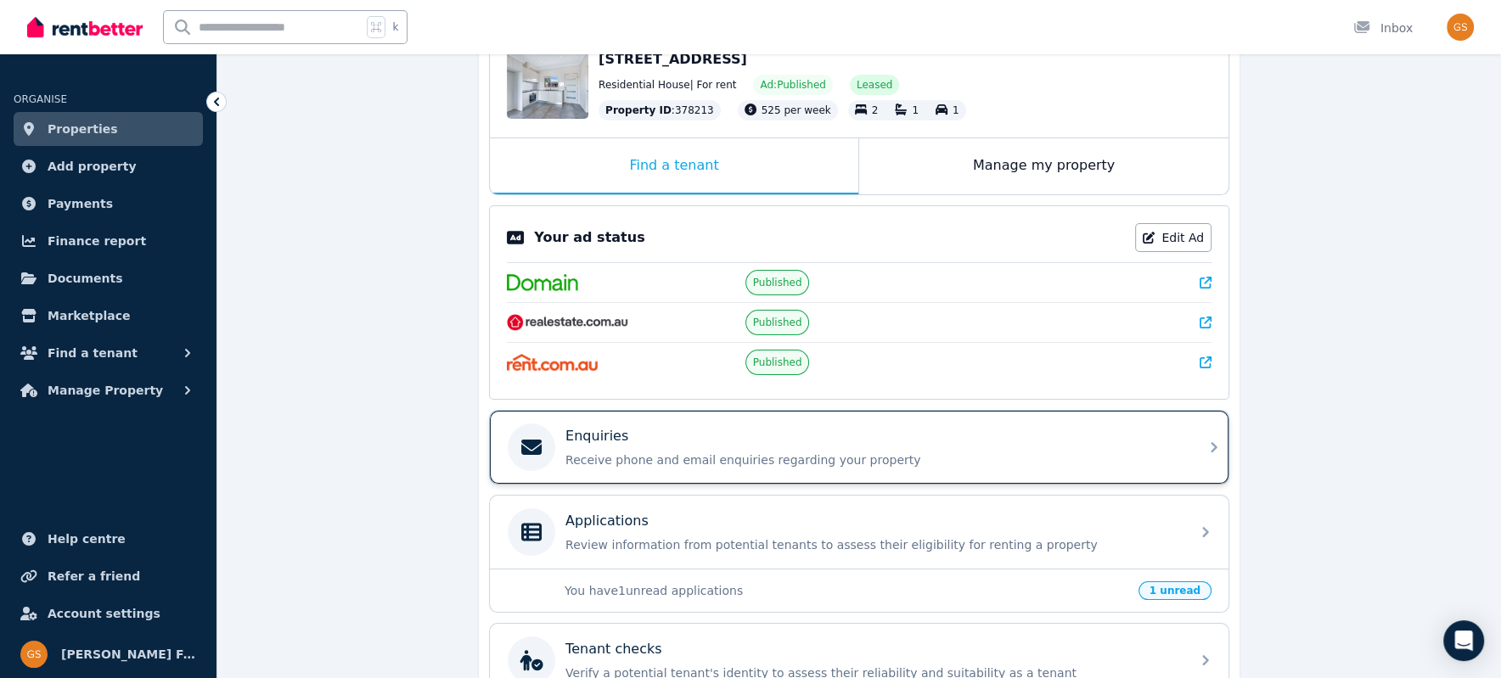
scroll to position [204, 0]
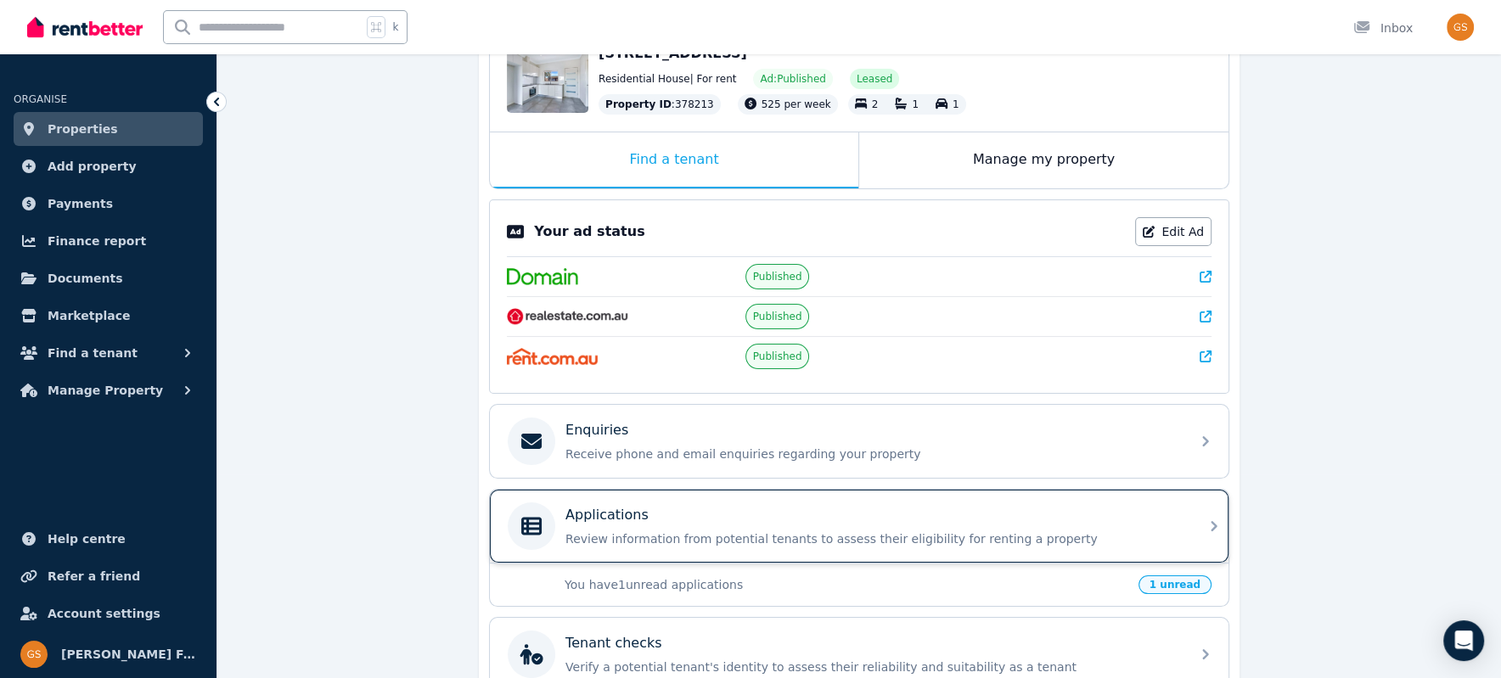
click at [1209, 517] on icon at bounding box center [1214, 526] width 20 height 20
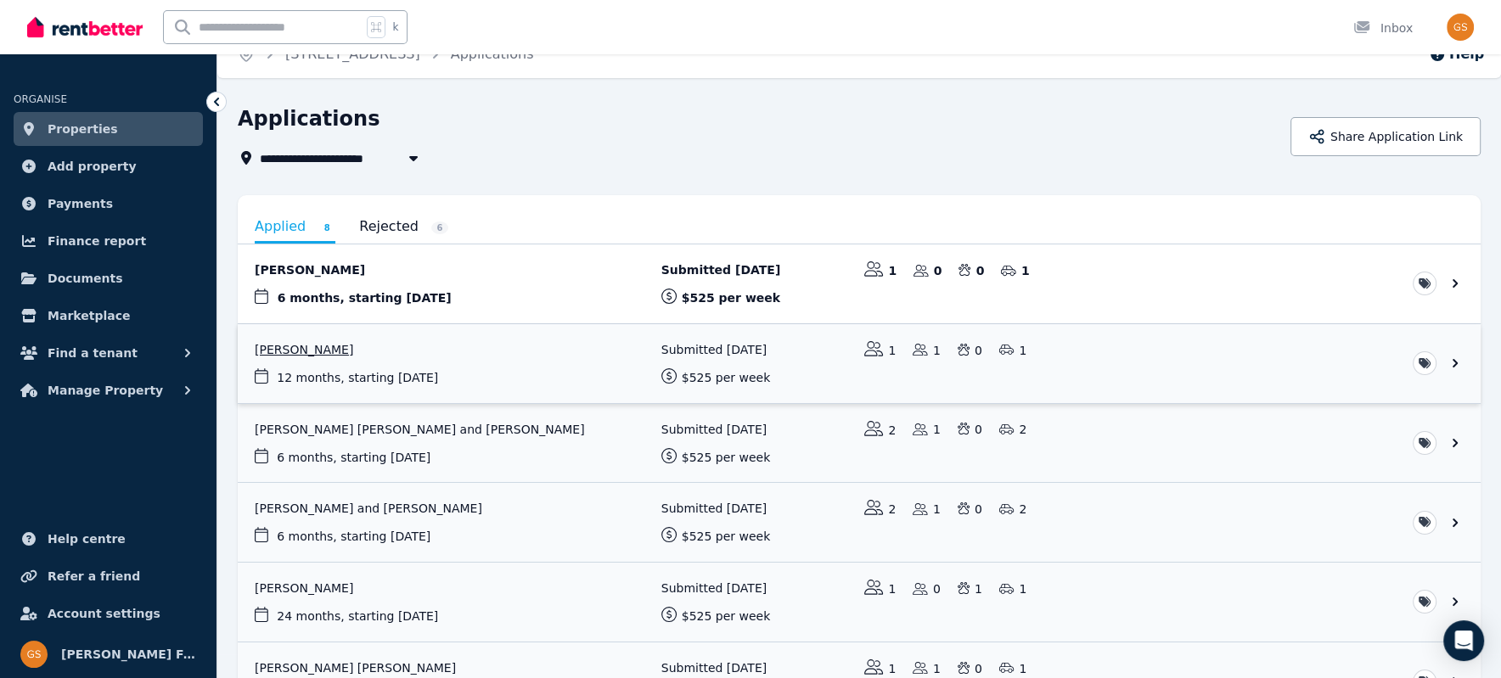
scroll to position [37, 0]
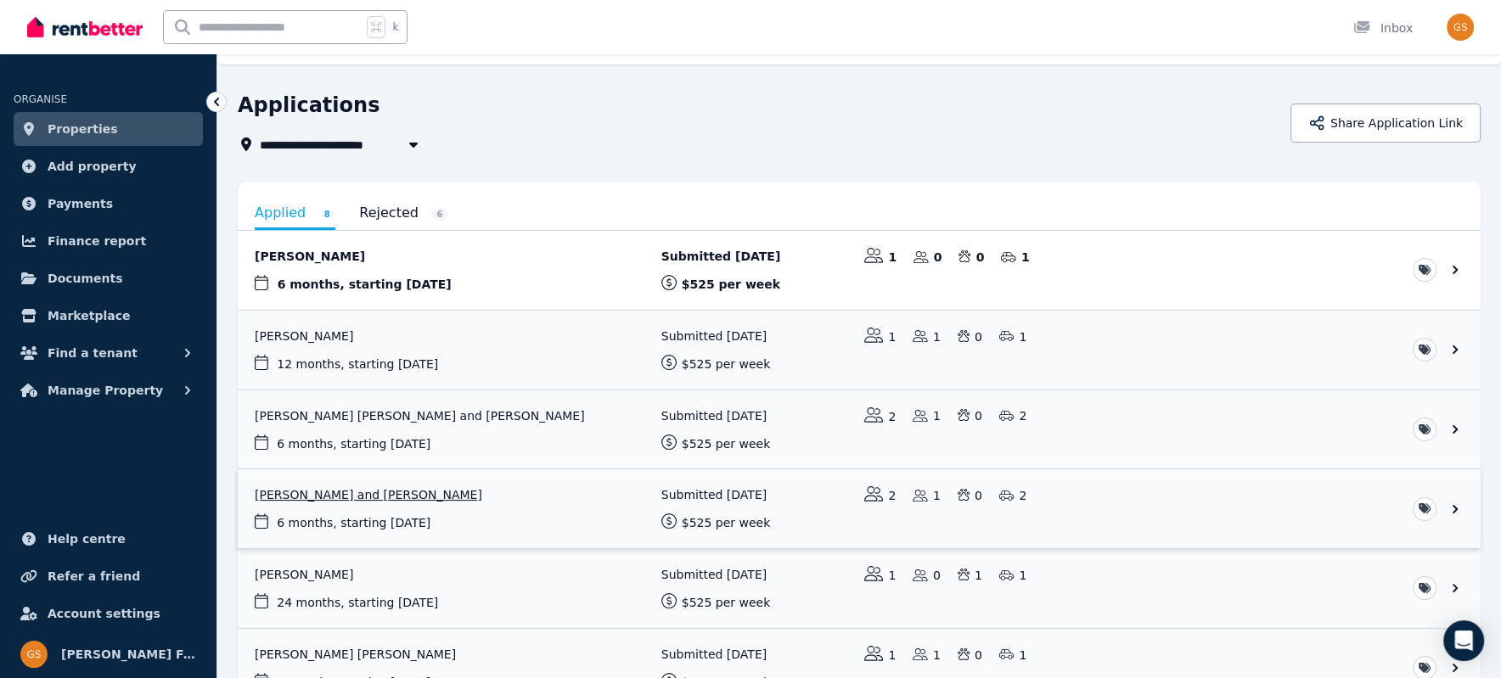
click at [1456, 509] on link "View application: Alvin Banaag and Edwin Bico" at bounding box center [859, 508] width 1243 height 79
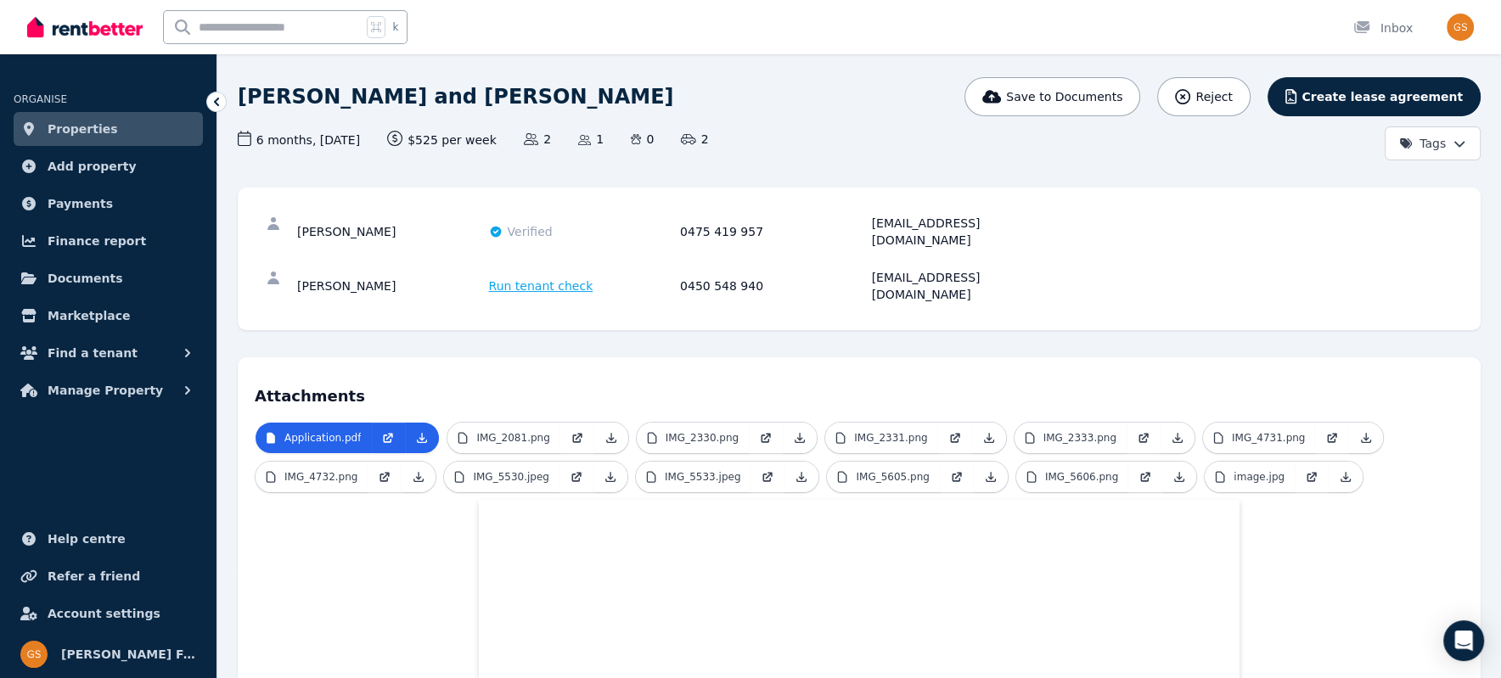
scroll to position [102, 0]
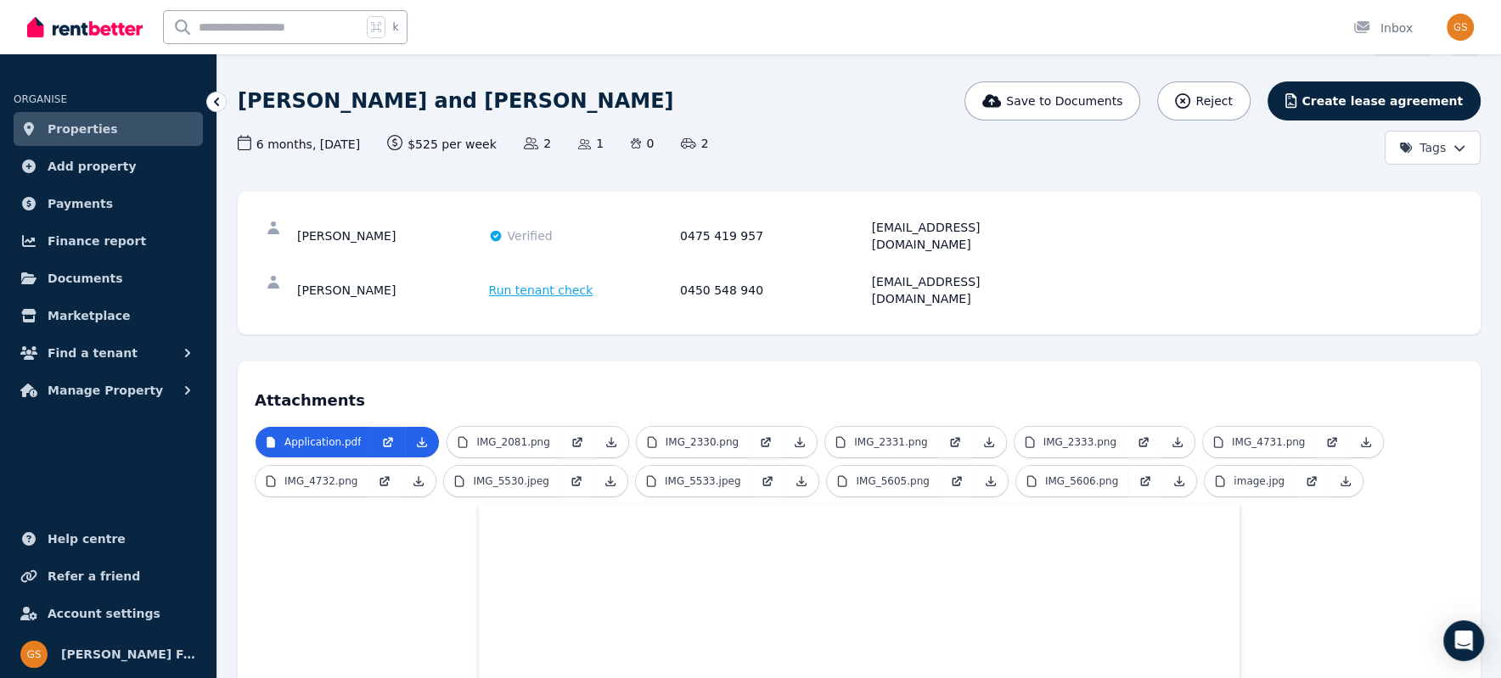
click at [550, 282] on span "Run tenant check" at bounding box center [541, 290] width 104 height 17
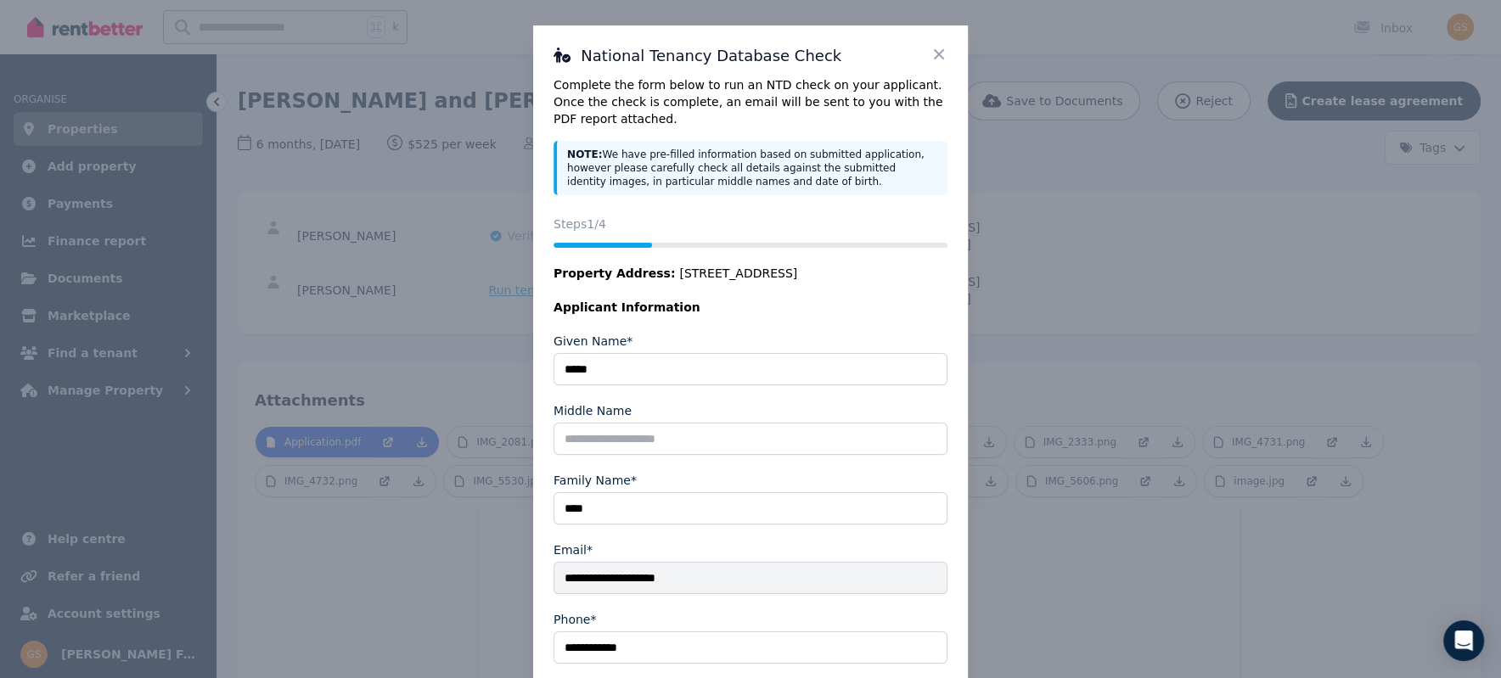
scroll to position [0, 0]
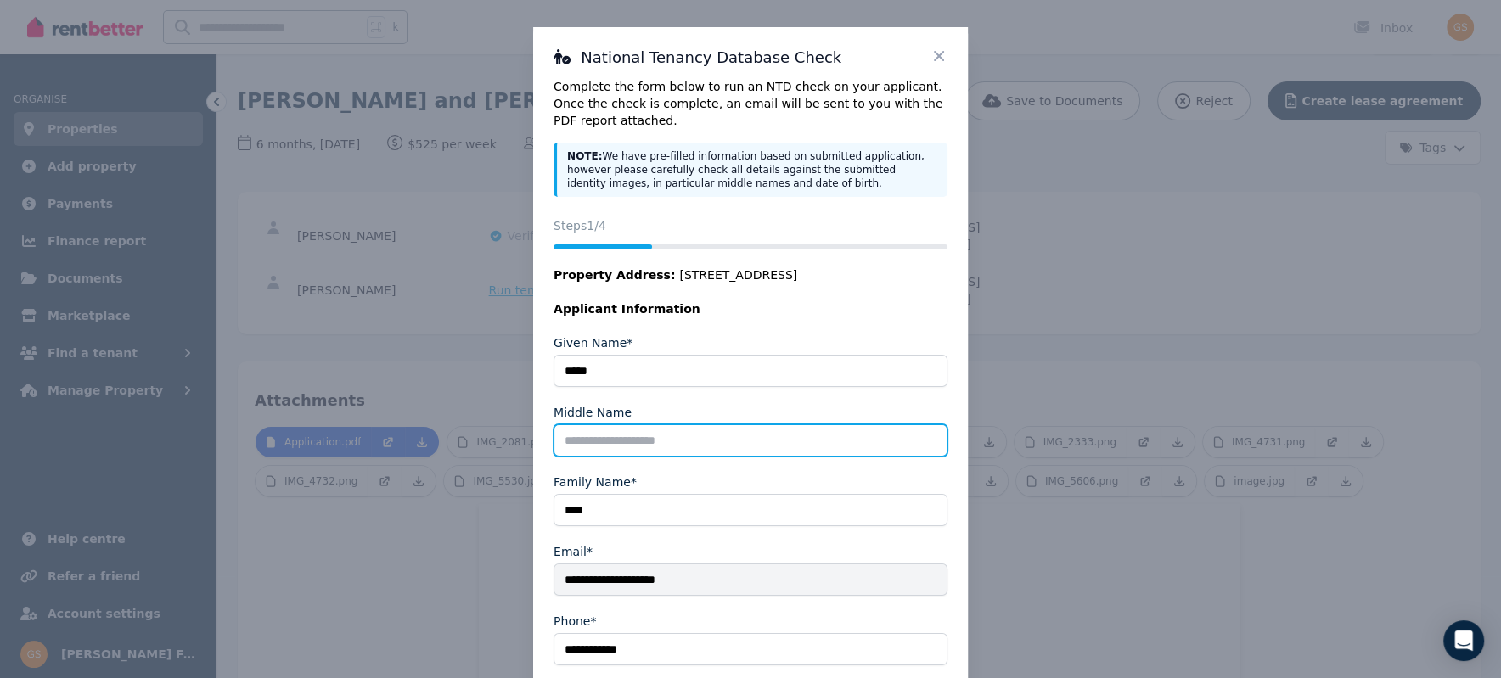
click at [620, 440] on input "Middle Name" at bounding box center [750, 440] width 394 height 32
type input "*****"
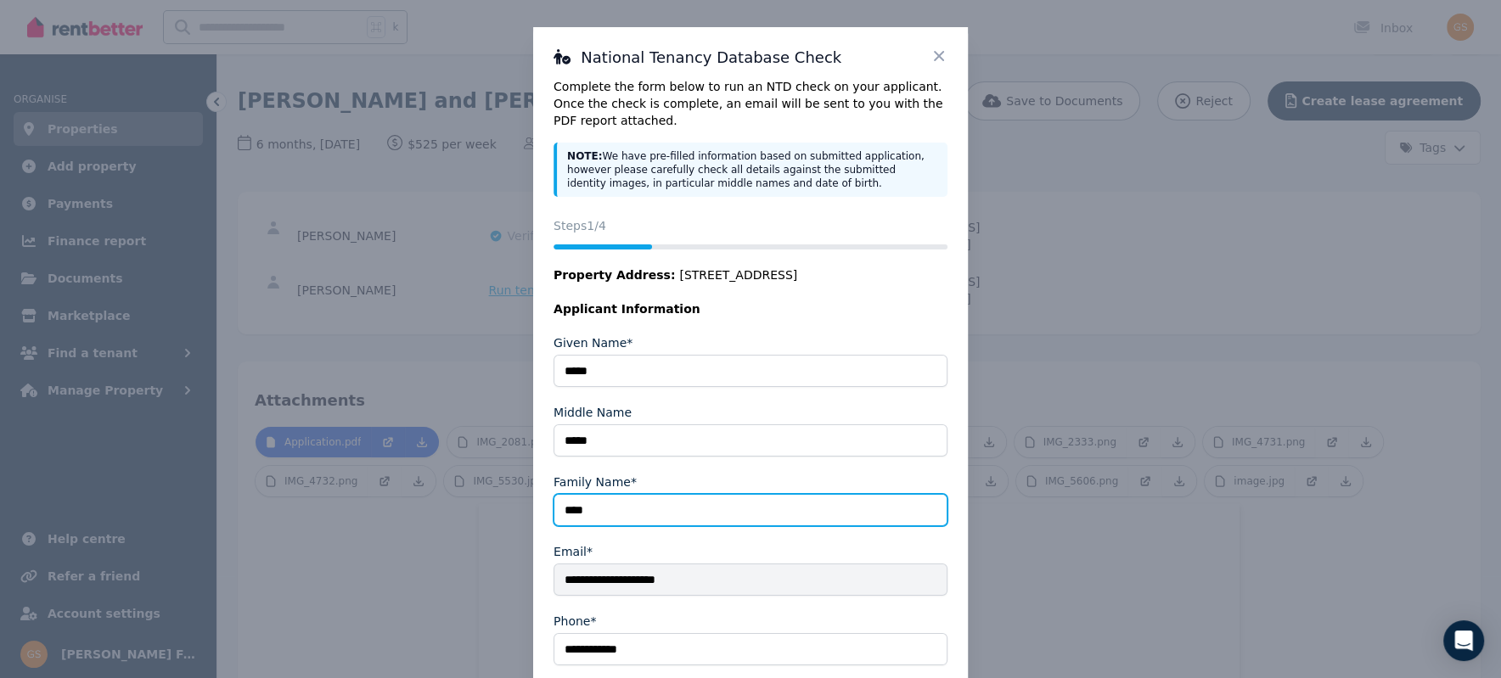
click at [625, 508] on input "****" at bounding box center [750, 510] width 394 height 32
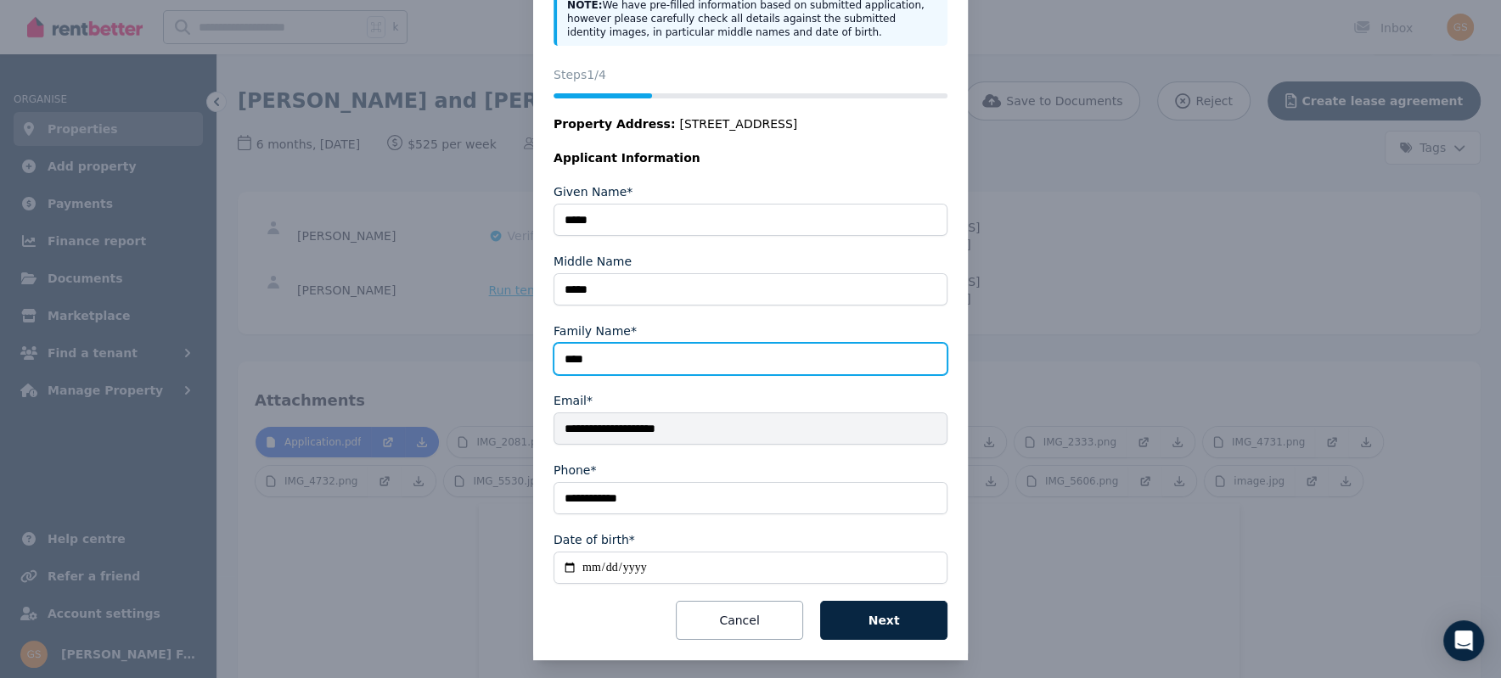
scroll to position [154, 0]
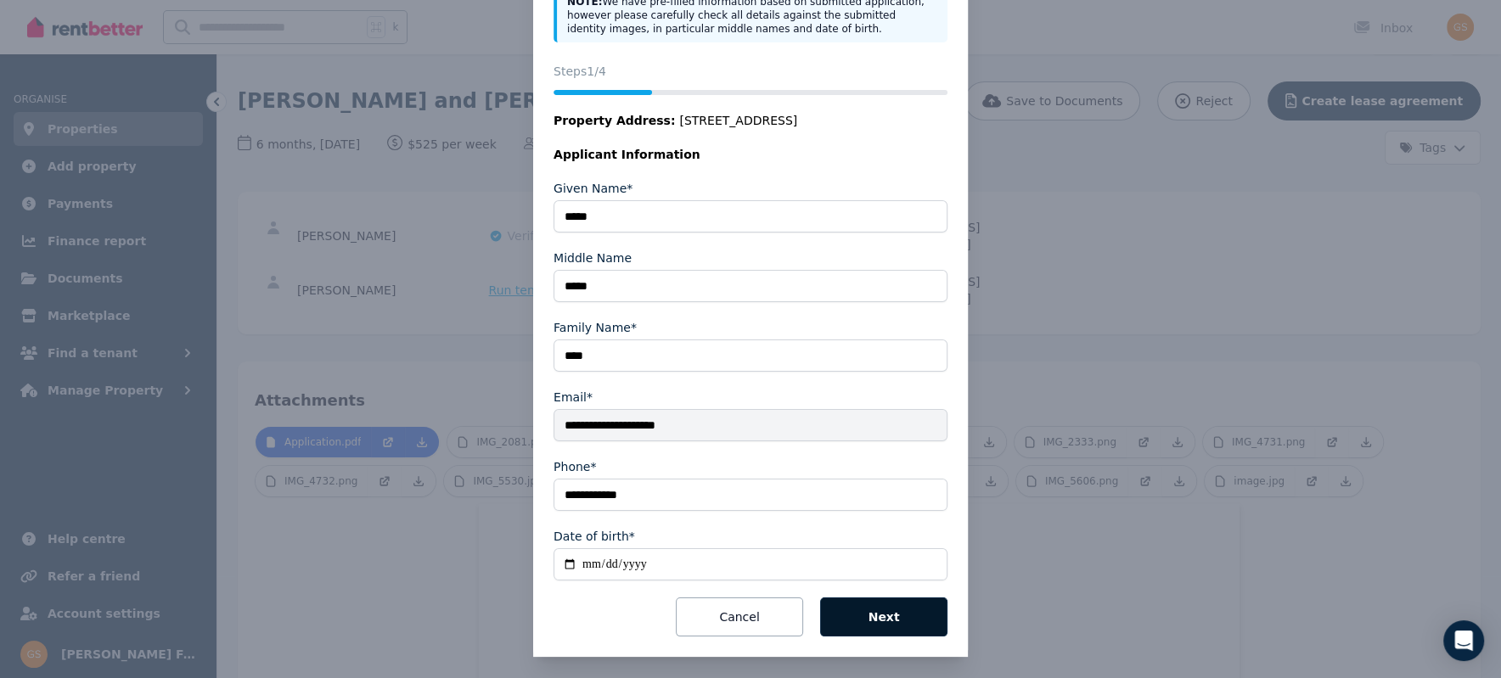
click at [888, 598] on button "Next" at bounding box center [883, 617] width 127 height 39
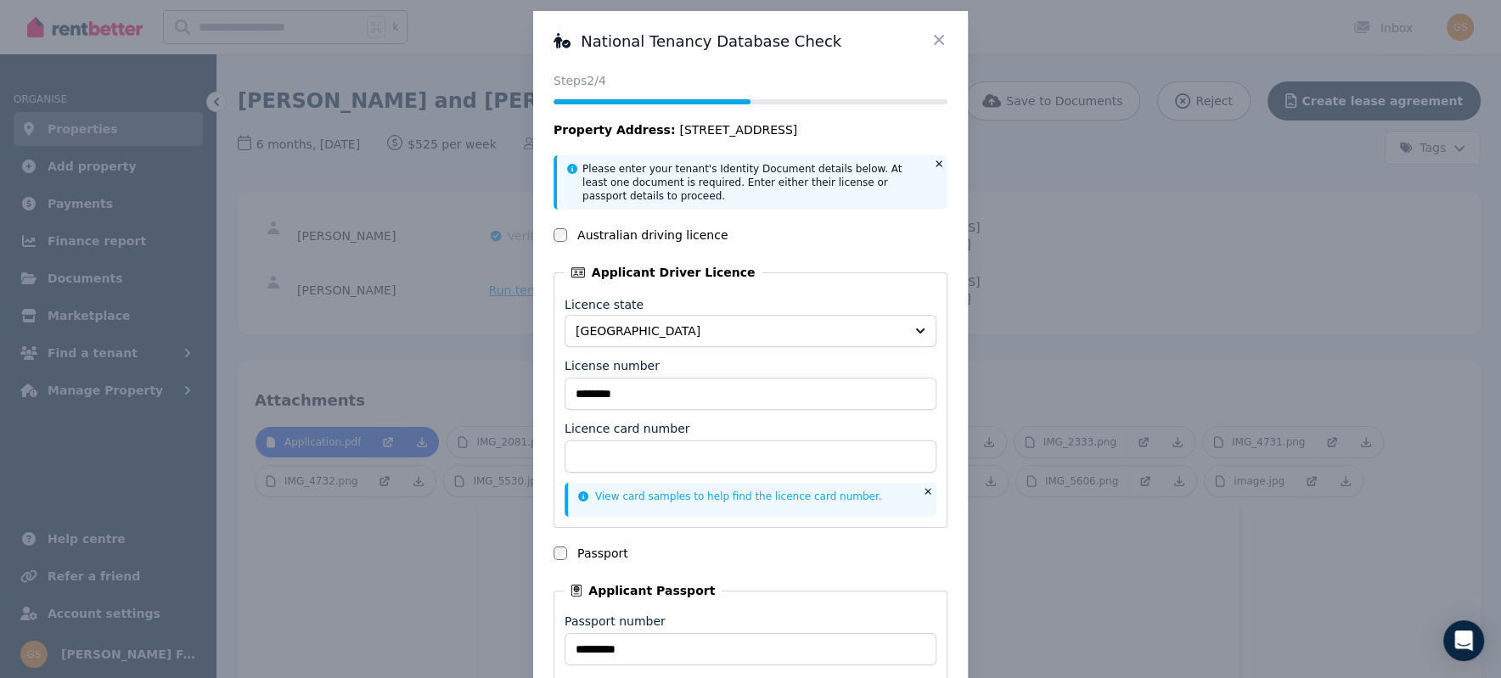
scroll to position [0, 0]
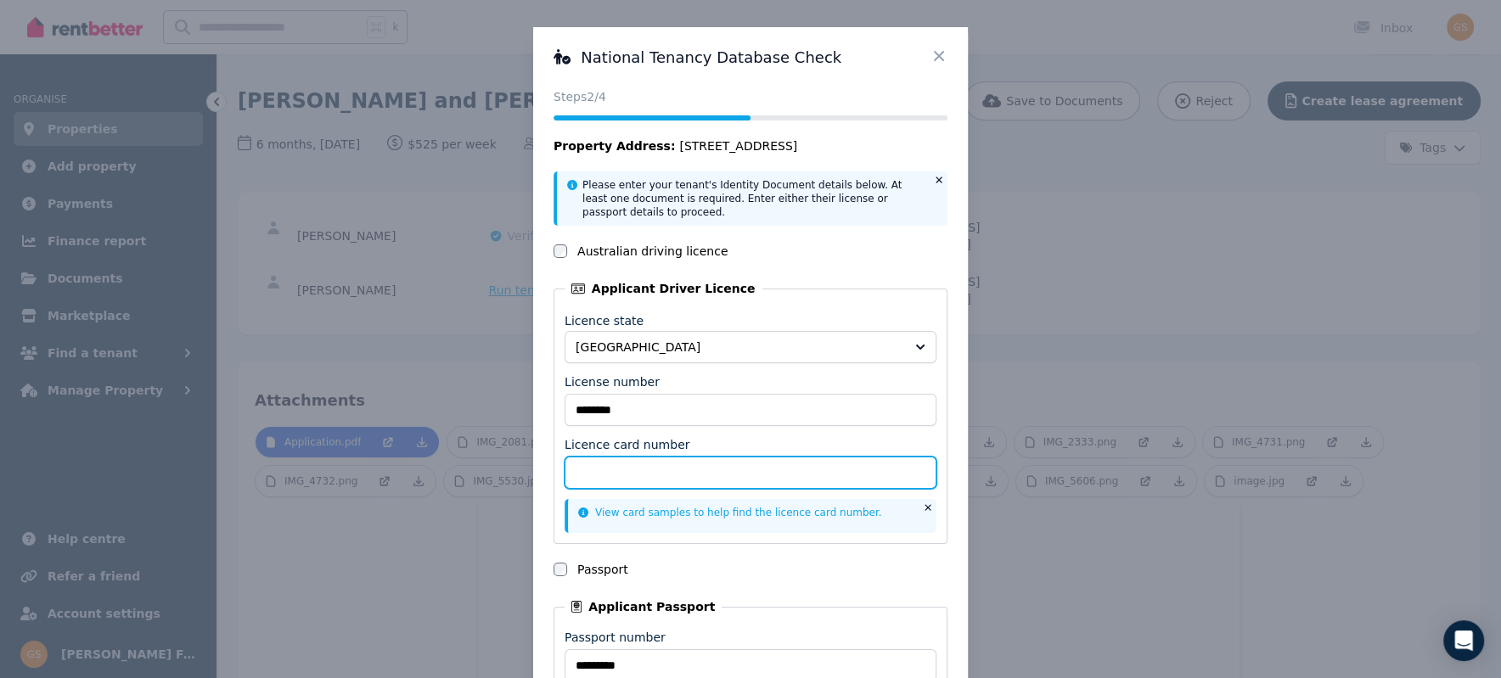
click at [650, 466] on input "Licence card number" at bounding box center [750, 473] width 372 height 32
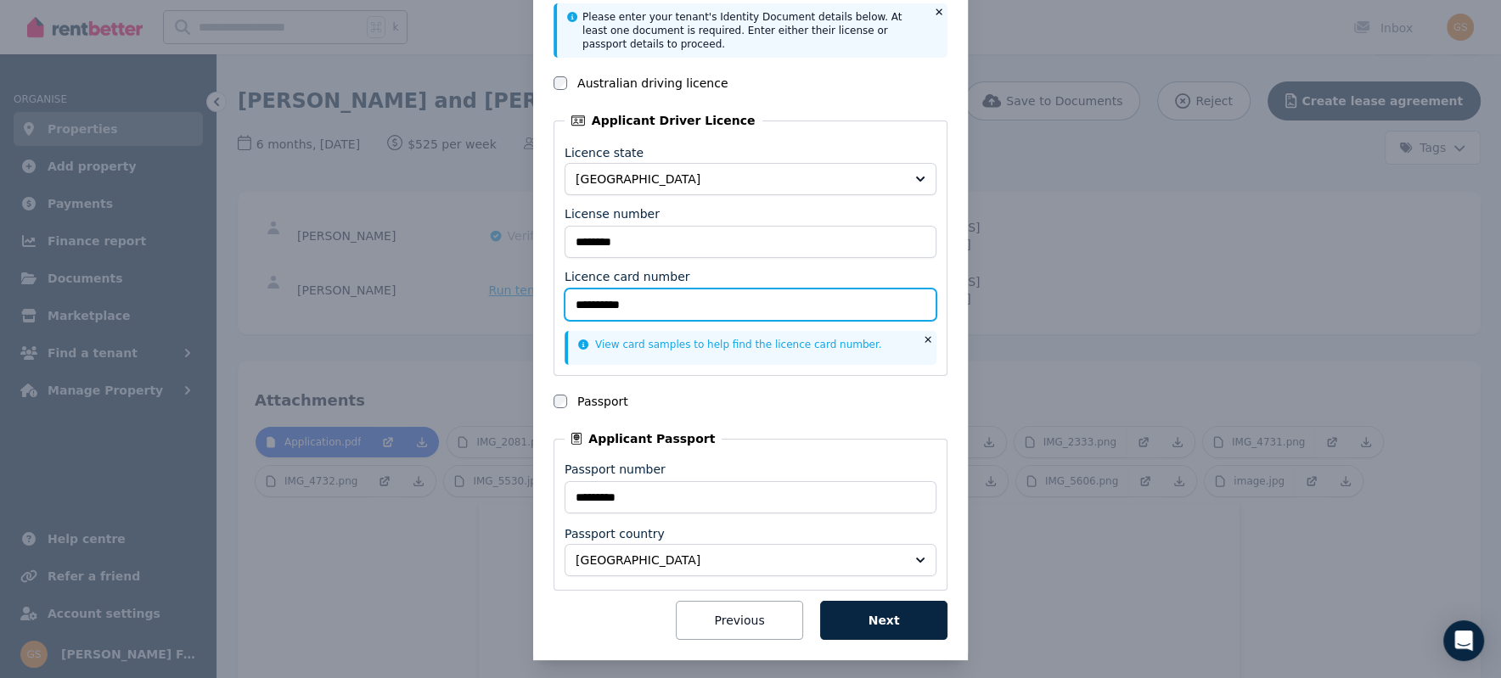
scroll to position [173, 0]
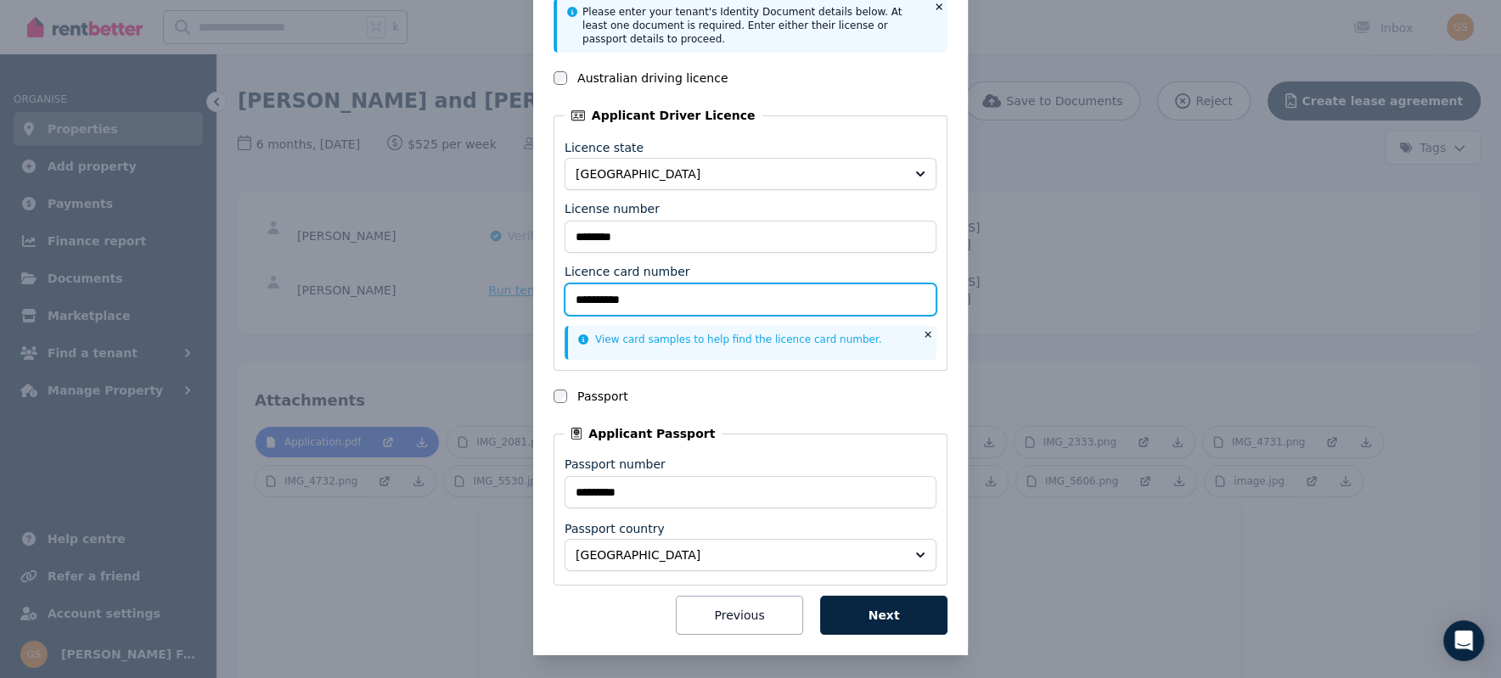
type input "**********"
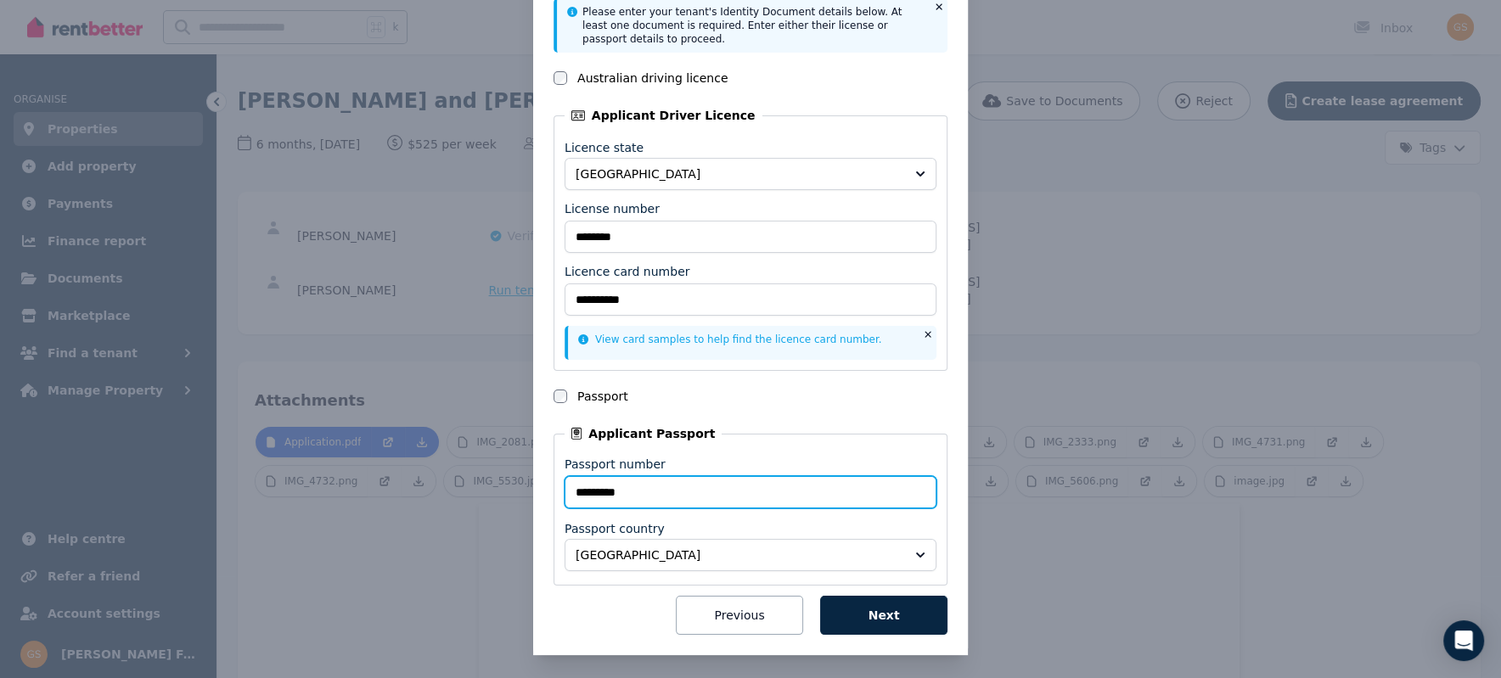
drag, startPoint x: 583, startPoint y: 488, endPoint x: 722, endPoint y: 486, distance: 139.2
click at [722, 486] on input "*********" at bounding box center [750, 492] width 372 height 32
click at [1248, 263] on div "**********" at bounding box center [750, 255] width 1501 height 856
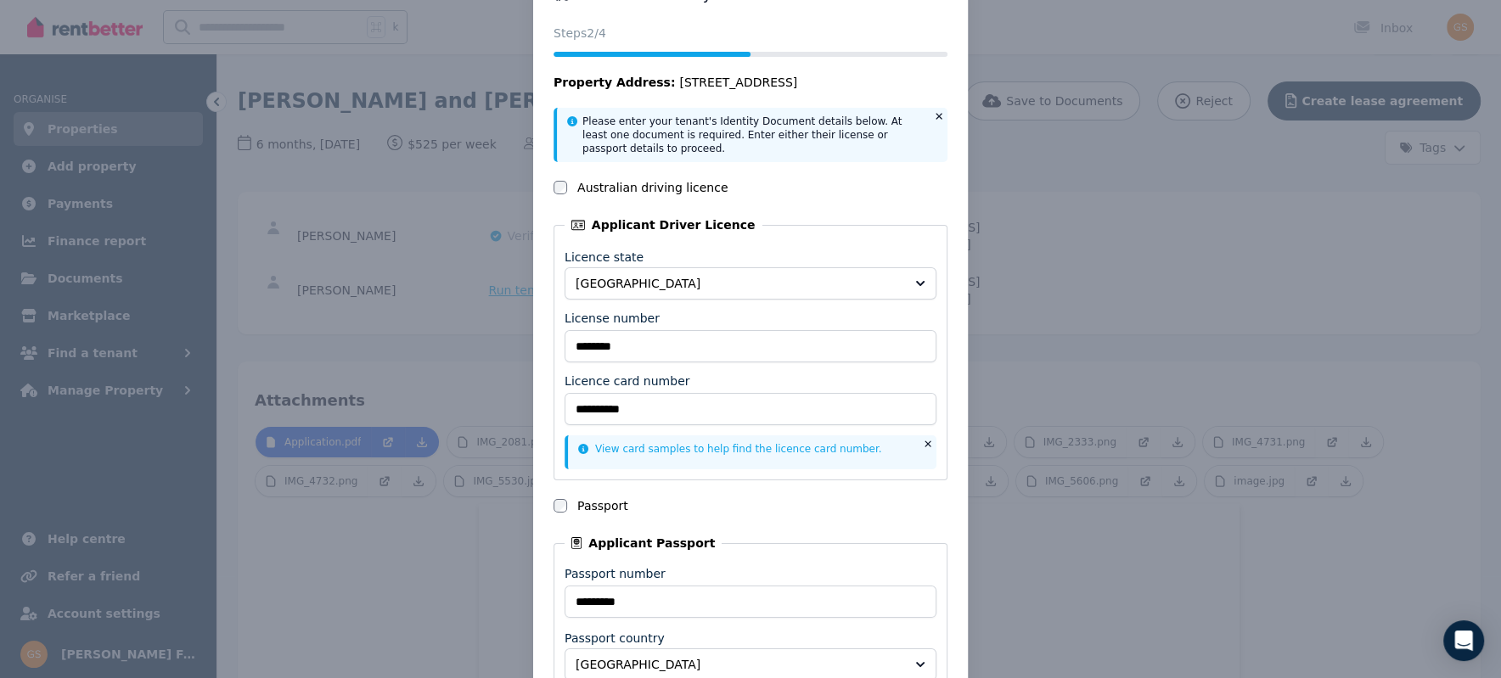
scroll to position [0, 0]
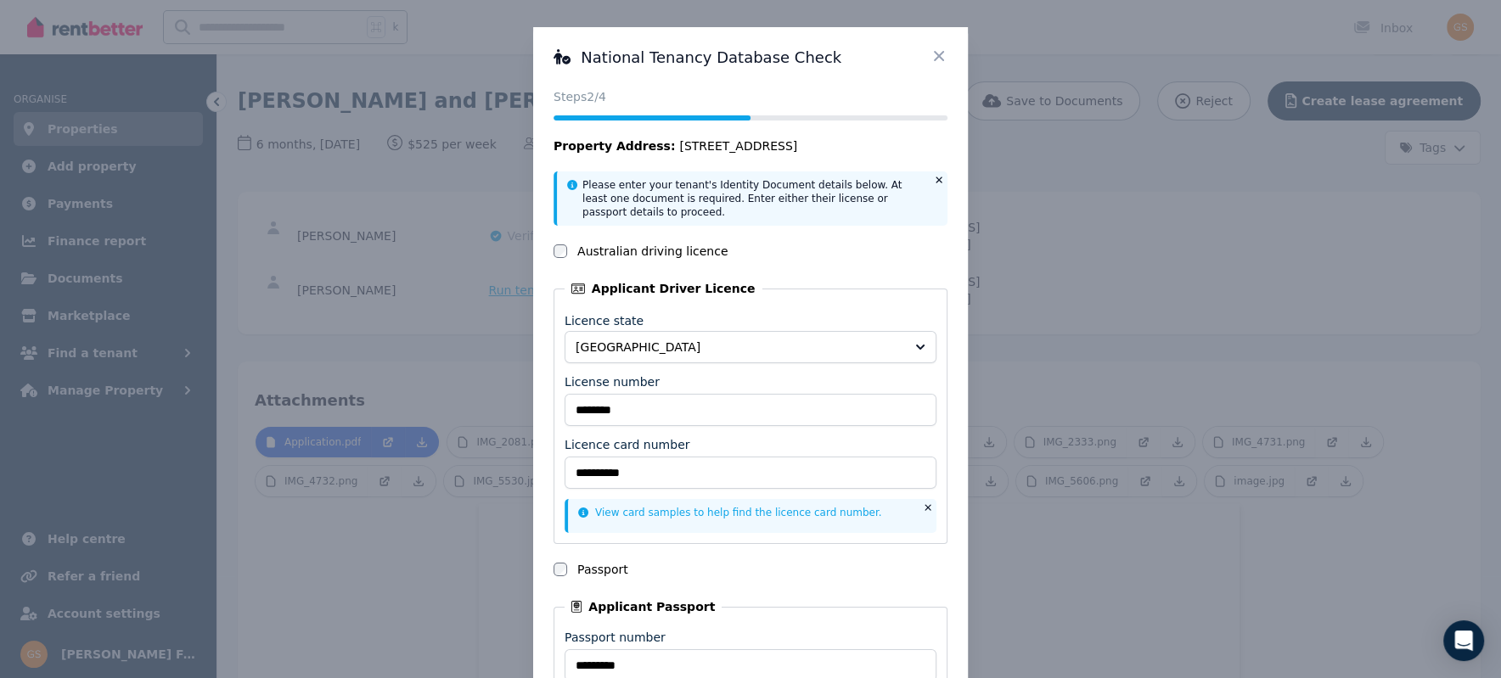
click at [940, 61] on icon at bounding box center [938, 56] width 17 height 17
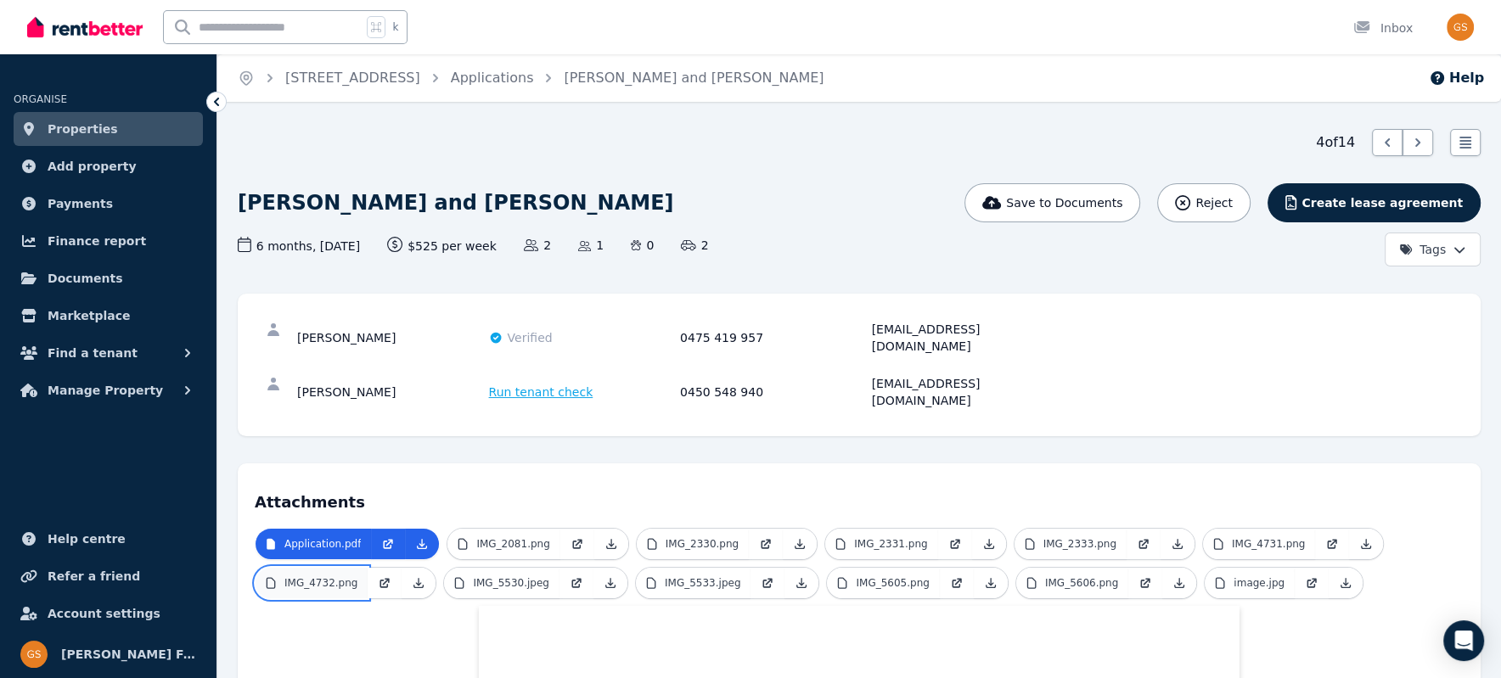
click at [313, 576] on p "IMG_4732.png" at bounding box center [320, 583] width 73 height 14
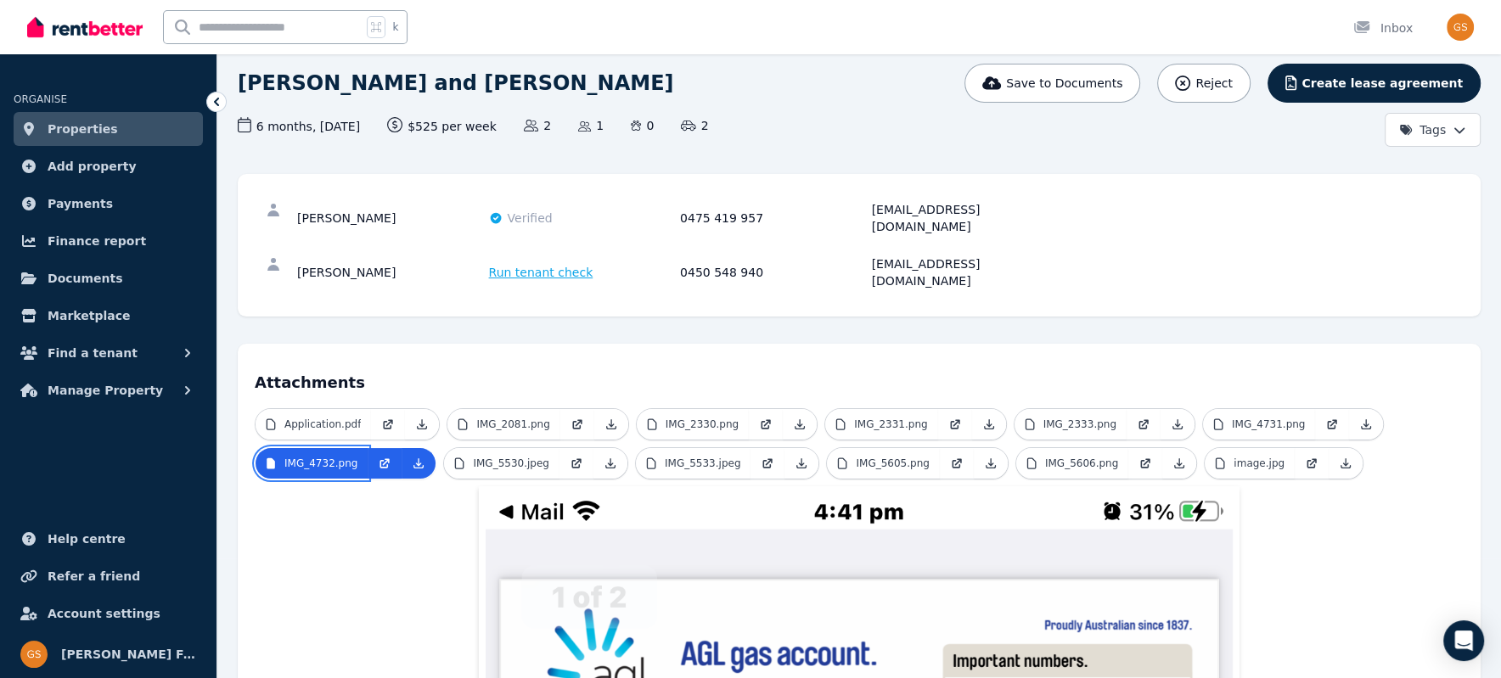
scroll to position [131, 0]
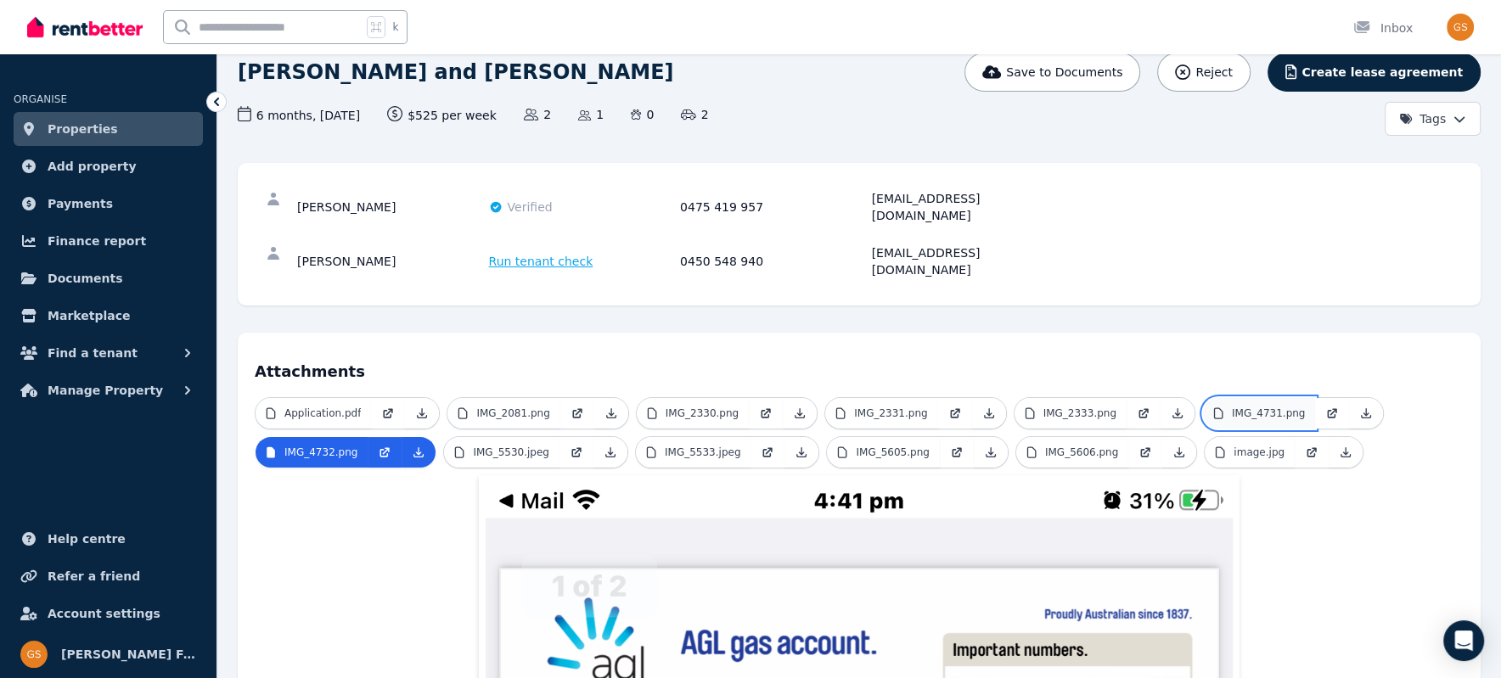
click at [1245, 407] on p "IMG_4731.png" at bounding box center [1268, 414] width 73 height 14
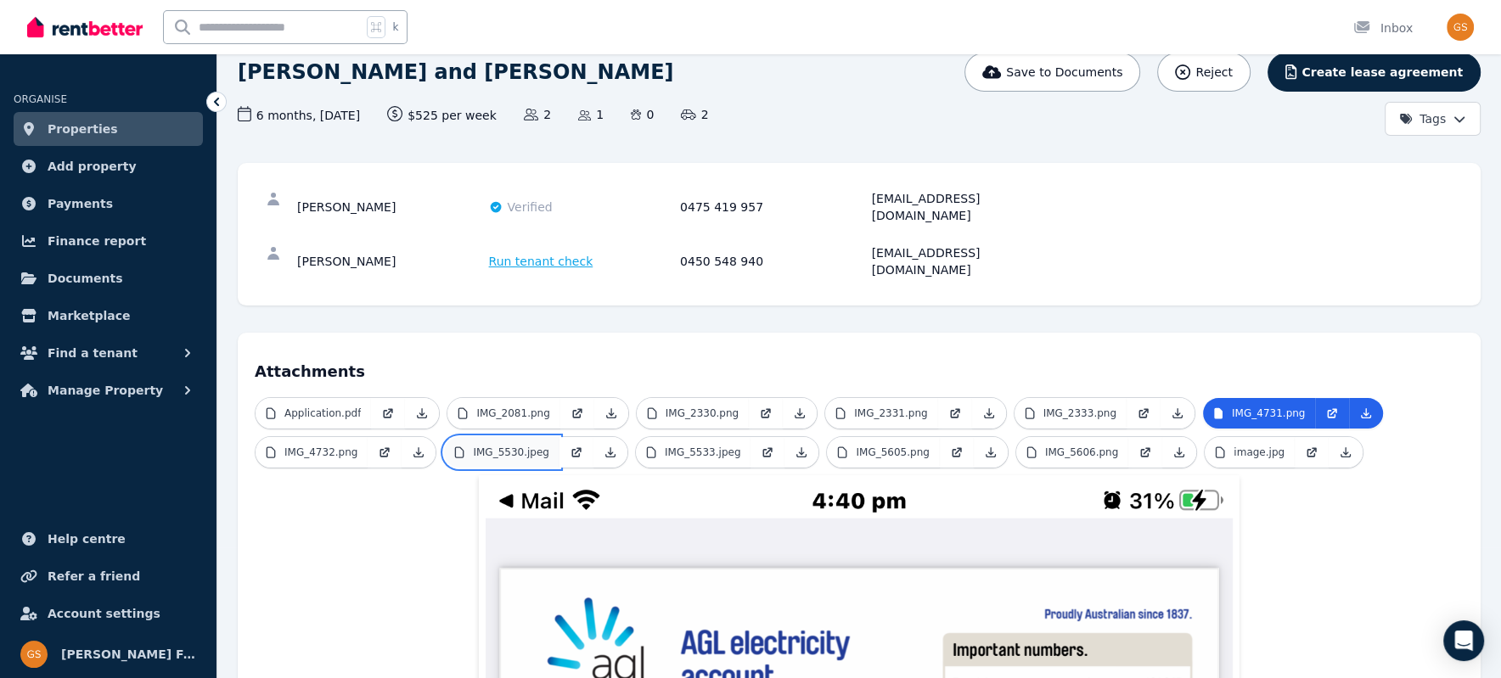
click at [528, 437] on link "IMG_5530.jpeg" at bounding box center [501, 452] width 115 height 31
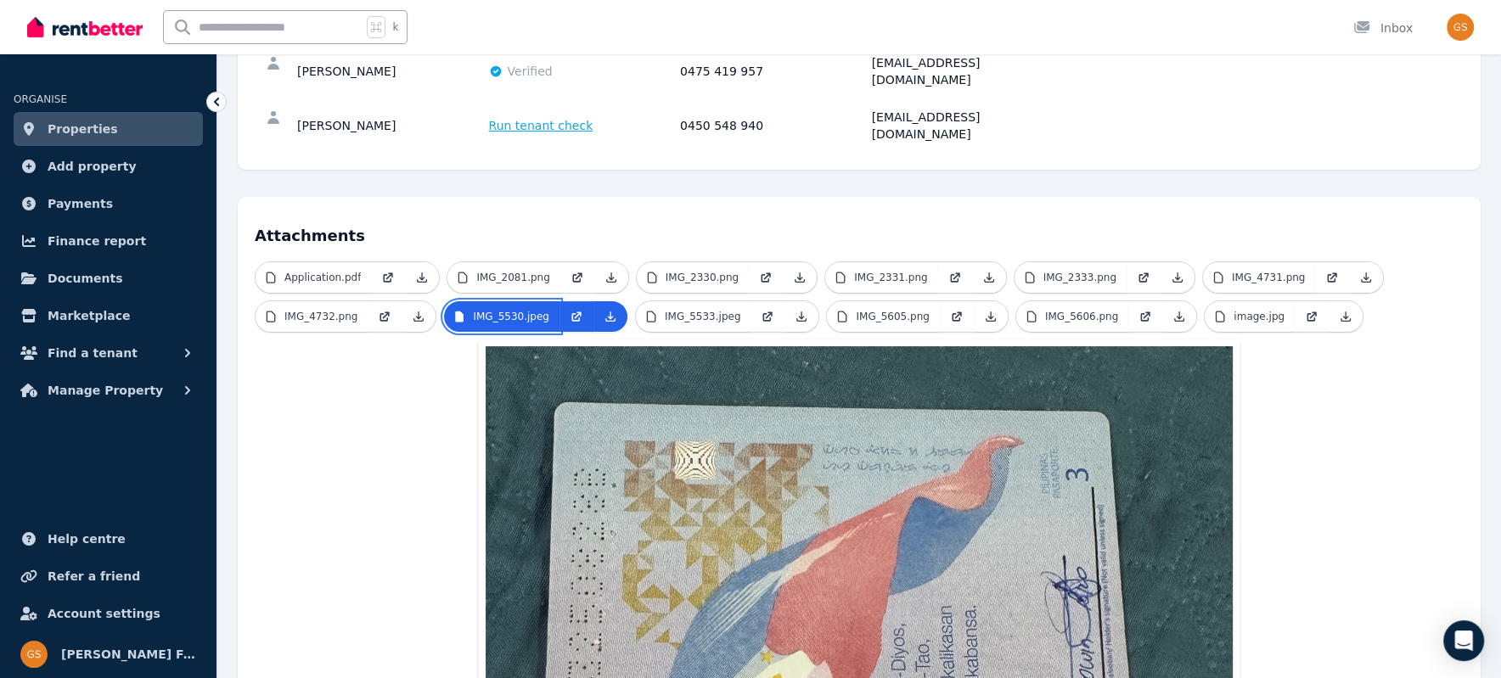
scroll to position [0, 0]
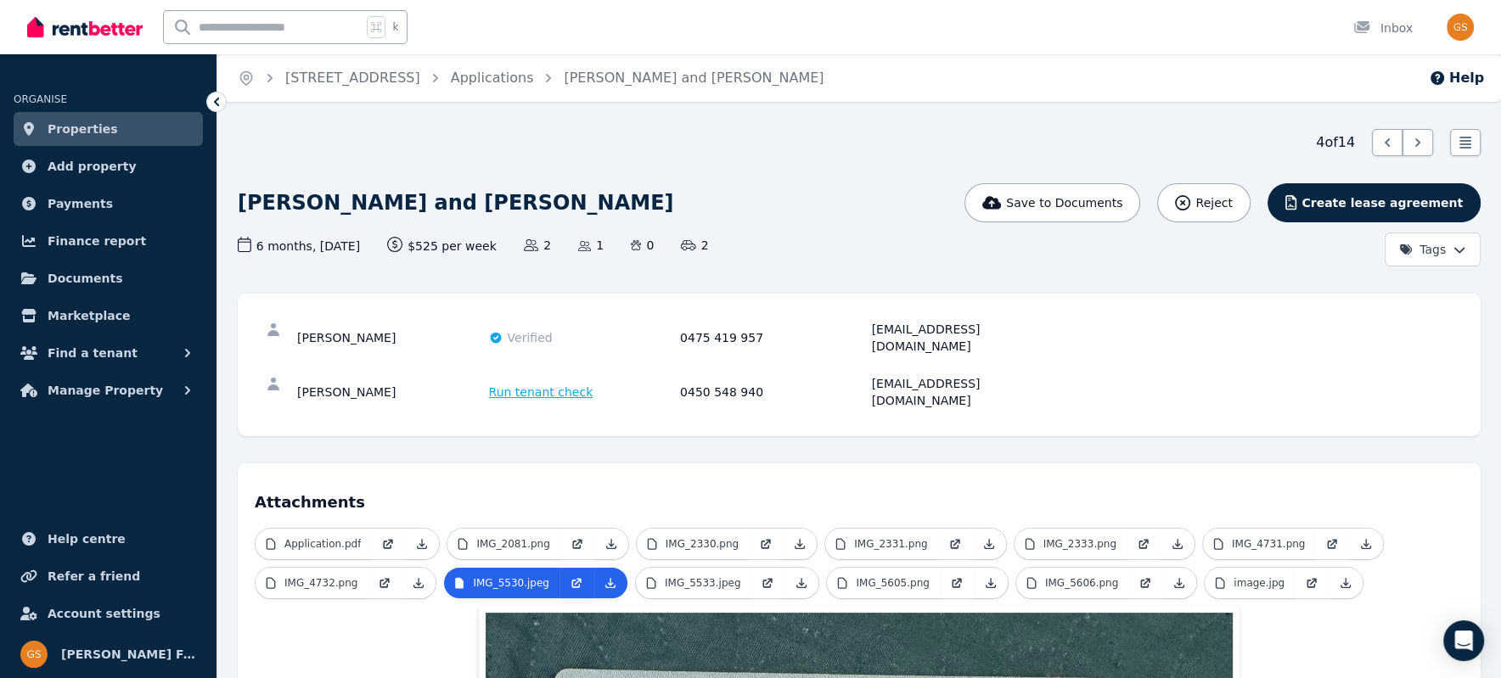
click at [560, 384] on span "Run tenant check" at bounding box center [541, 392] width 104 height 17
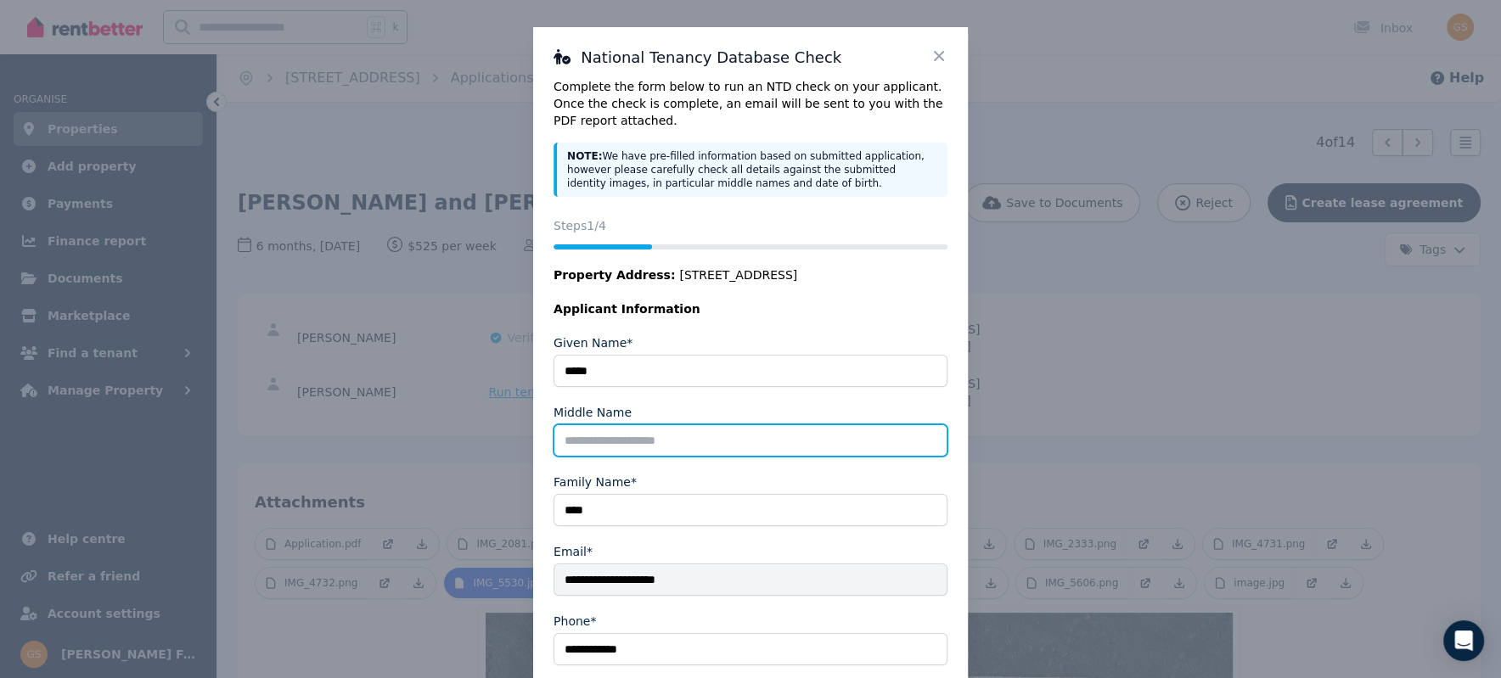
click at [677, 444] on input "Middle Name" at bounding box center [750, 440] width 394 height 32
type input "*****"
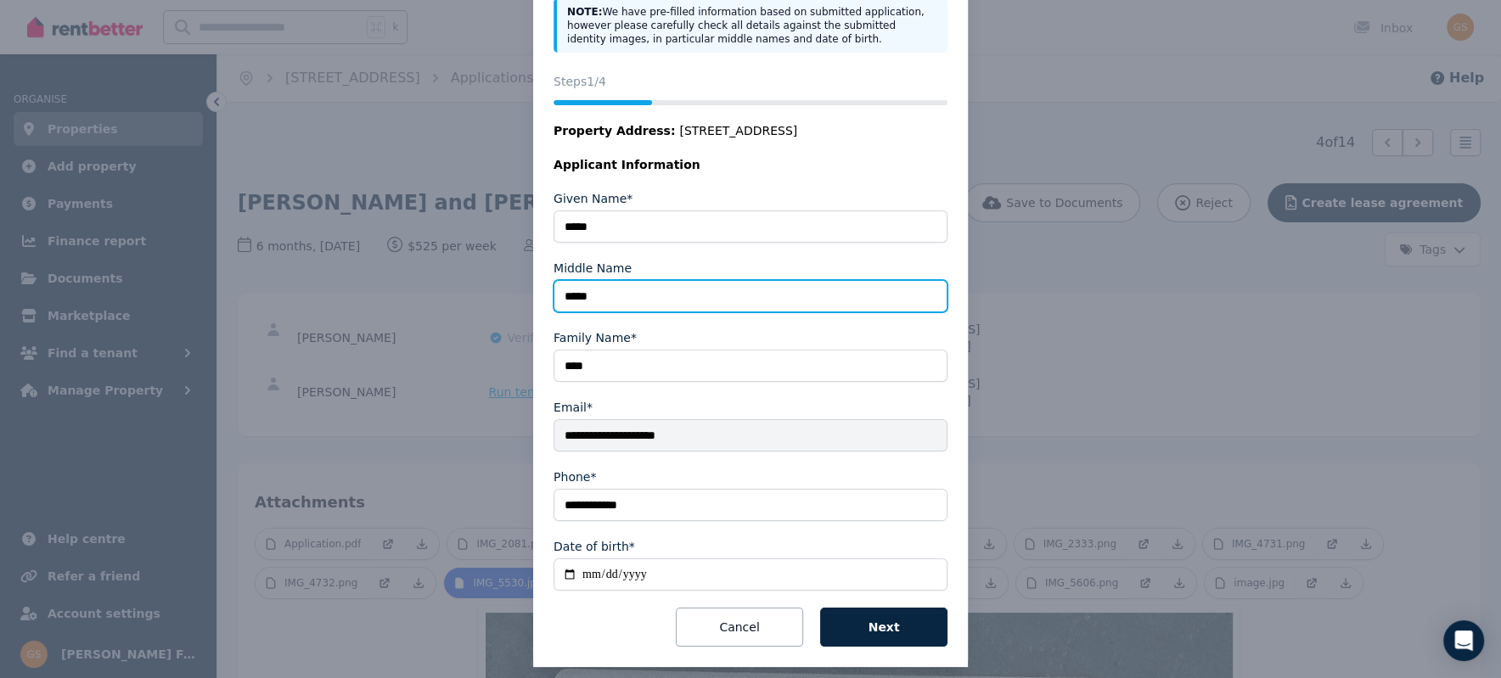
scroll to position [154, 0]
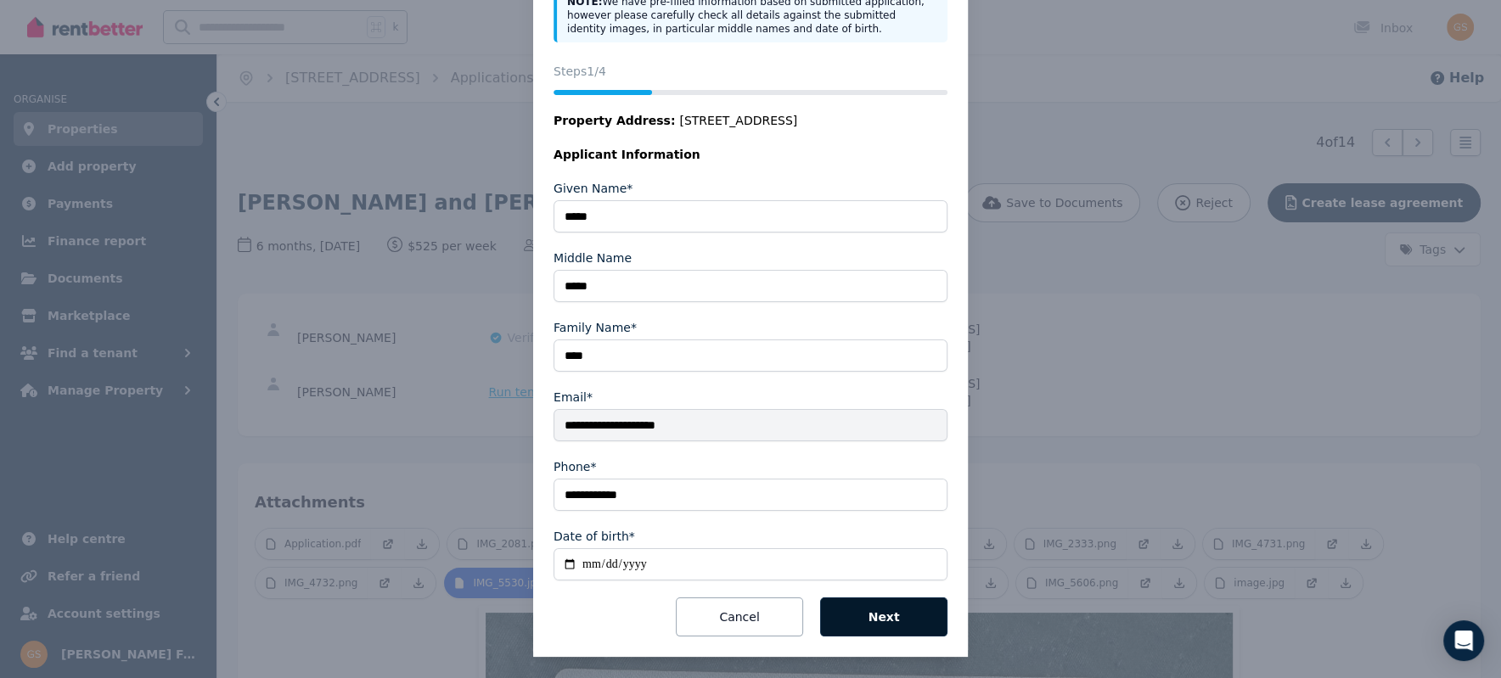
click at [893, 603] on button "Next" at bounding box center [883, 617] width 127 height 39
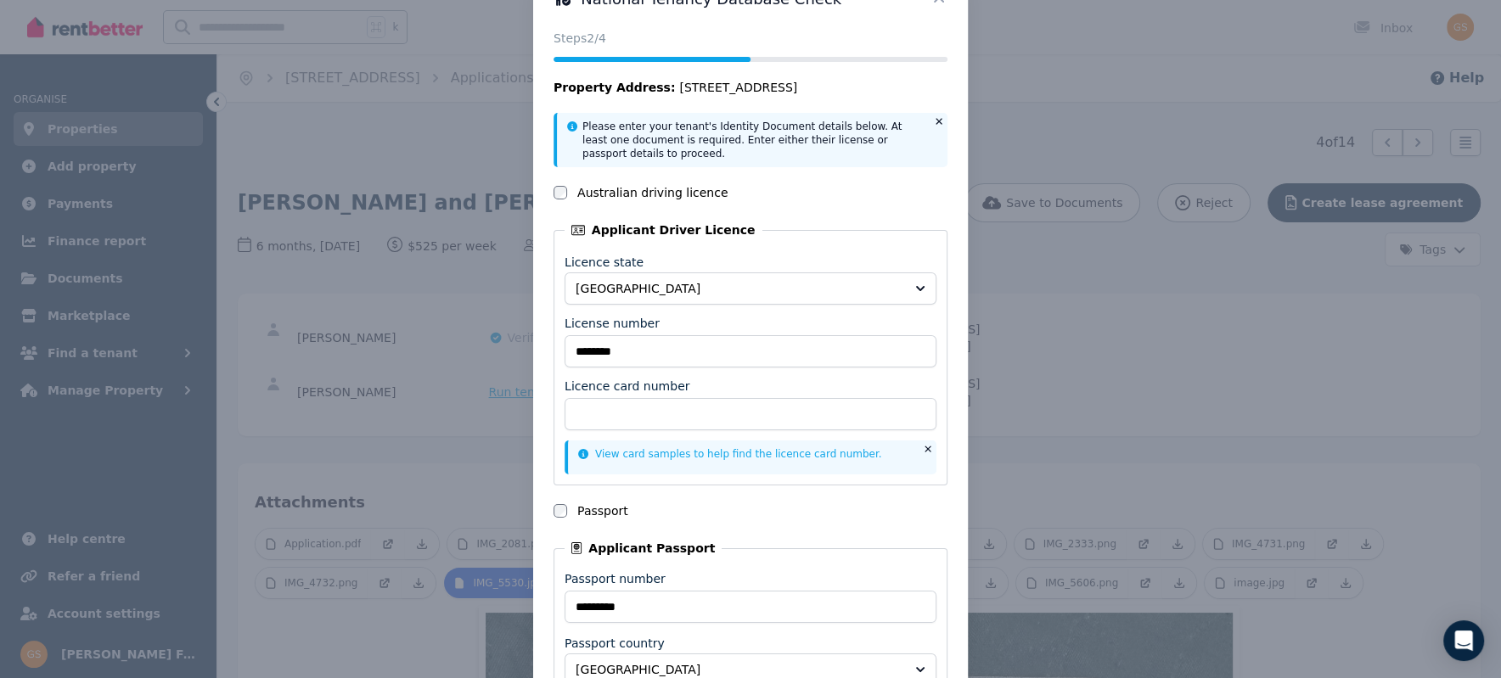
scroll to position [0, 0]
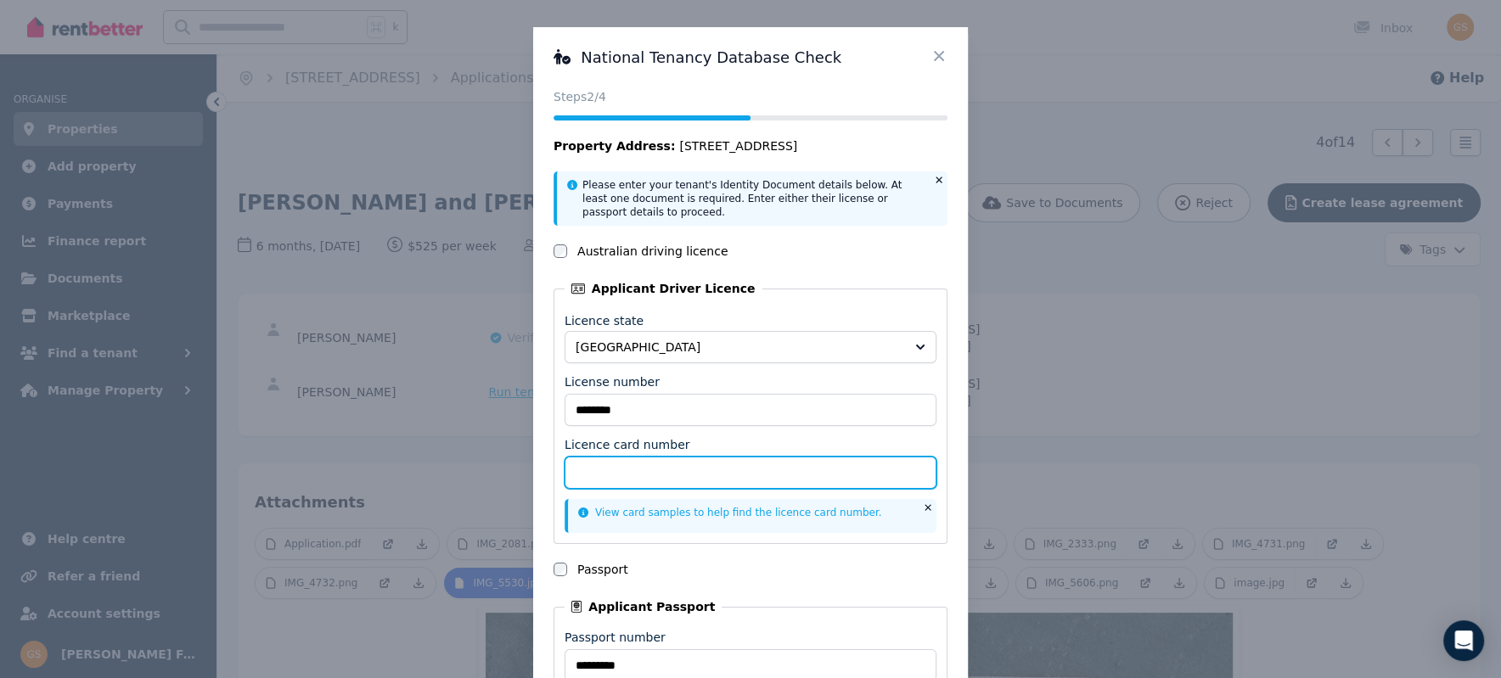
click at [622, 469] on input "Licence card number" at bounding box center [750, 473] width 372 height 32
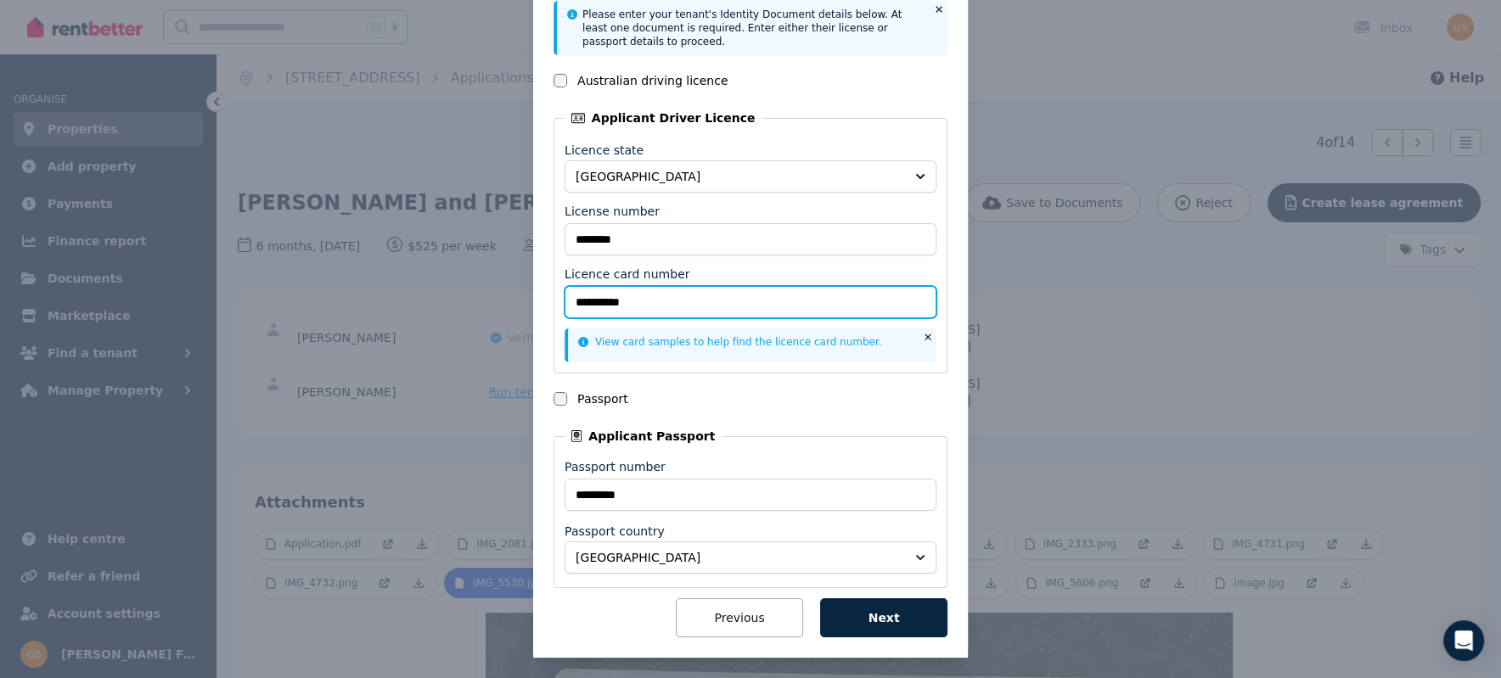
scroll to position [173, 0]
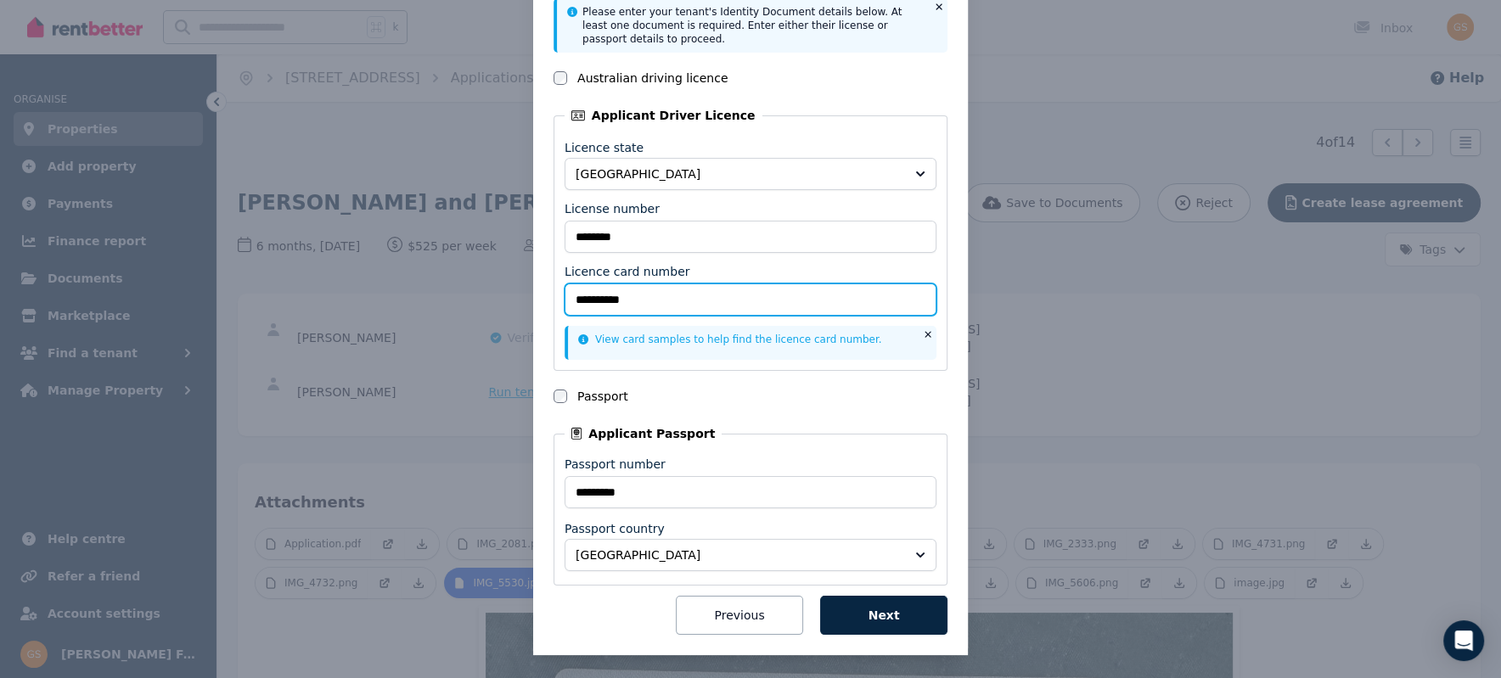
type input "**********"
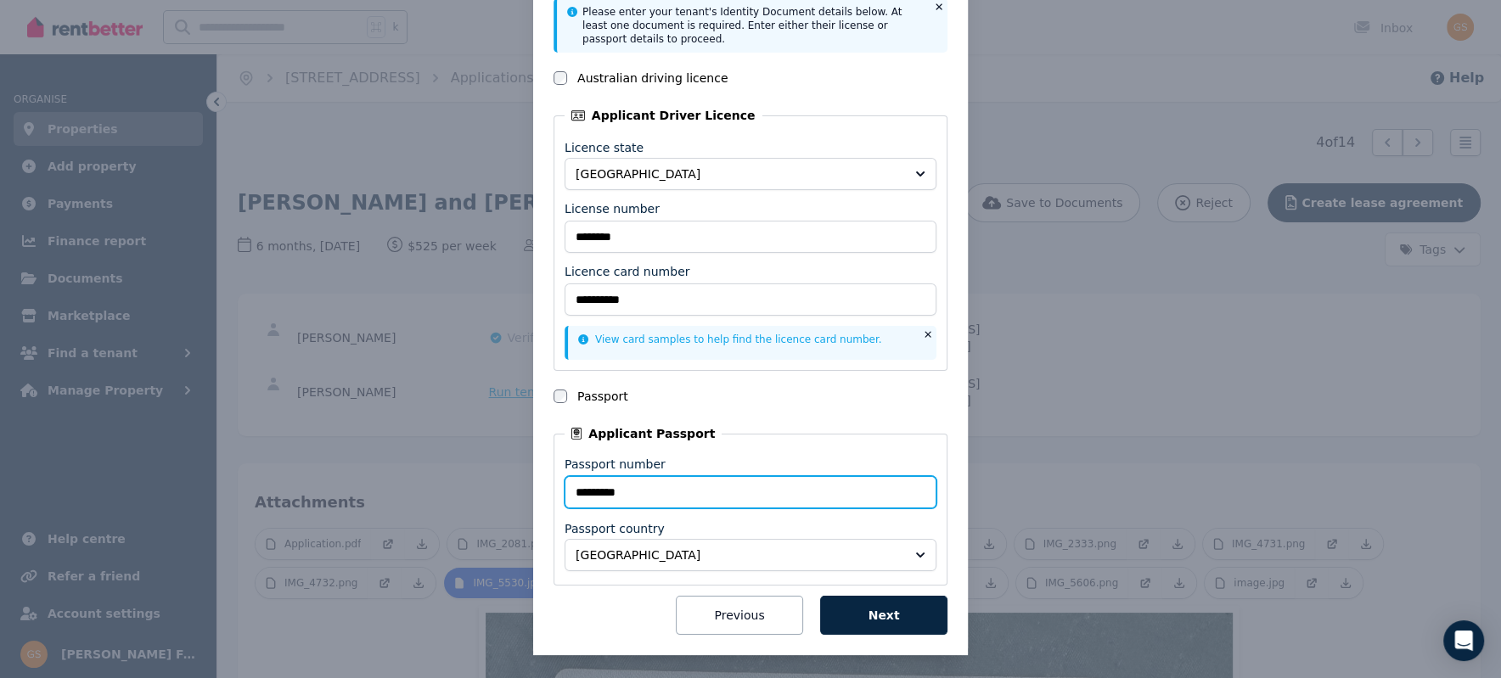
drag, startPoint x: 659, startPoint y: 494, endPoint x: 579, endPoint y: 495, distance: 80.6
click at [579, 495] on input "*********" at bounding box center [750, 492] width 372 height 32
type input "*********"
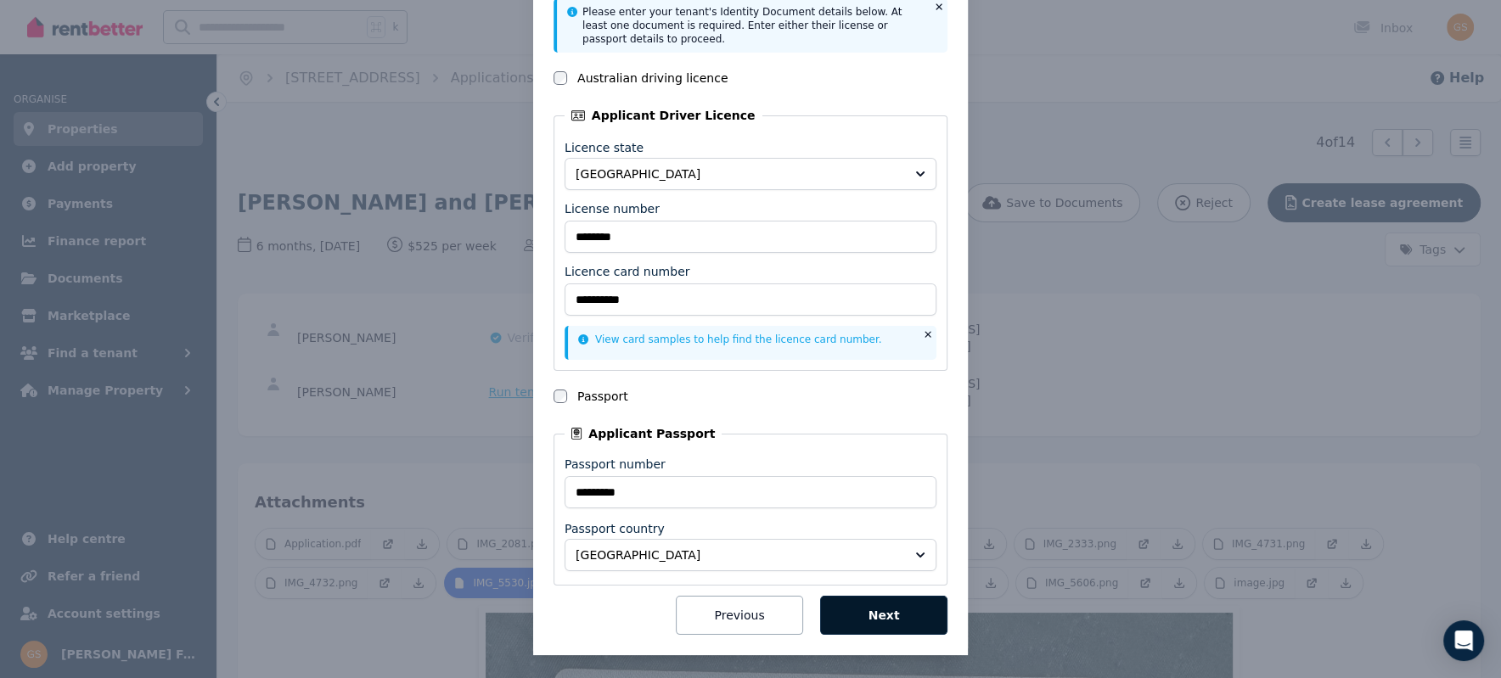
click at [879, 614] on button "Next" at bounding box center [883, 615] width 127 height 39
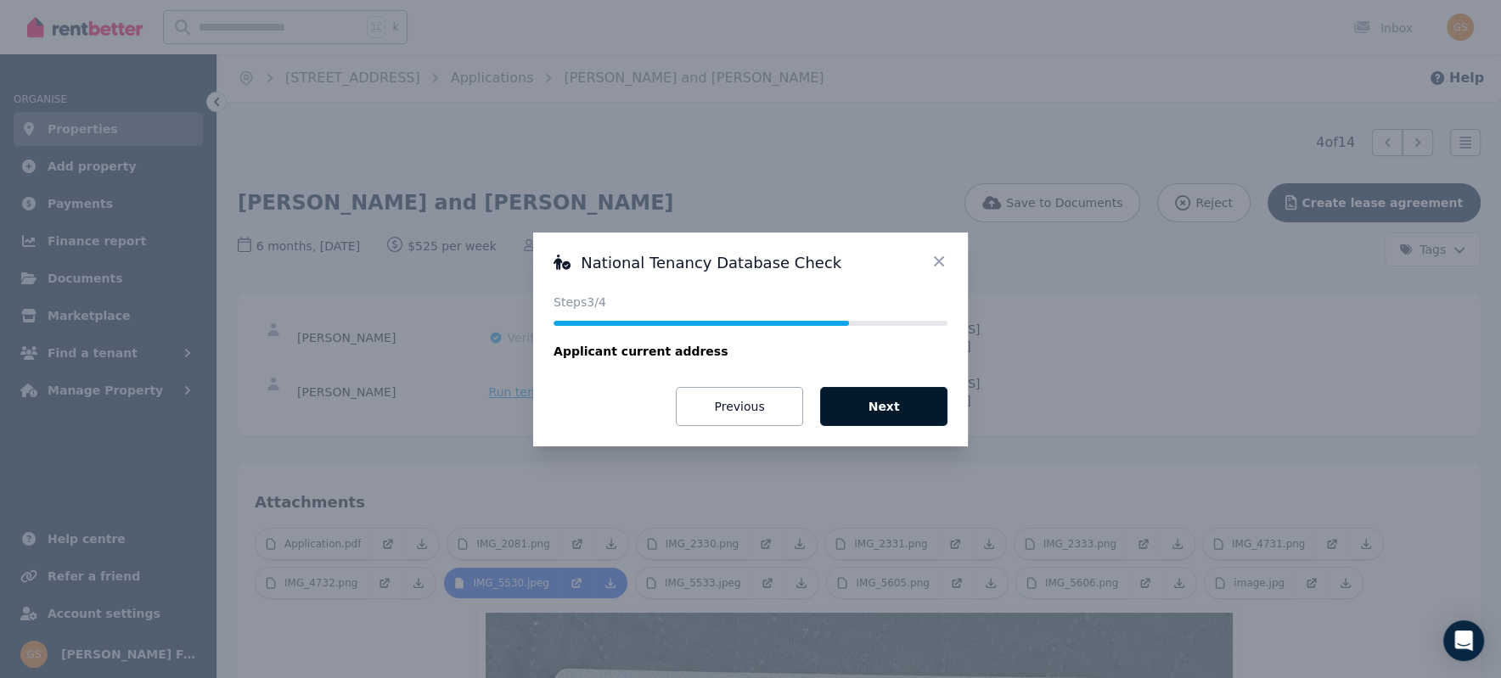
scroll to position [0, 0]
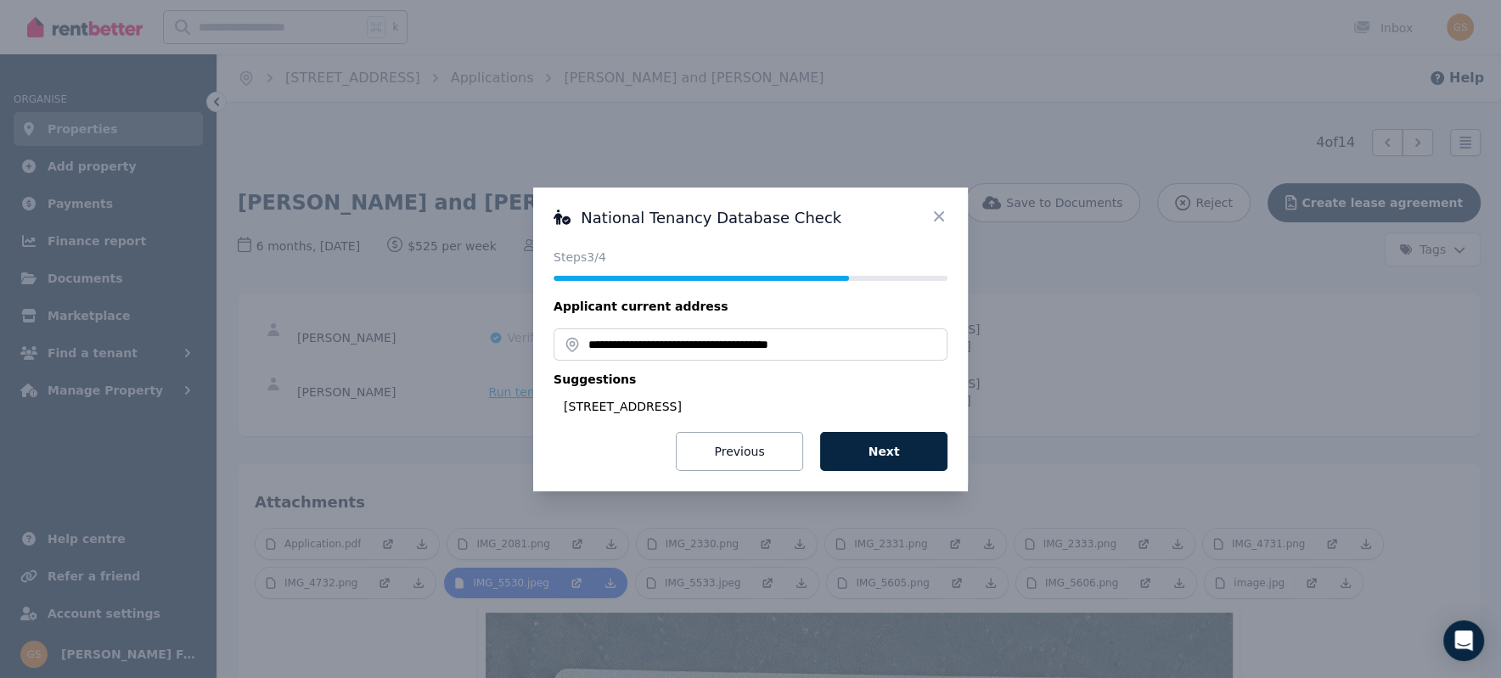
click at [756, 396] on div "Suggestions [STREET_ADDRESS]" at bounding box center [750, 393] width 394 height 44
click at [737, 405] on div "[STREET_ADDRESS]" at bounding box center [756, 406] width 384 height 17
type input "**********"
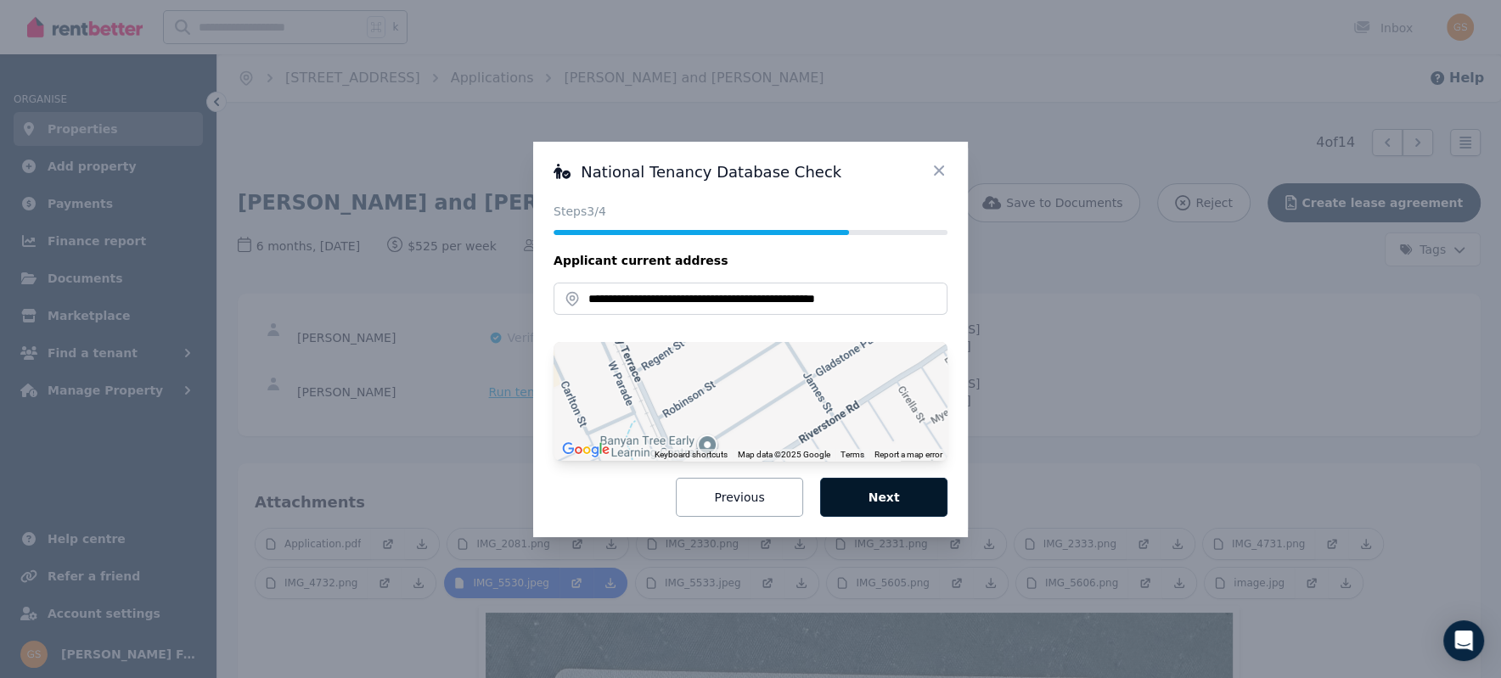
click at [880, 500] on button "Next" at bounding box center [883, 497] width 127 height 39
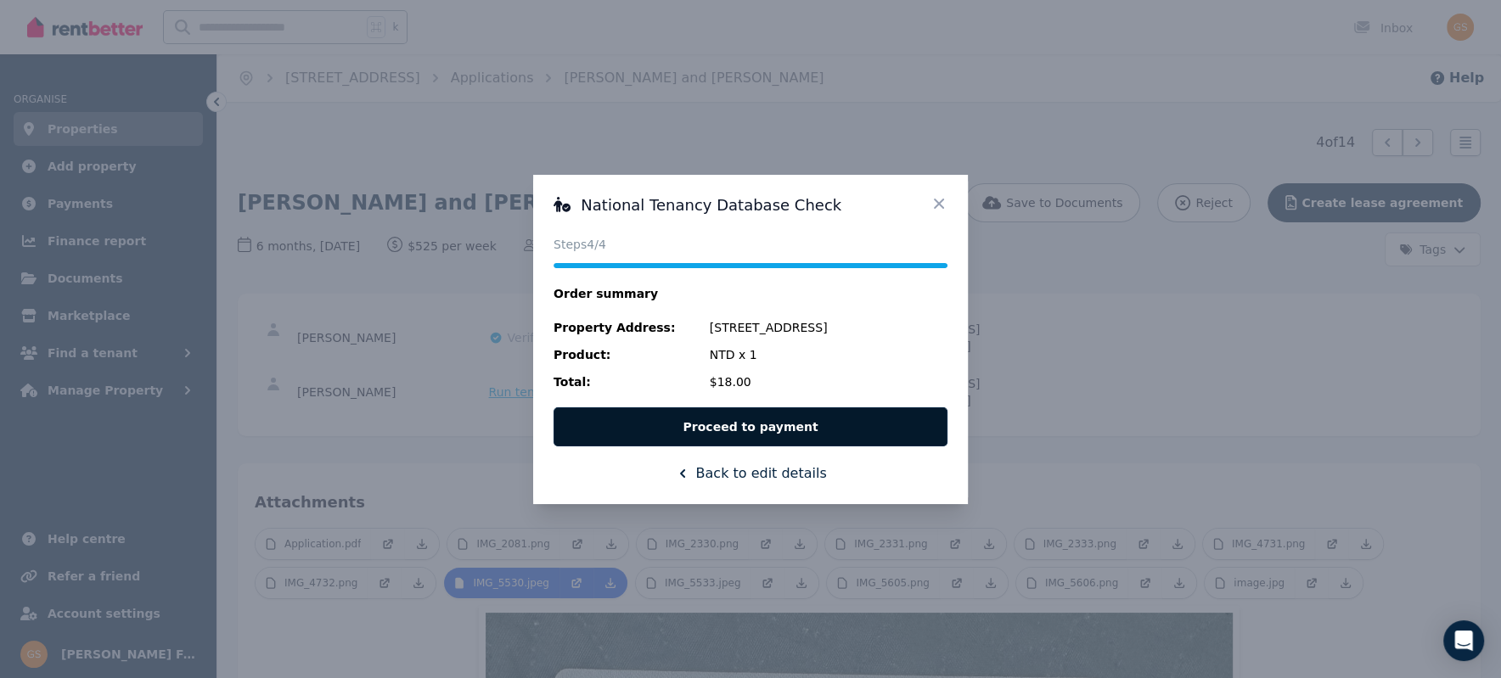
click at [789, 418] on button "Proceed to payment" at bounding box center [750, 426] width 394 height 39
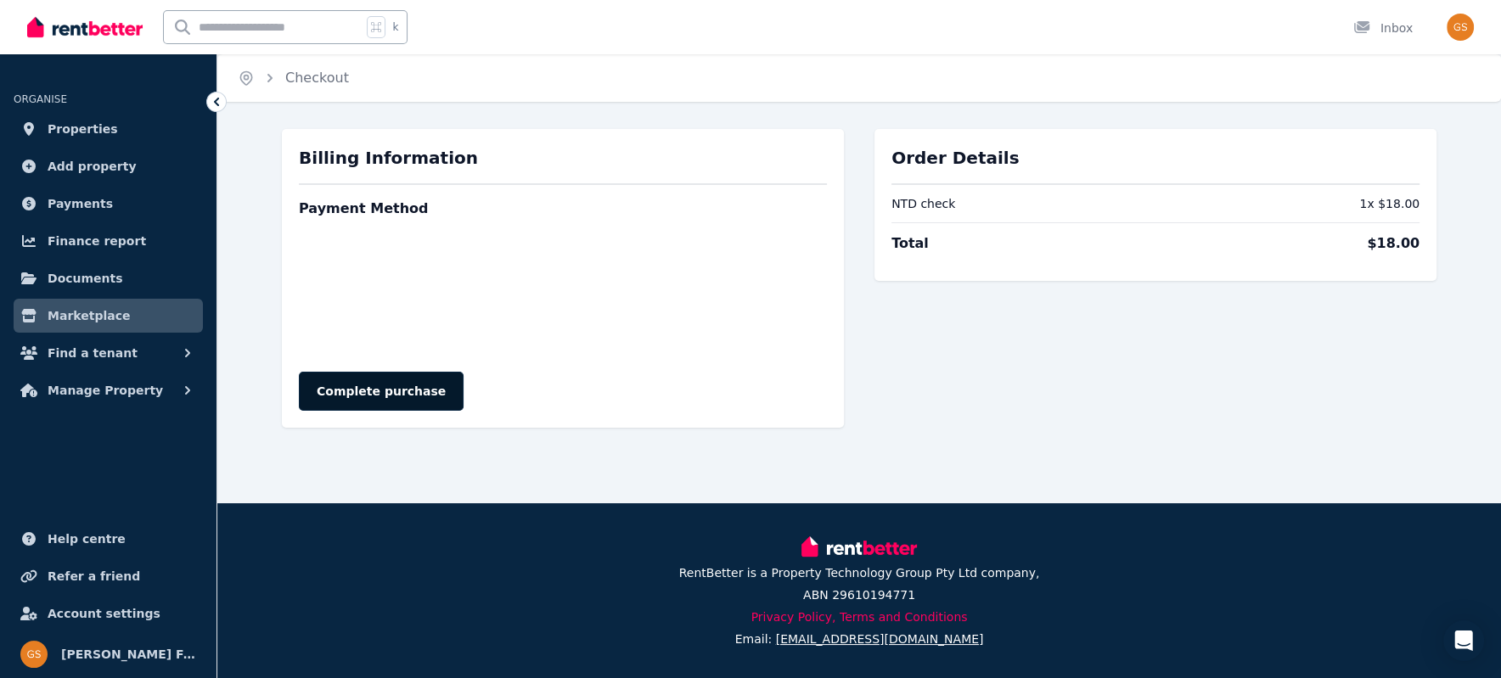
click at [390, 386] on button "Complete purchase" at bounding box center [381, 391] width 165 height 39
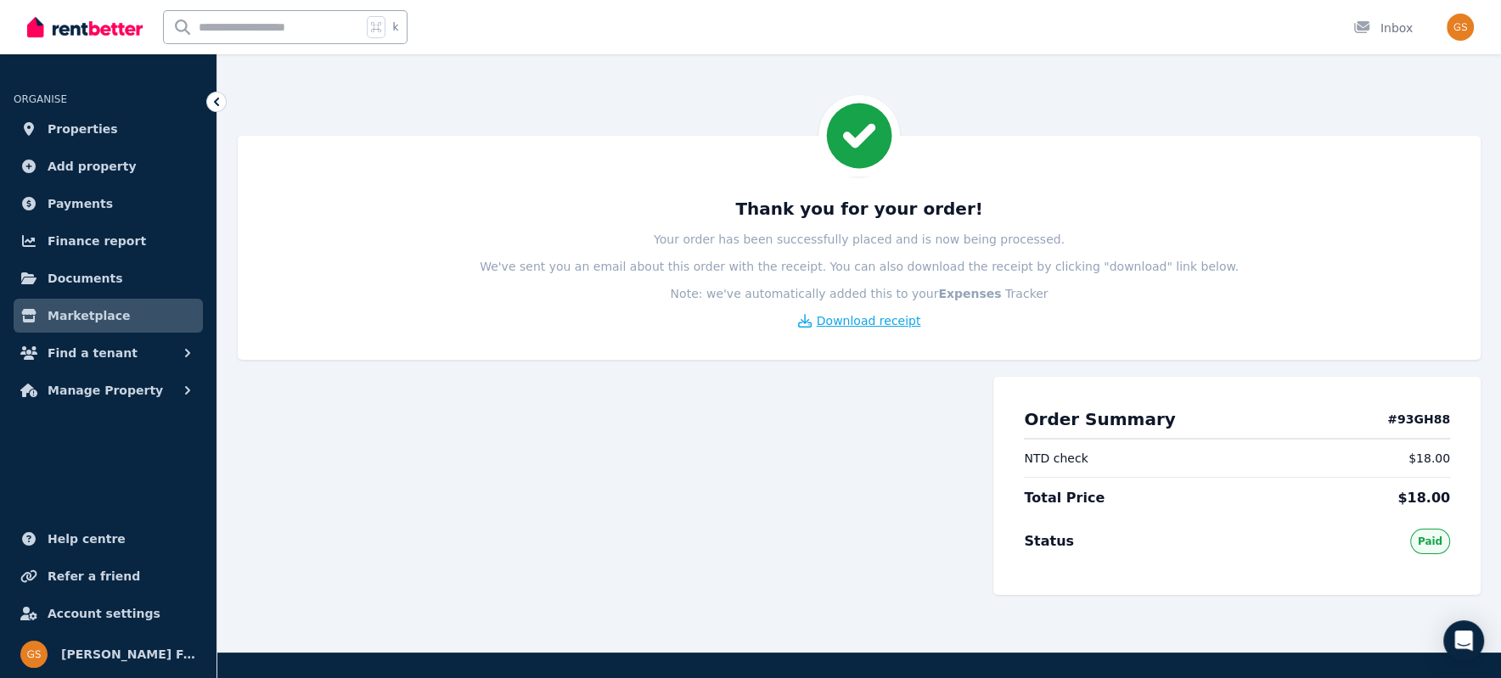
click at [867, 321] on span "Download receipt" at bounding box center [868, 320] width 104 height 17
click at [93, 311] on span "Marketplace" at bounding box center [89, 316] width 82 height 20
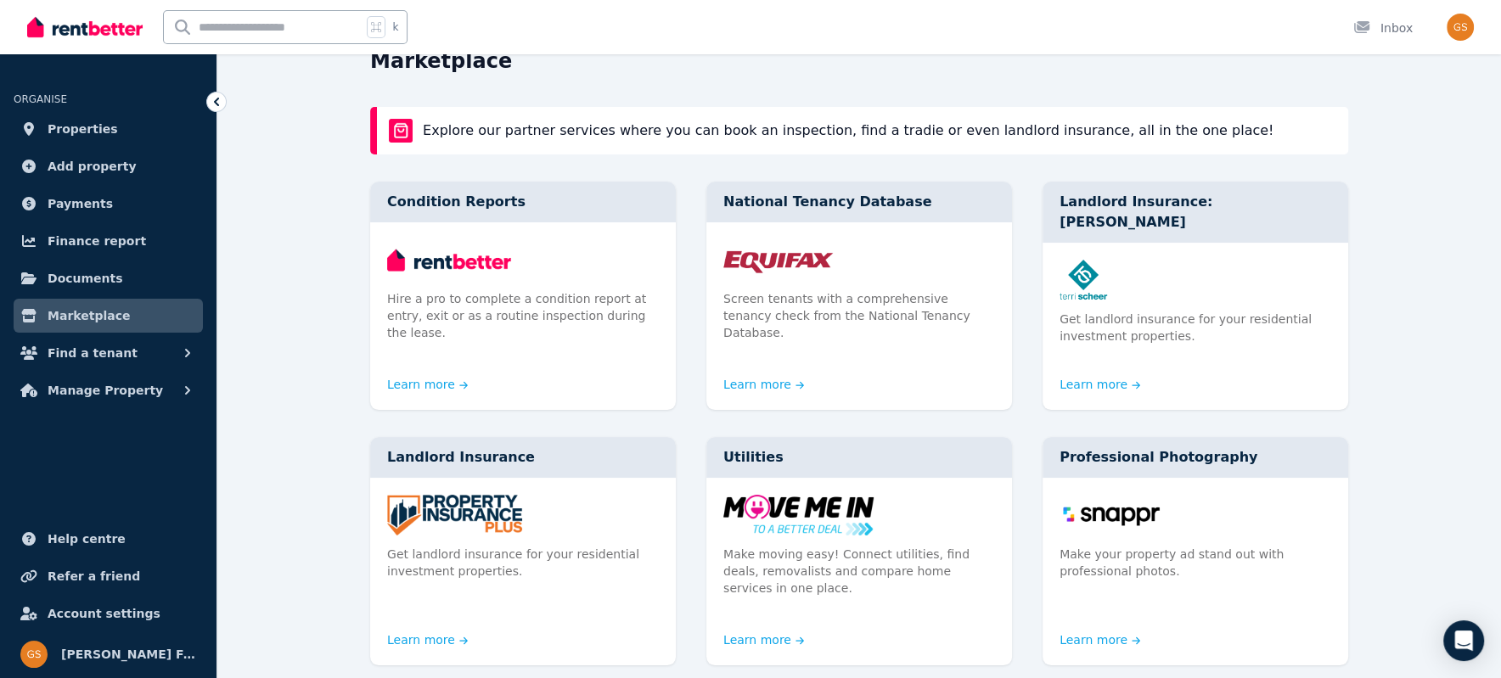
scroll to position [31, 0]
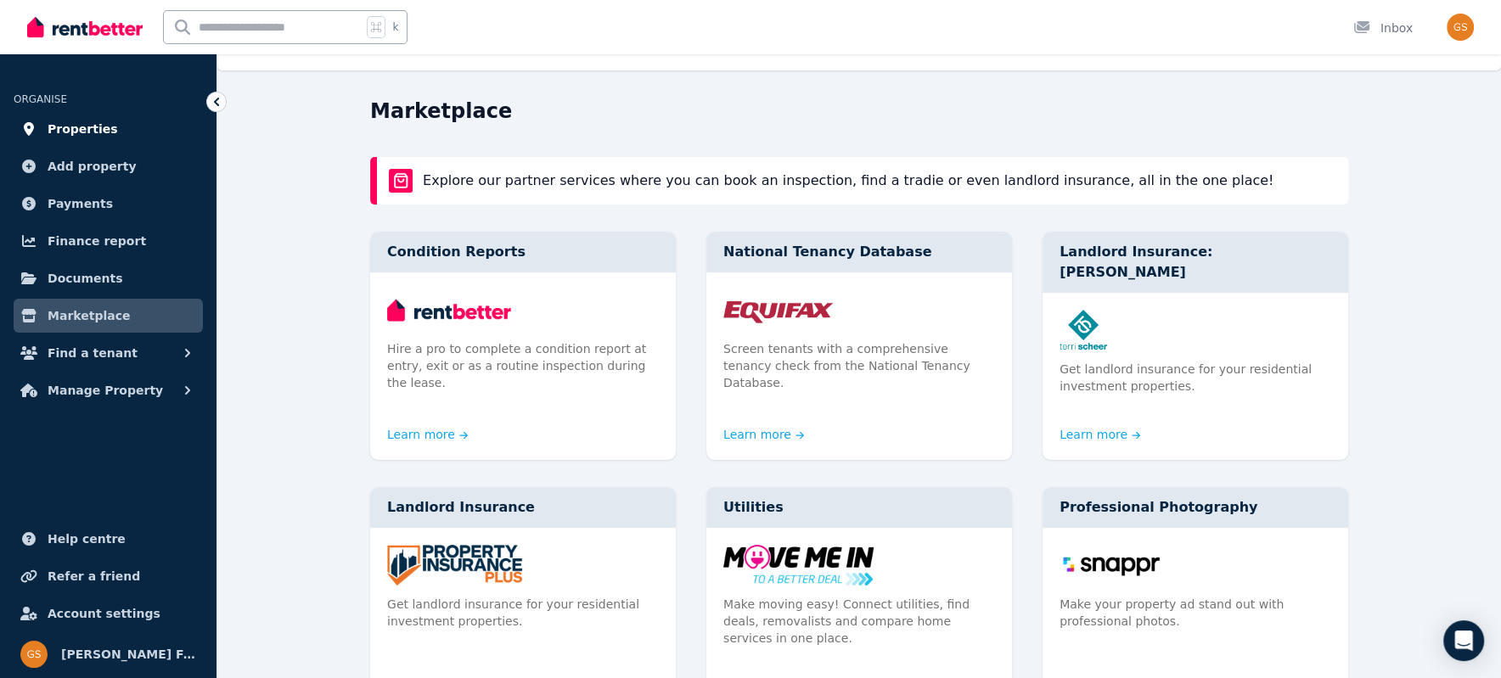
click at [86, 122] on span "Properties" at bounding box center [83, 129] width 70 height 20
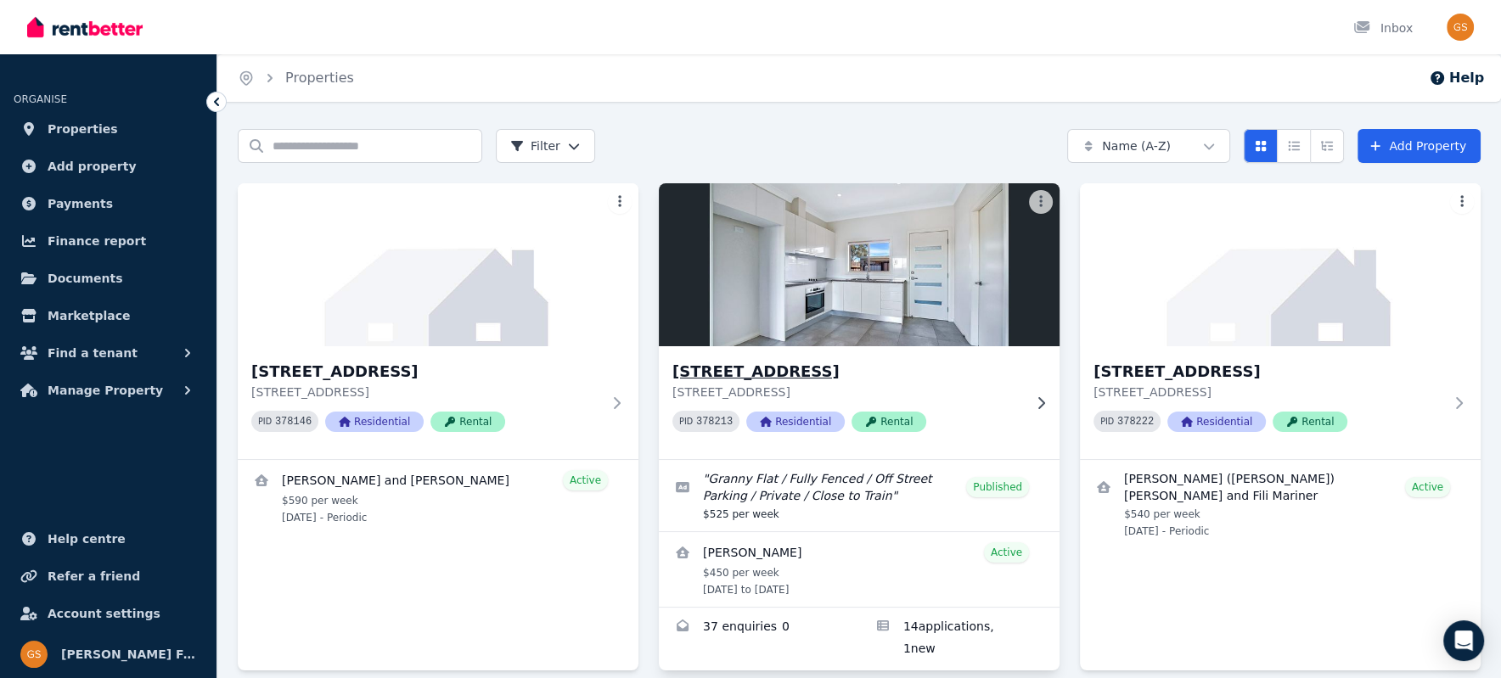
click at [694, 375] on h3 "[STREET_ADDRESS]" at bounding box center [847, 372] width 350 height 24
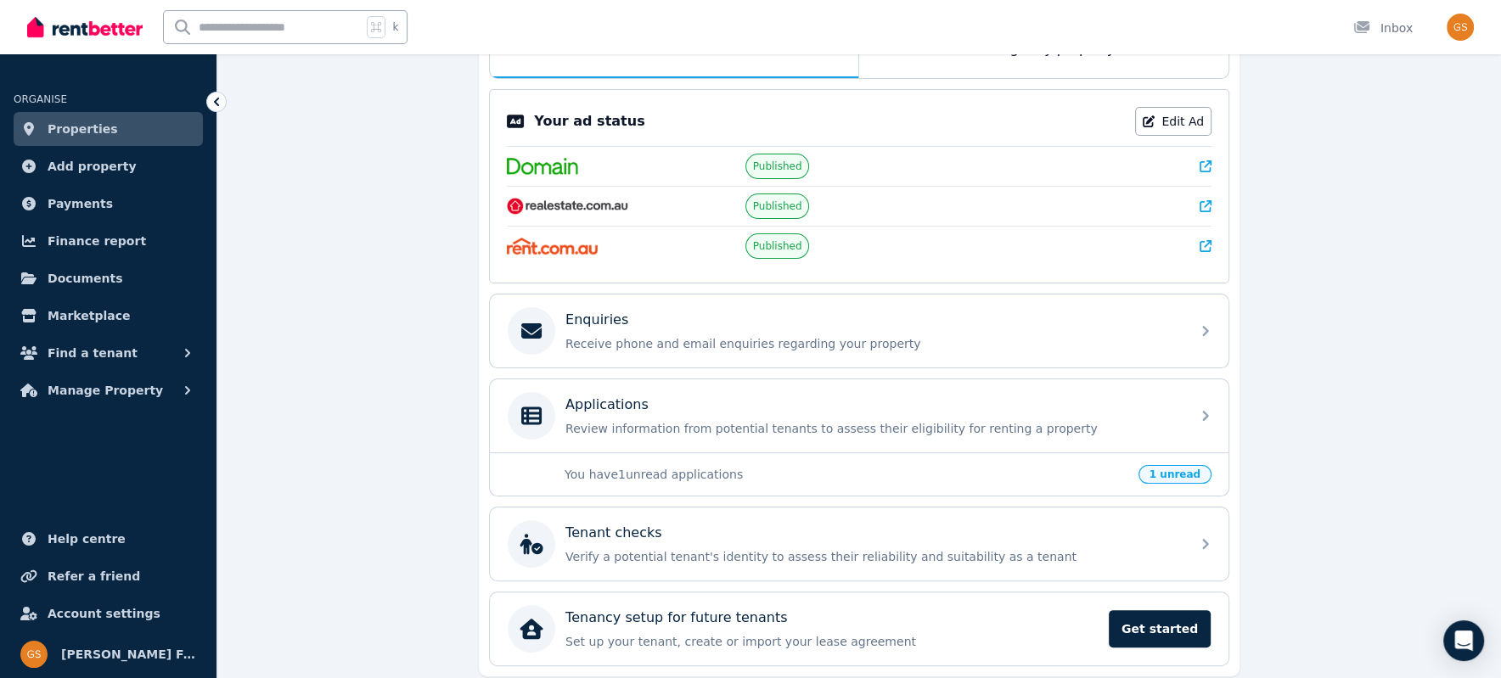
scroll to position [362, 0]
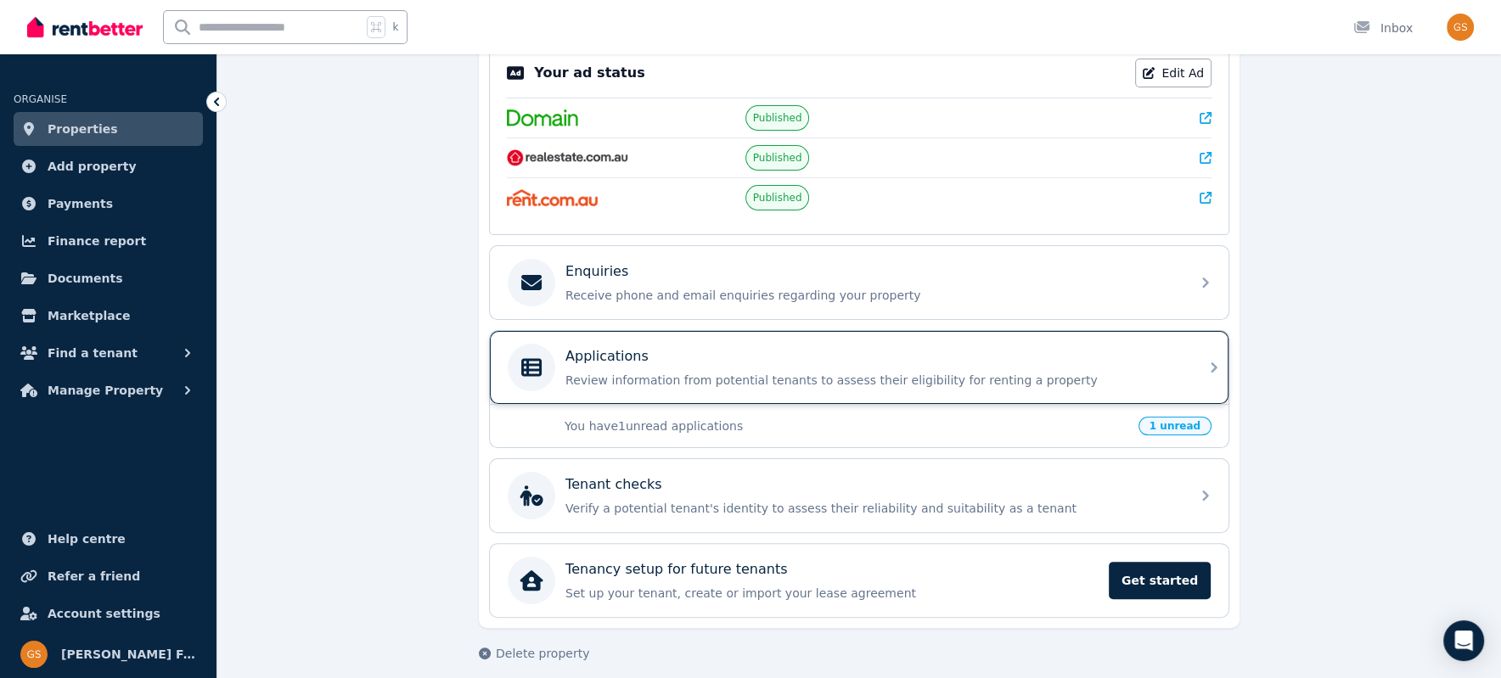
click at [1205, 358] on icon at bounding box center [1214, 367] width 20 height 20
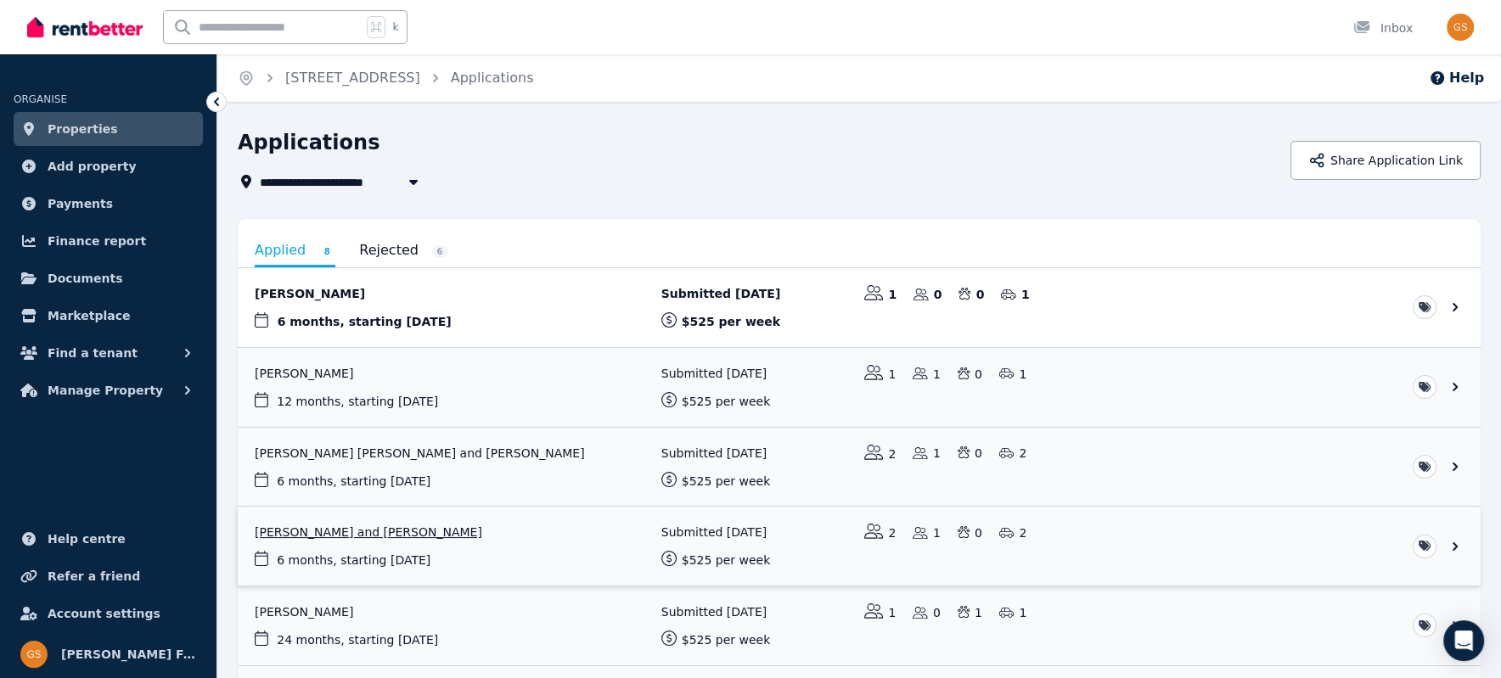
click at [1265, 533] on link "View application: Alvin Banaag and Edwin Bico" at bounding box center [859, 546] width 1243 height 79
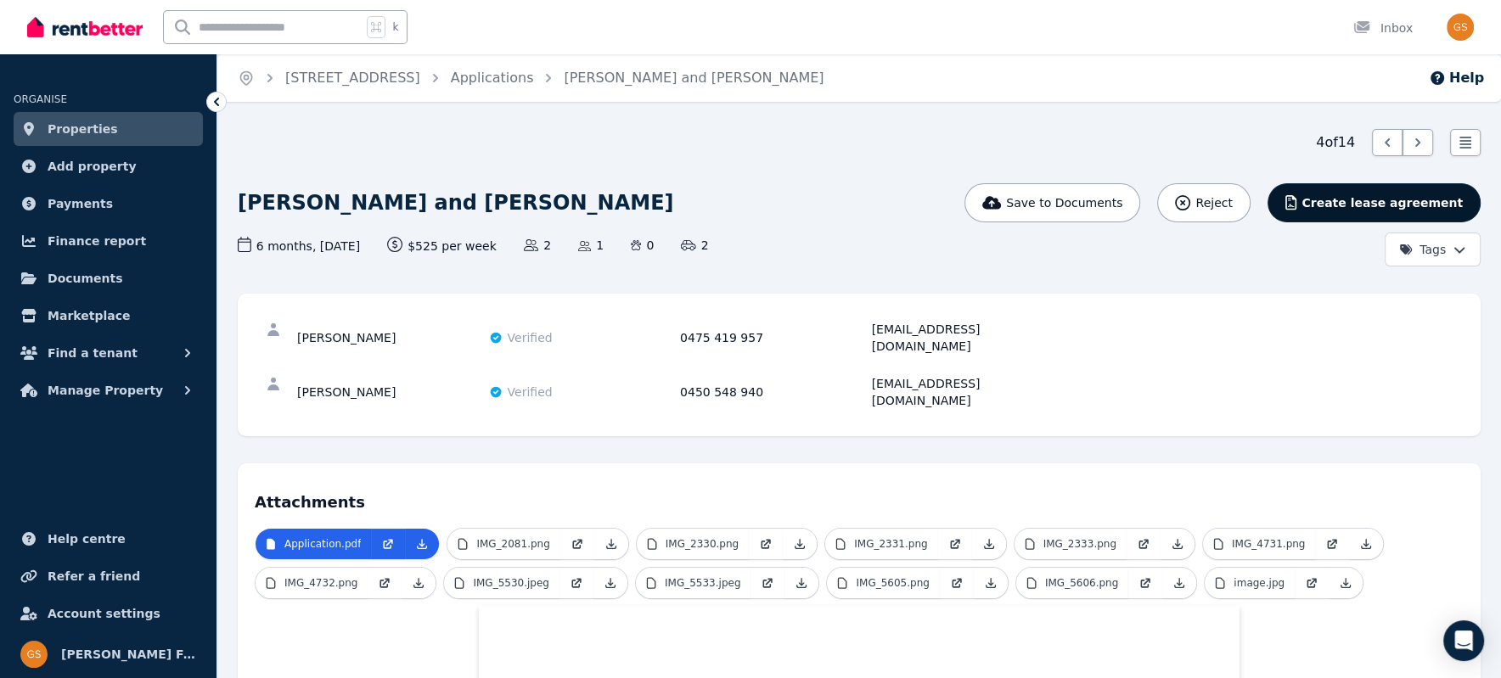
click at [1364, 194] on button "Create lease agreement" at bounding box center [1373, 202] width 213 height 39
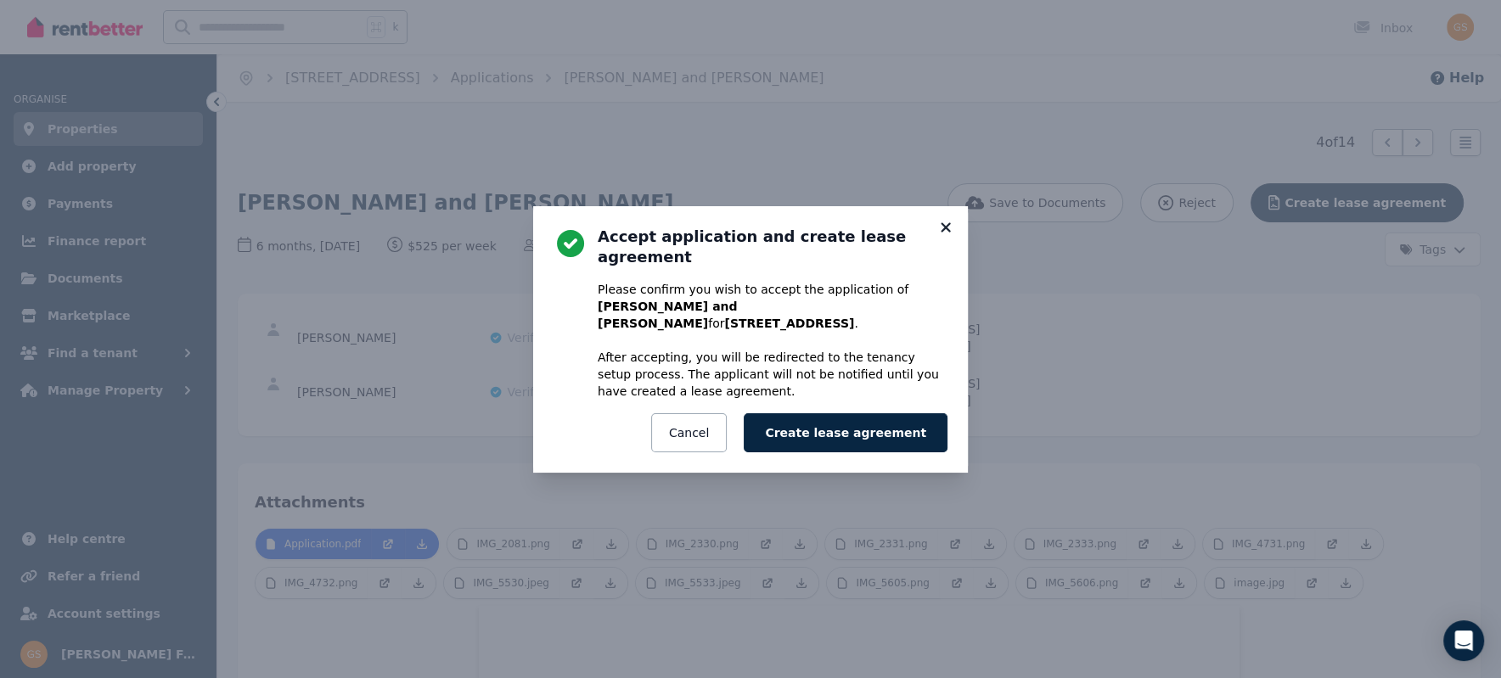
click at [943, 232] on icon at bounding box center [944, 226] width 9 height 9
